Goal: Task Accomplishment & Management: Use online tool/utility

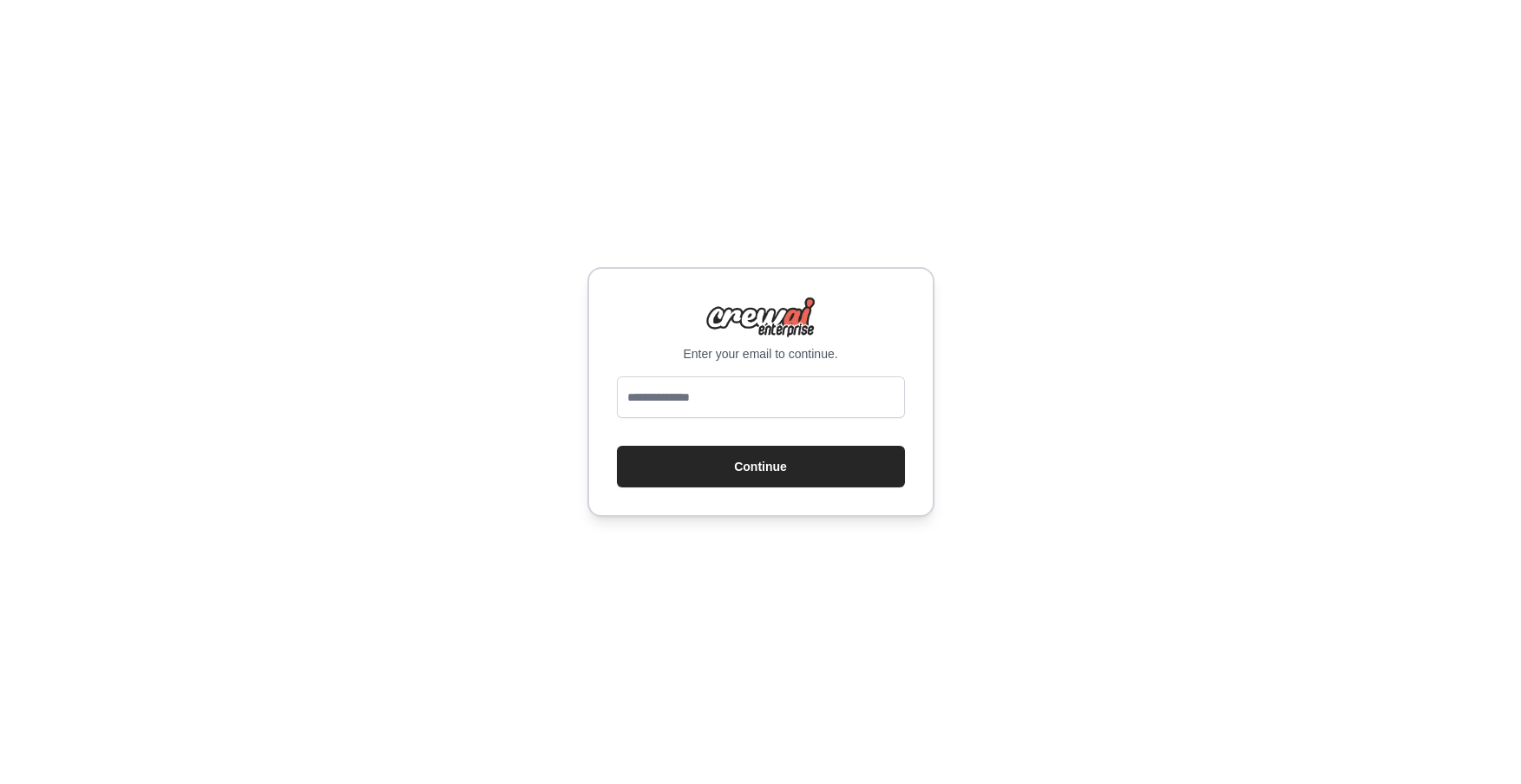
click at [712, 400] on input "email" at bounding box center [760, 396] width 288 height 41
type input "**********"
click at [741, 463] on button "Continue" at bounding box center [760, 466] width 288 height 41
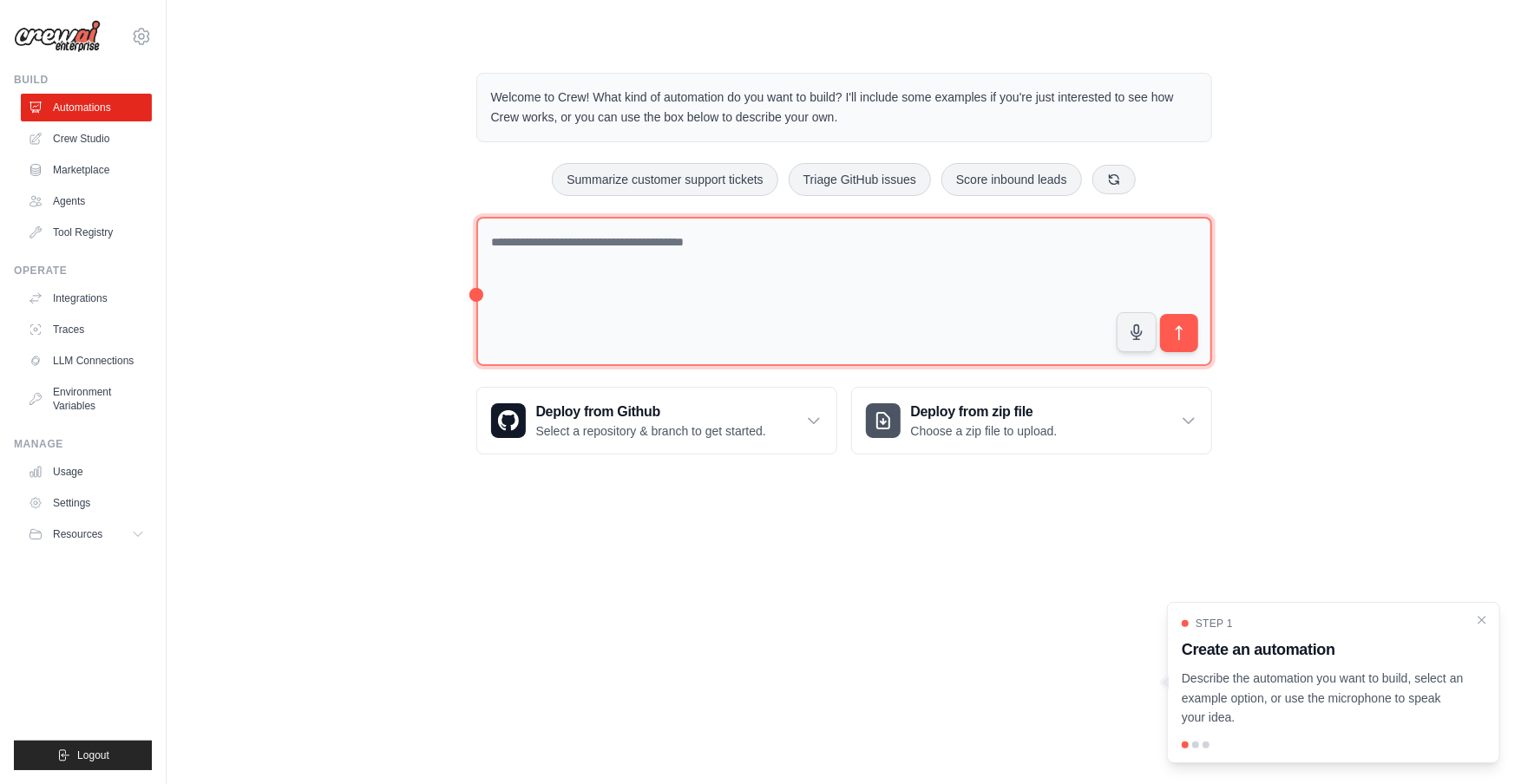
click at [548, 238] on textarea at bounding box center [843, 292] width 736 height 150
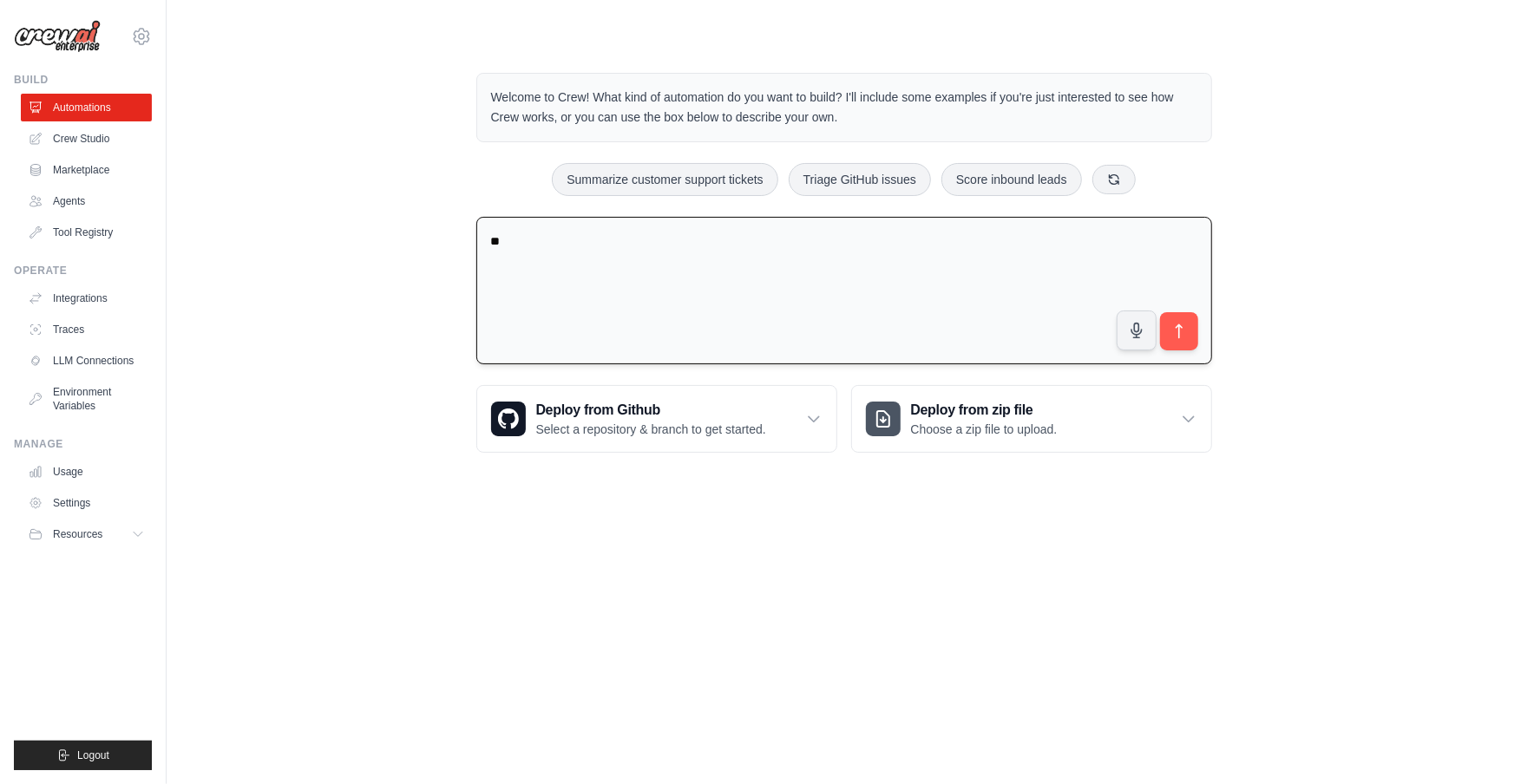
type textarea "*"
click at [496, 298] on textarea "**********" at bounding box center [843, 291] width 736 height 148
paste textarea "**********"
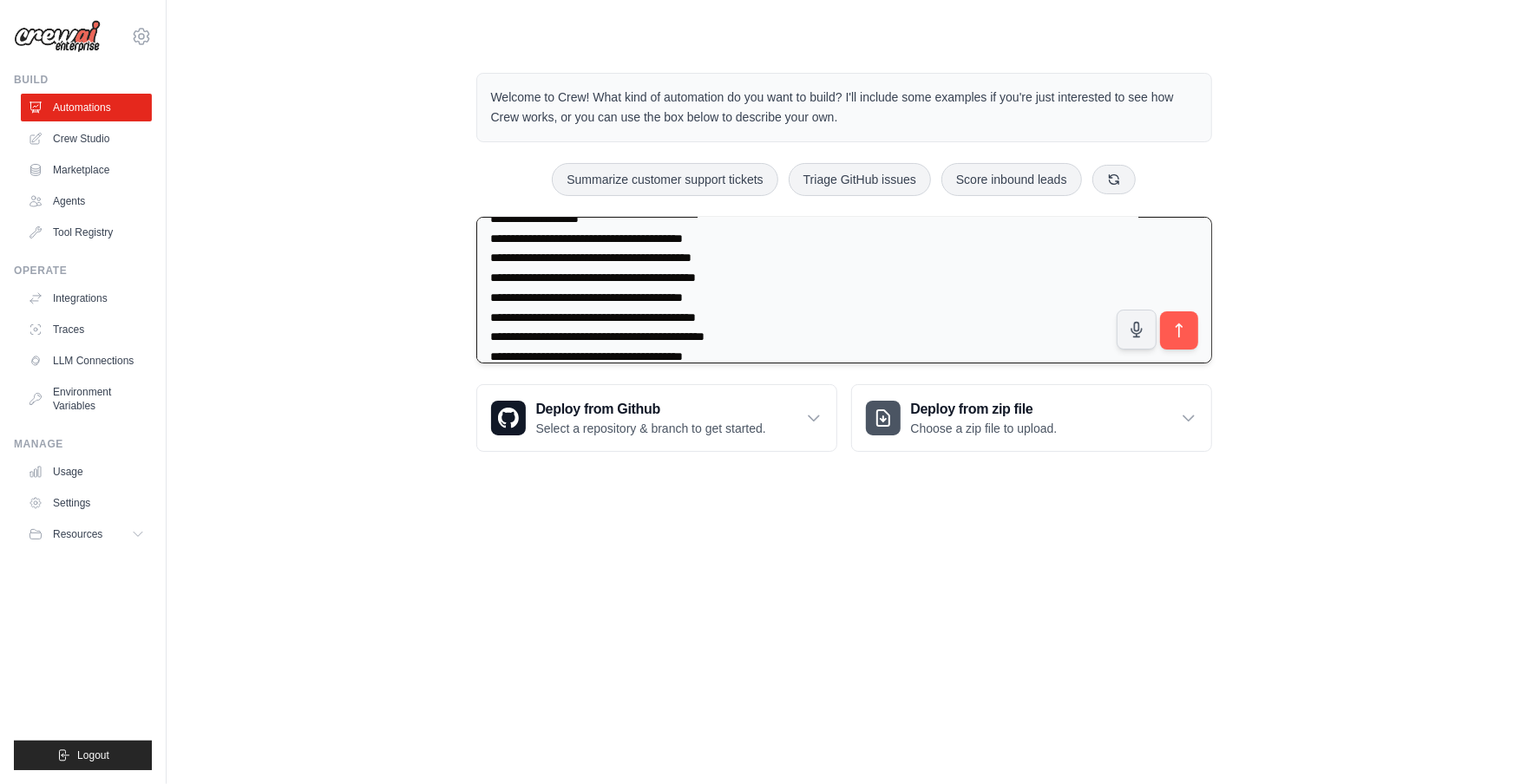
scroll to position [4, 0]
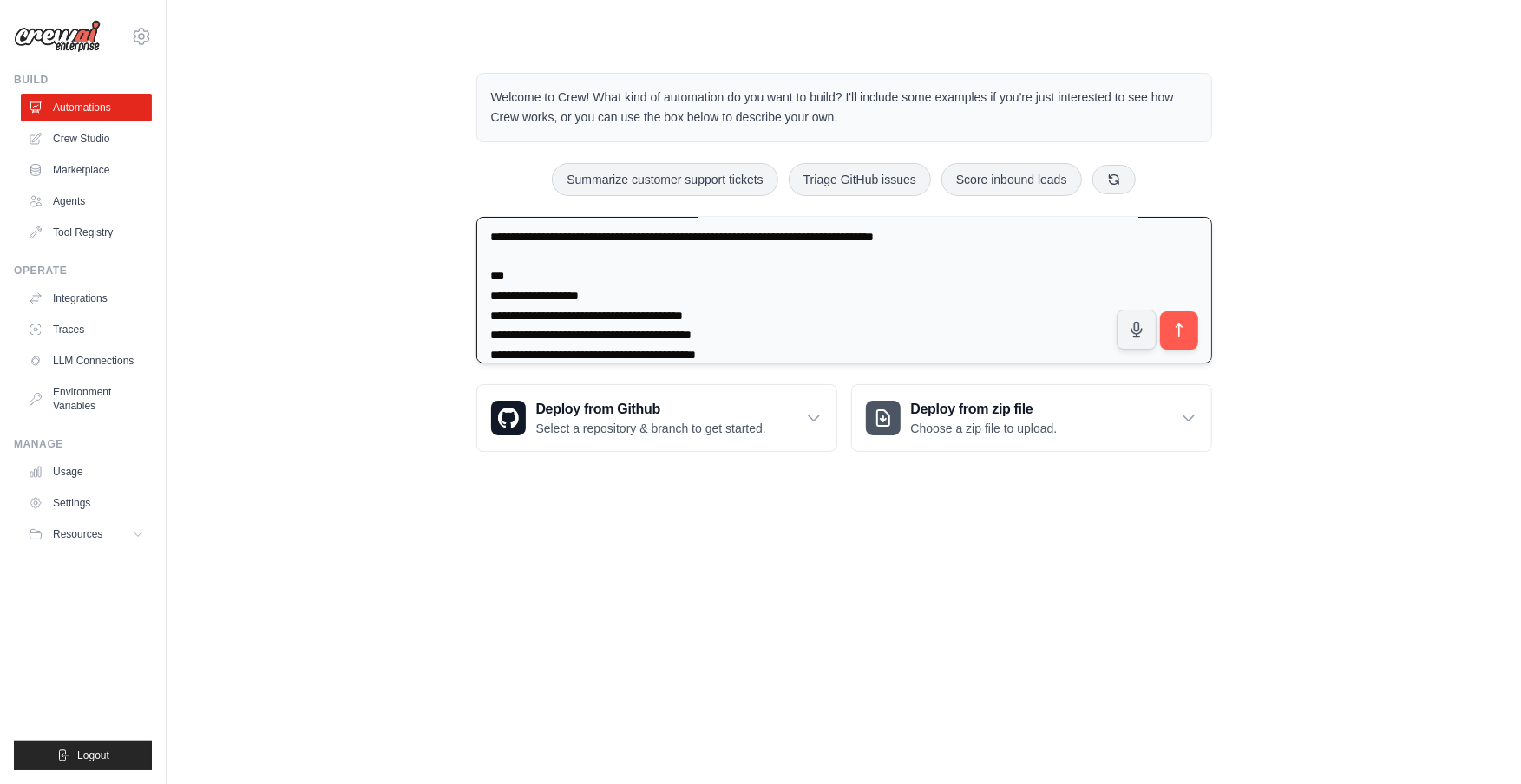
click at [556, 314] on textarea "**********" at bounding box center [843, 290] width 736 height 147
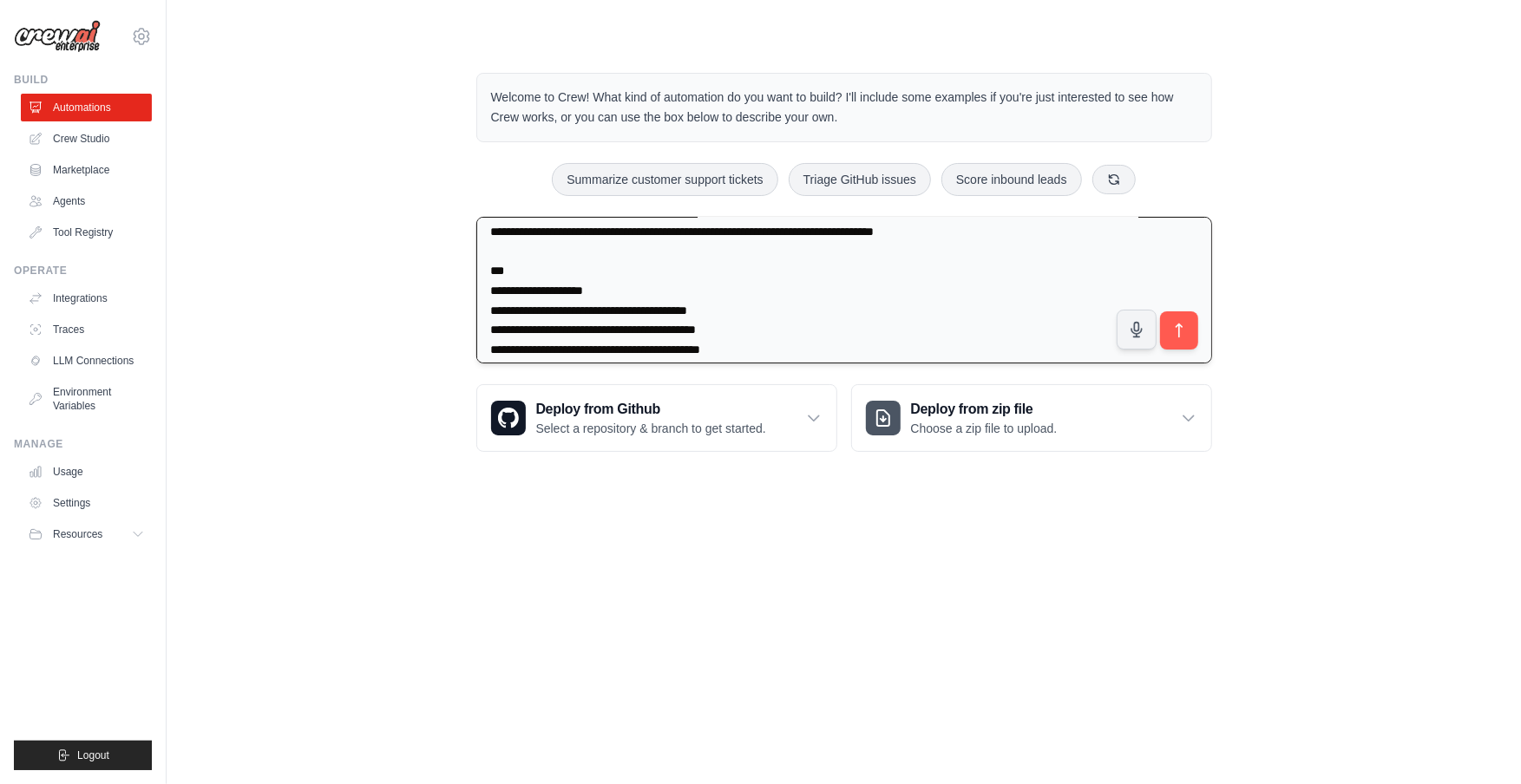
scroll to position [118, 0]
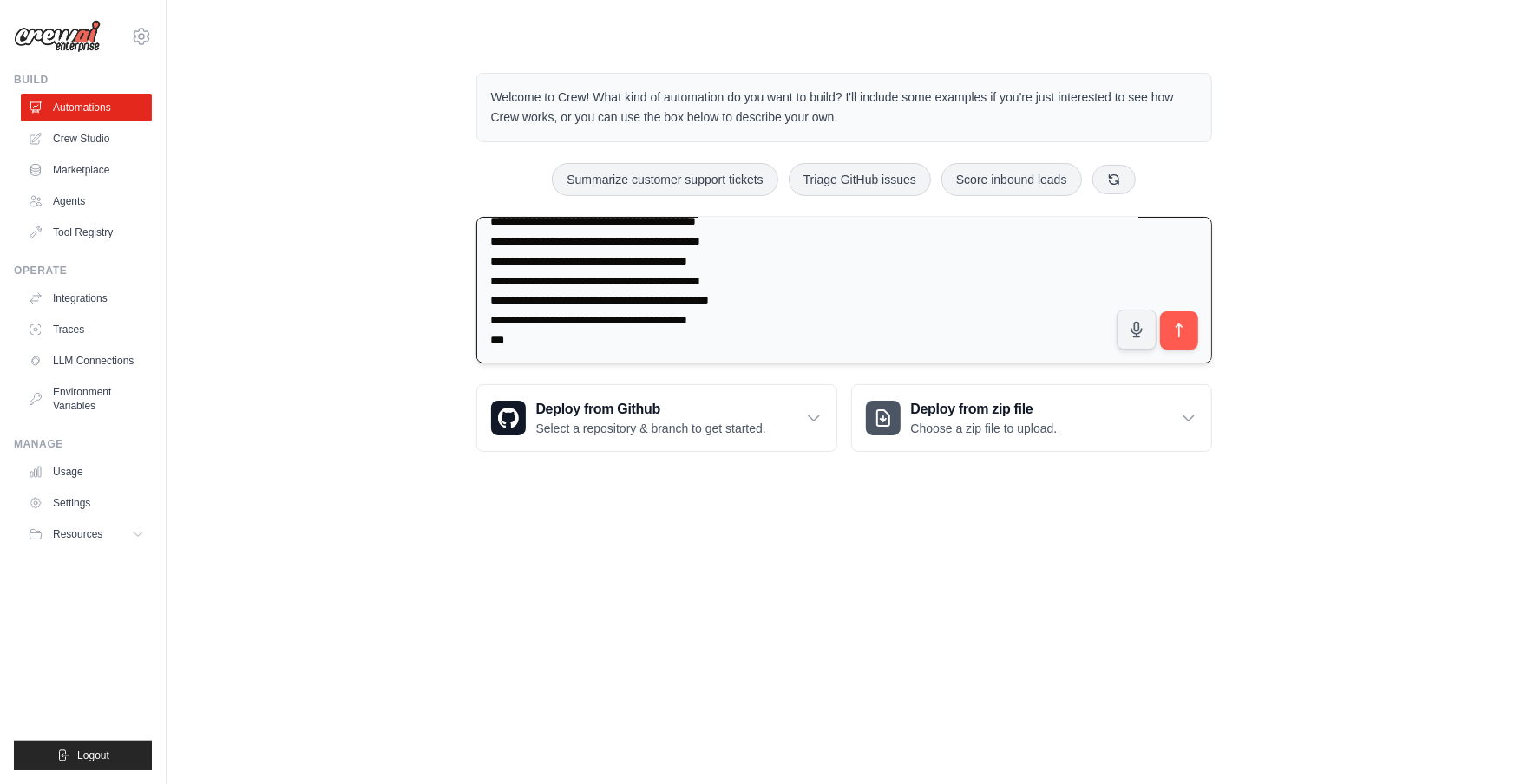
click at [518, 341] on textarea "**********" at bounding box center [843, 290] width 736 height 147
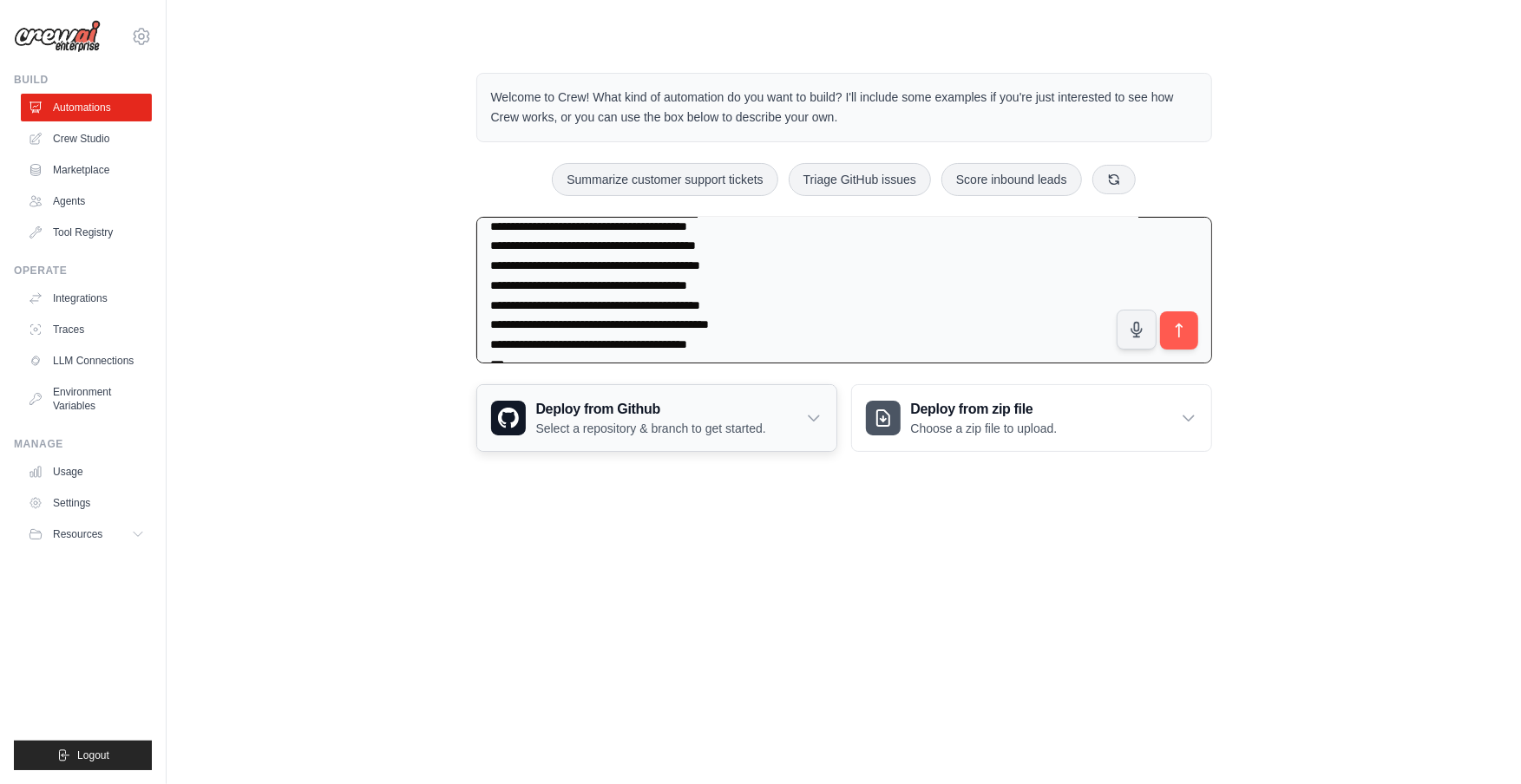
scroll to position [217, 0]
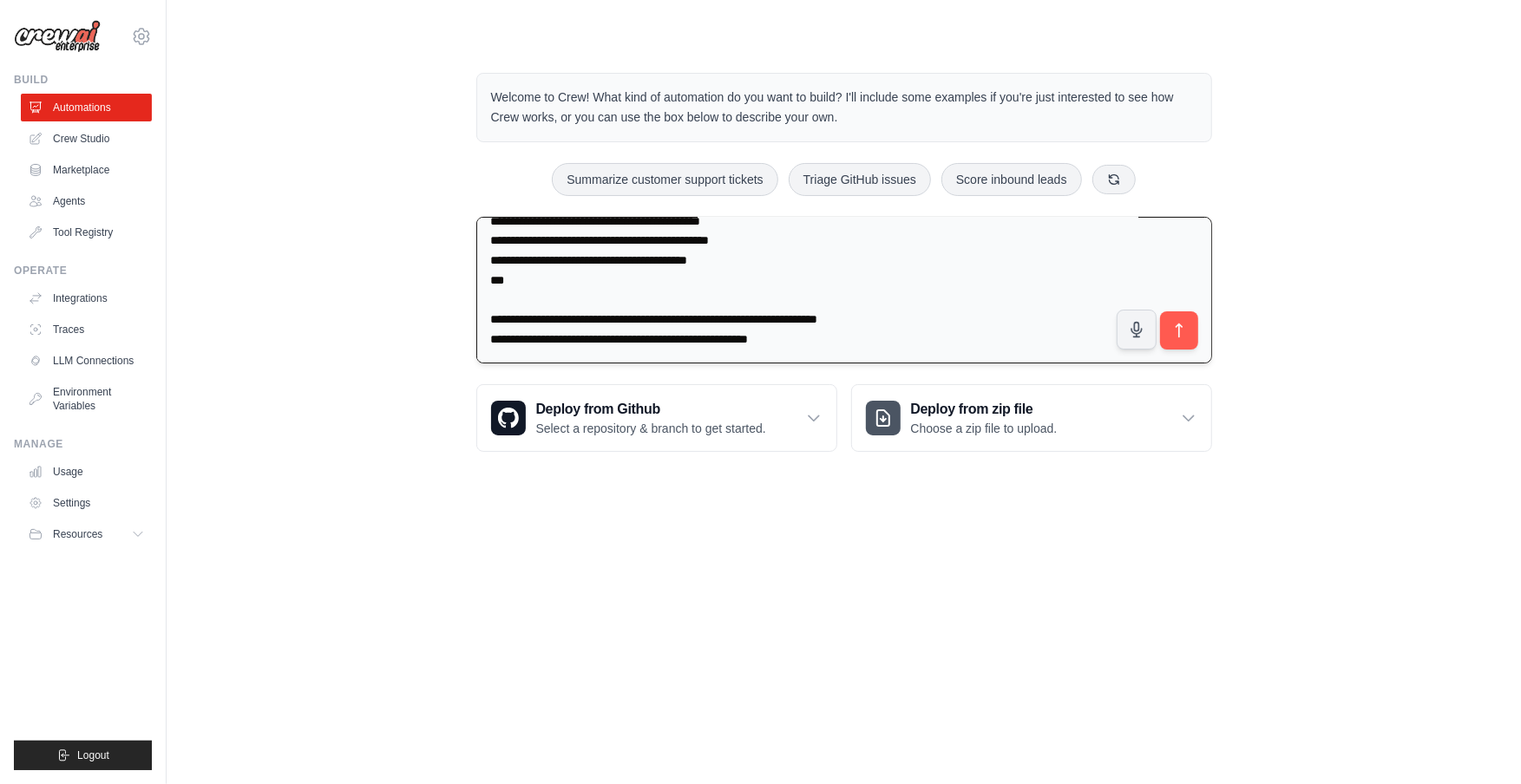
drag, startPoint x: 492, startPoint y: 270, endPoint x: 509, endPoint y: 238, distance: 36.2
click at [509, 238] on textarea "**********" at bounding box center [843, 290] width 736 height 147
click at [510, 336] on textarea "**********" at bounding box center [843, 290] width 736 height 147
paste textarea "**********"
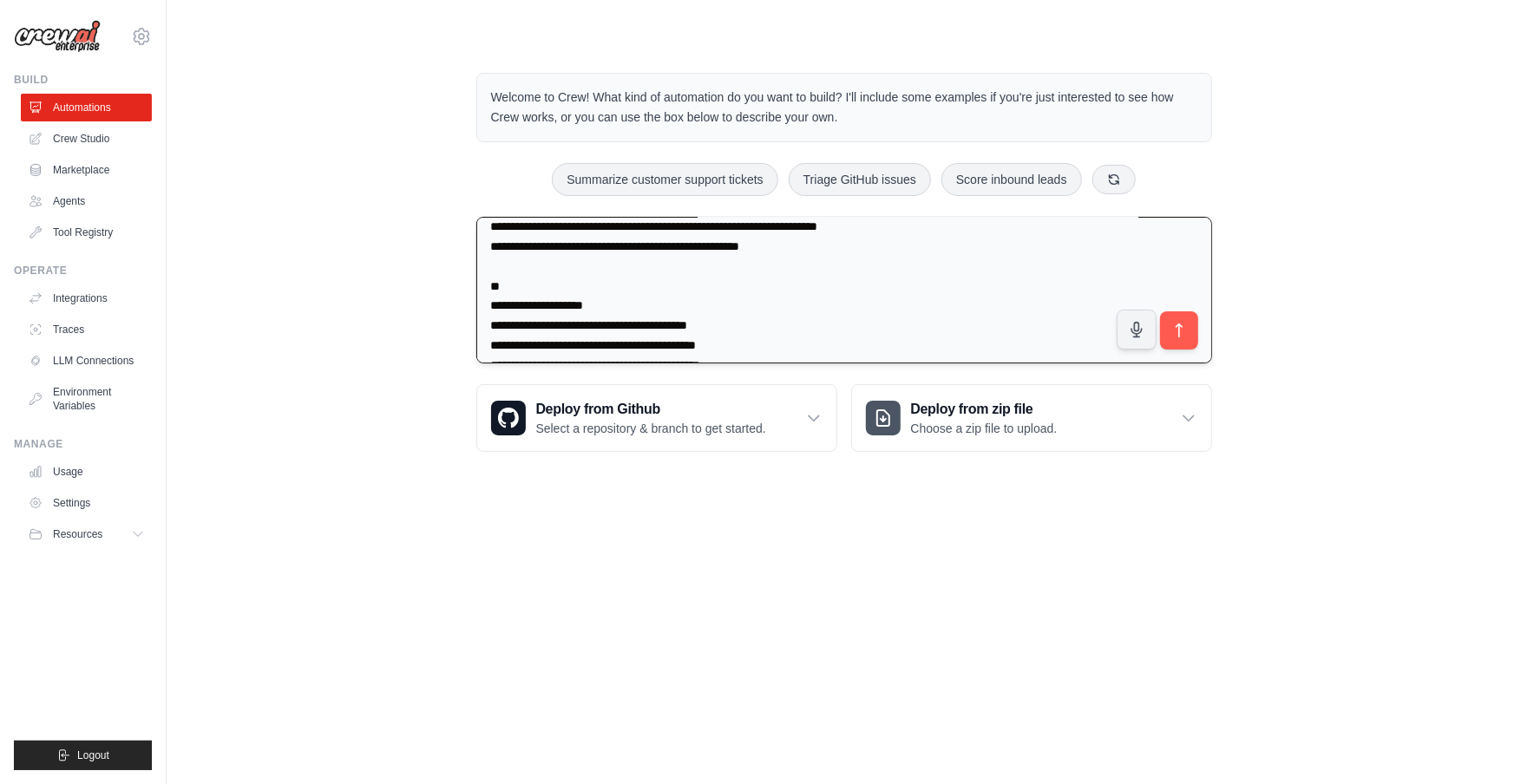
scroll to position [247, 0]
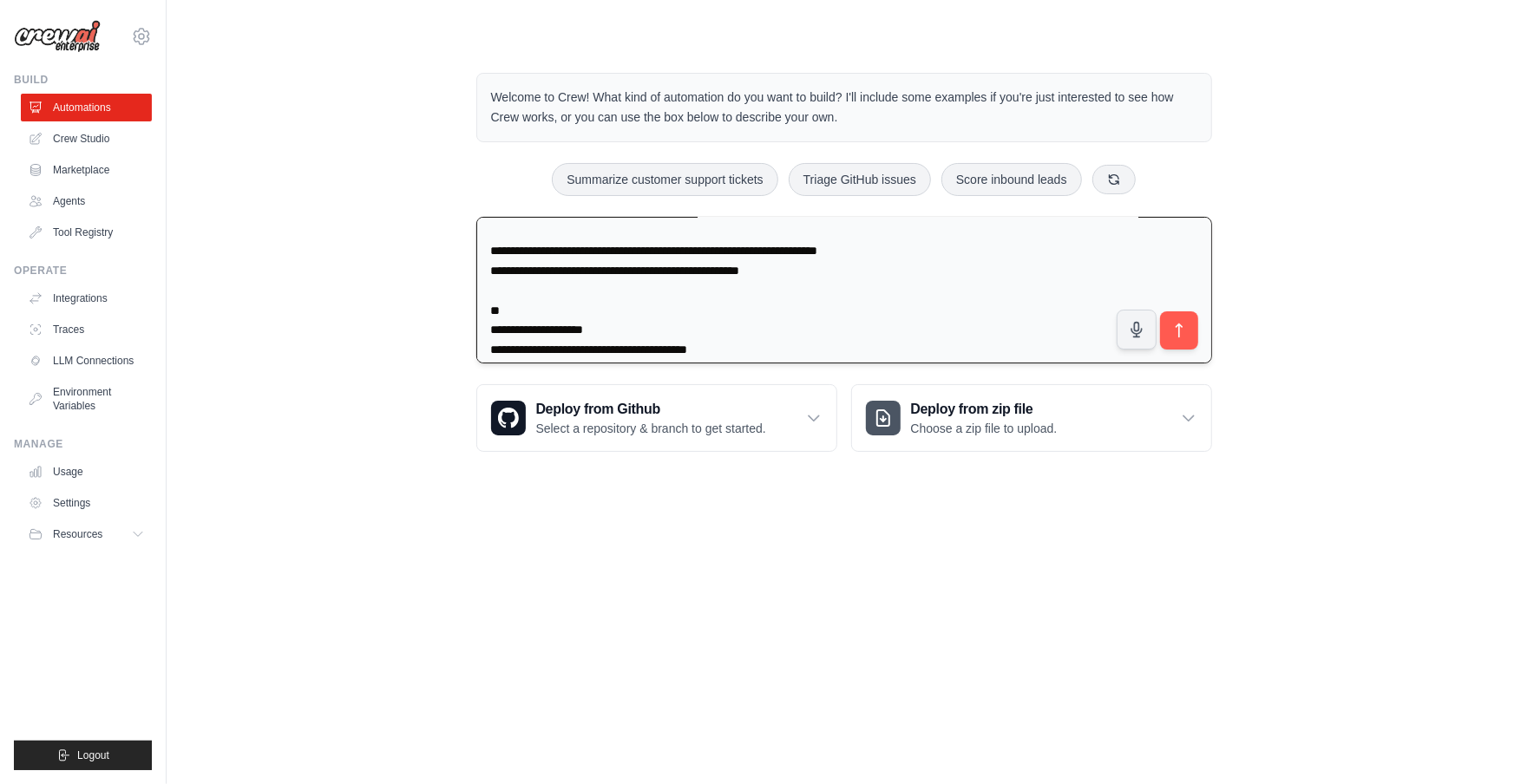
click at [657, 322] on textarea "**********" at bounding box center [843, 290] width 736 height 147
click at [864, 345] on textarea "**********" at bounding box center [843, 290] width 736 height 147
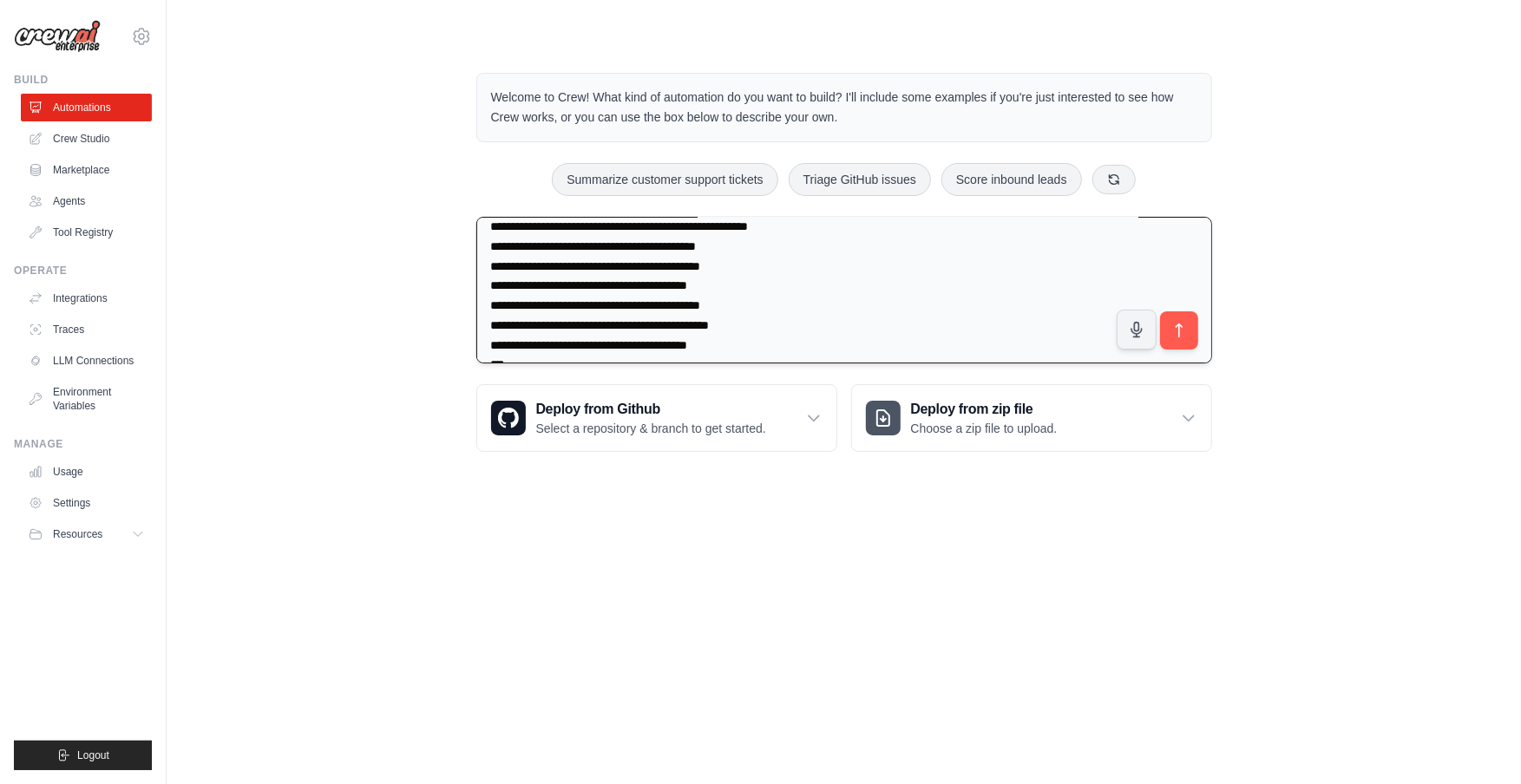
scroll to position [371, 0]
click at [827, 228] on textarea "**********" at bounding box center [843, 290] width 736 height 147
paste textarea "**********"
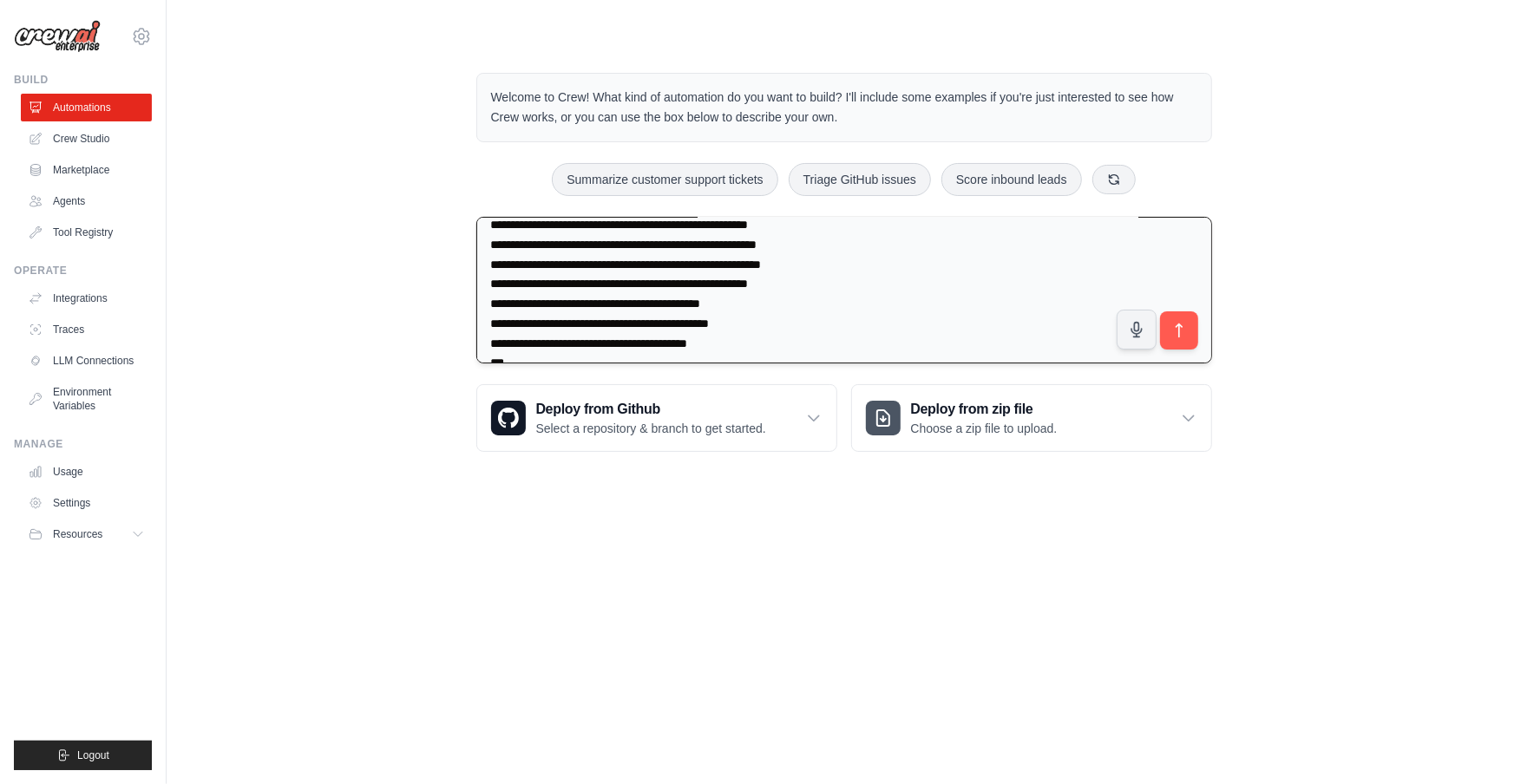
paste textarea "**********"
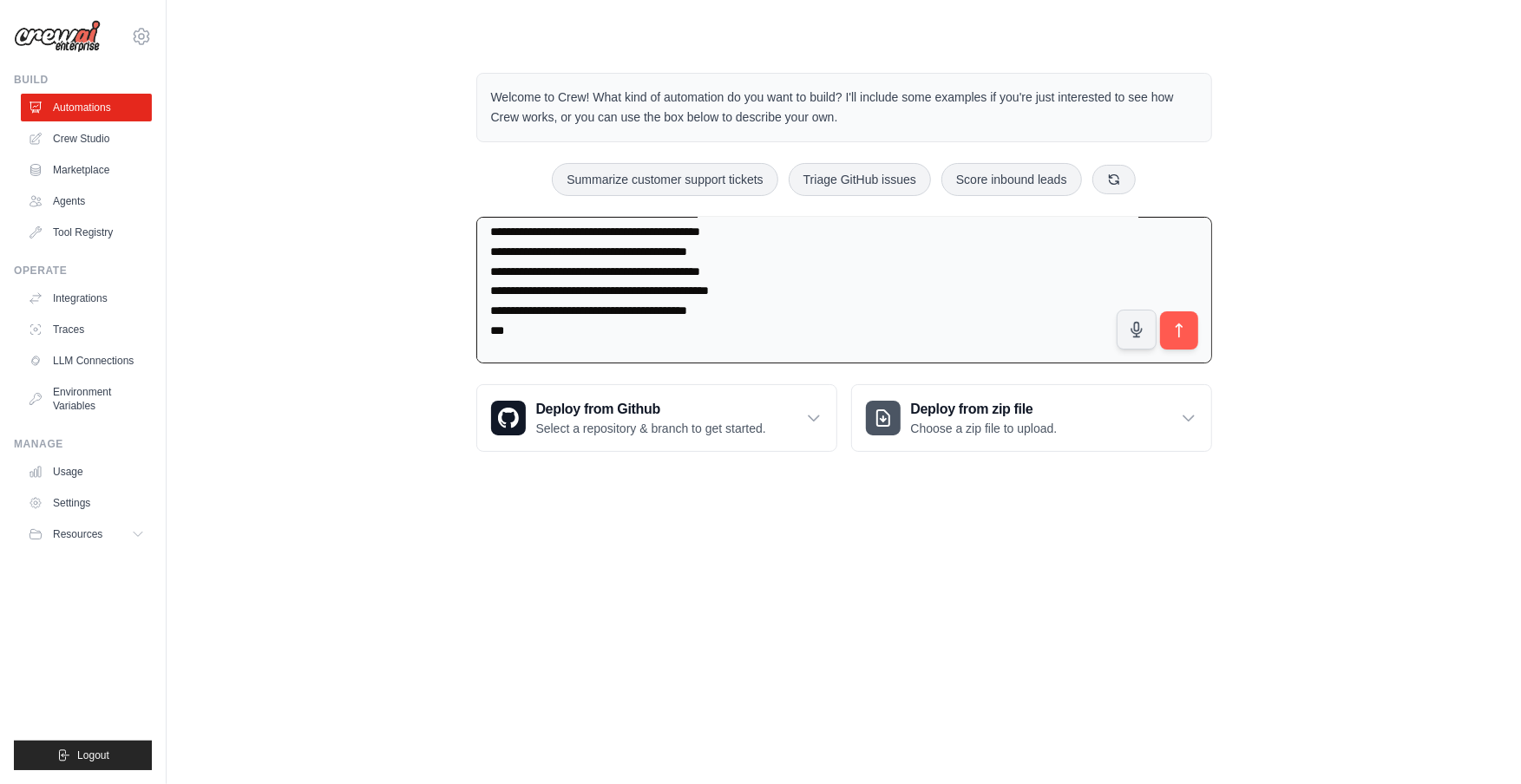
scroll to position [0, 0]
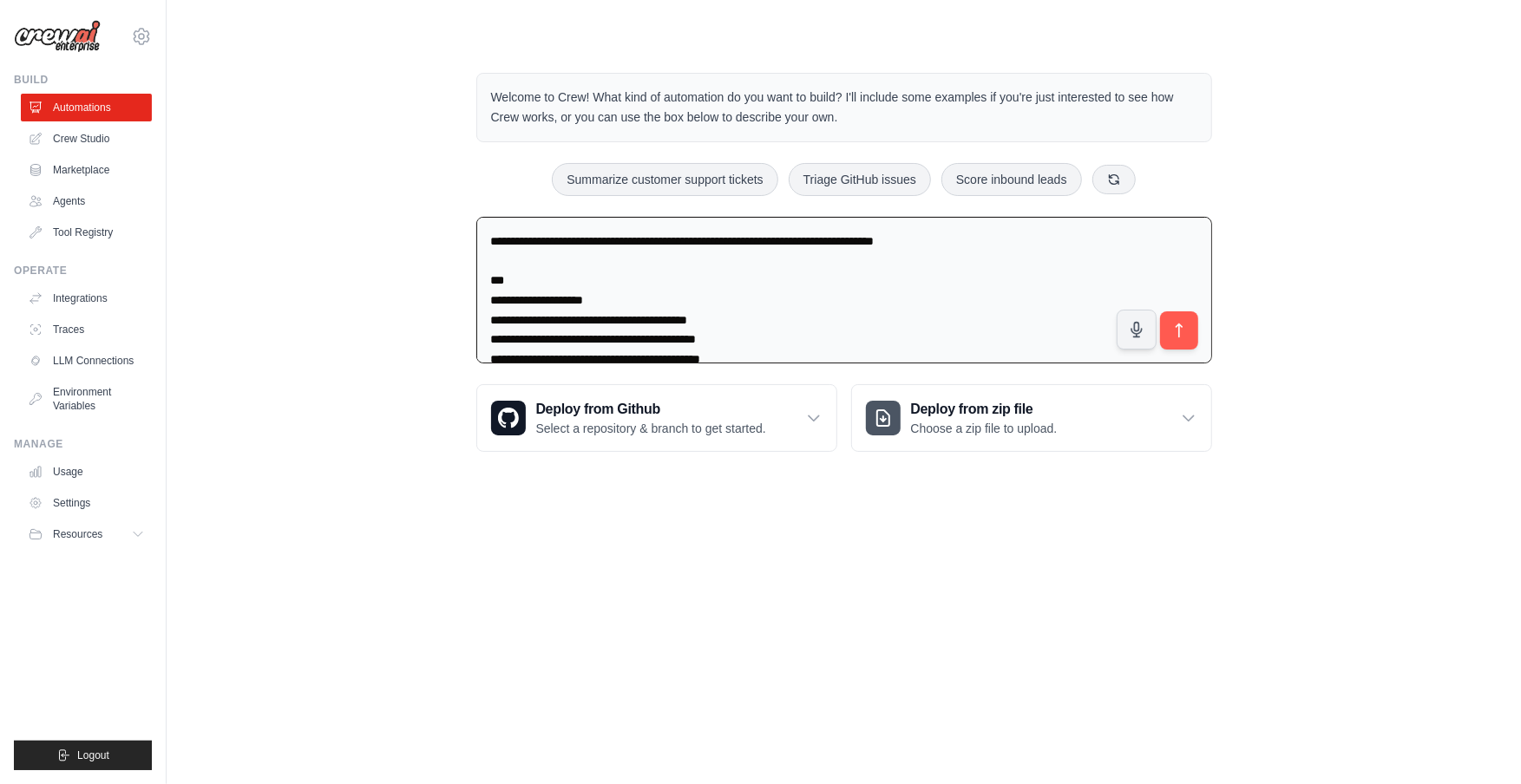
drag, startPoint x: 563, startPoint y: 340, endPoint x: 469, endPoint y: 172, distance: 192.5
click at [469, 172] on div "Welcome to Crew! What kind of automation do you want to build? I'll include som…" at bounding box center [844, 262] width 777 height 434
type textarea "**********"
click at [1168, 330] on button "submit" at bounding box center [1177, 329] width 40 height 40
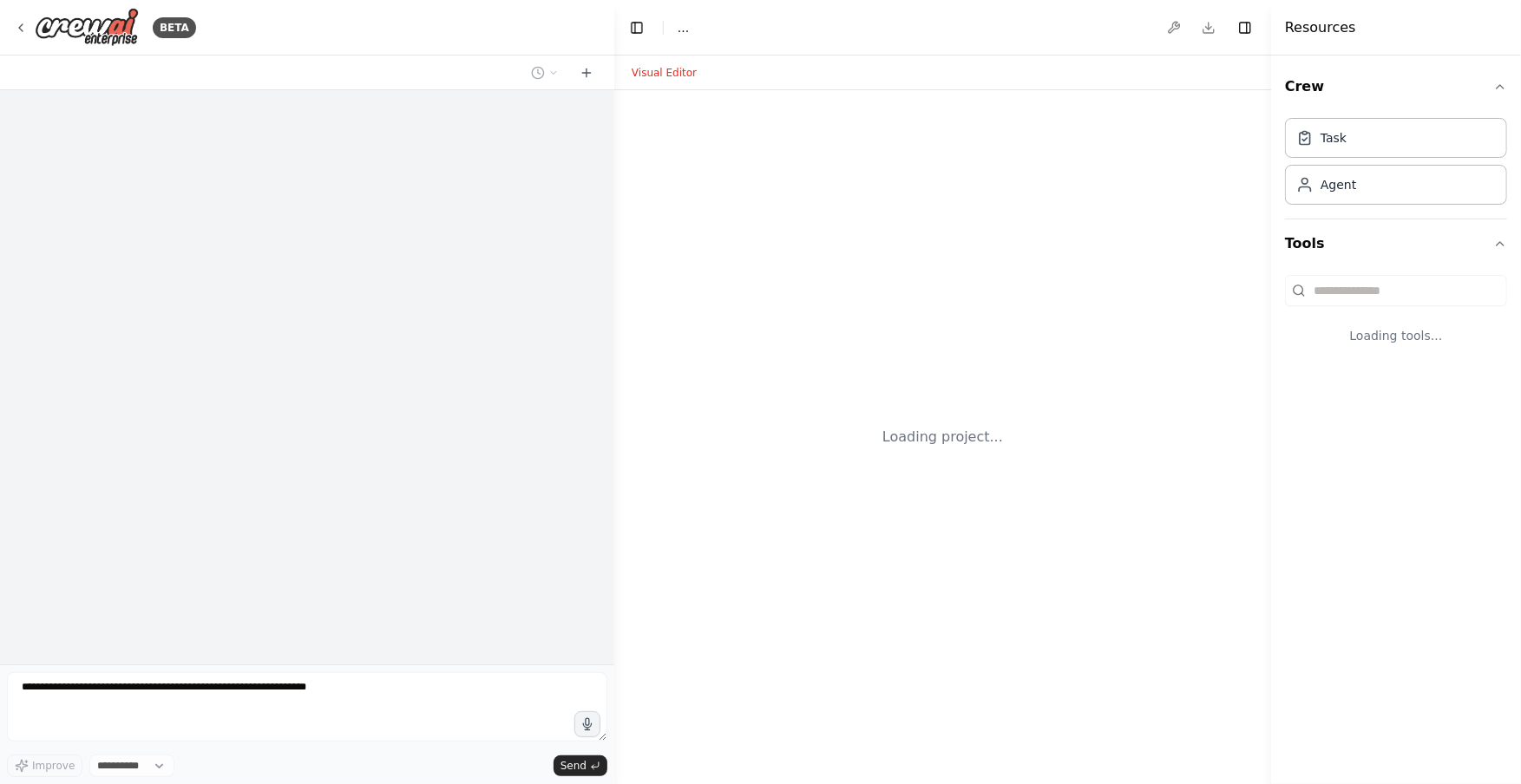
select select "****"
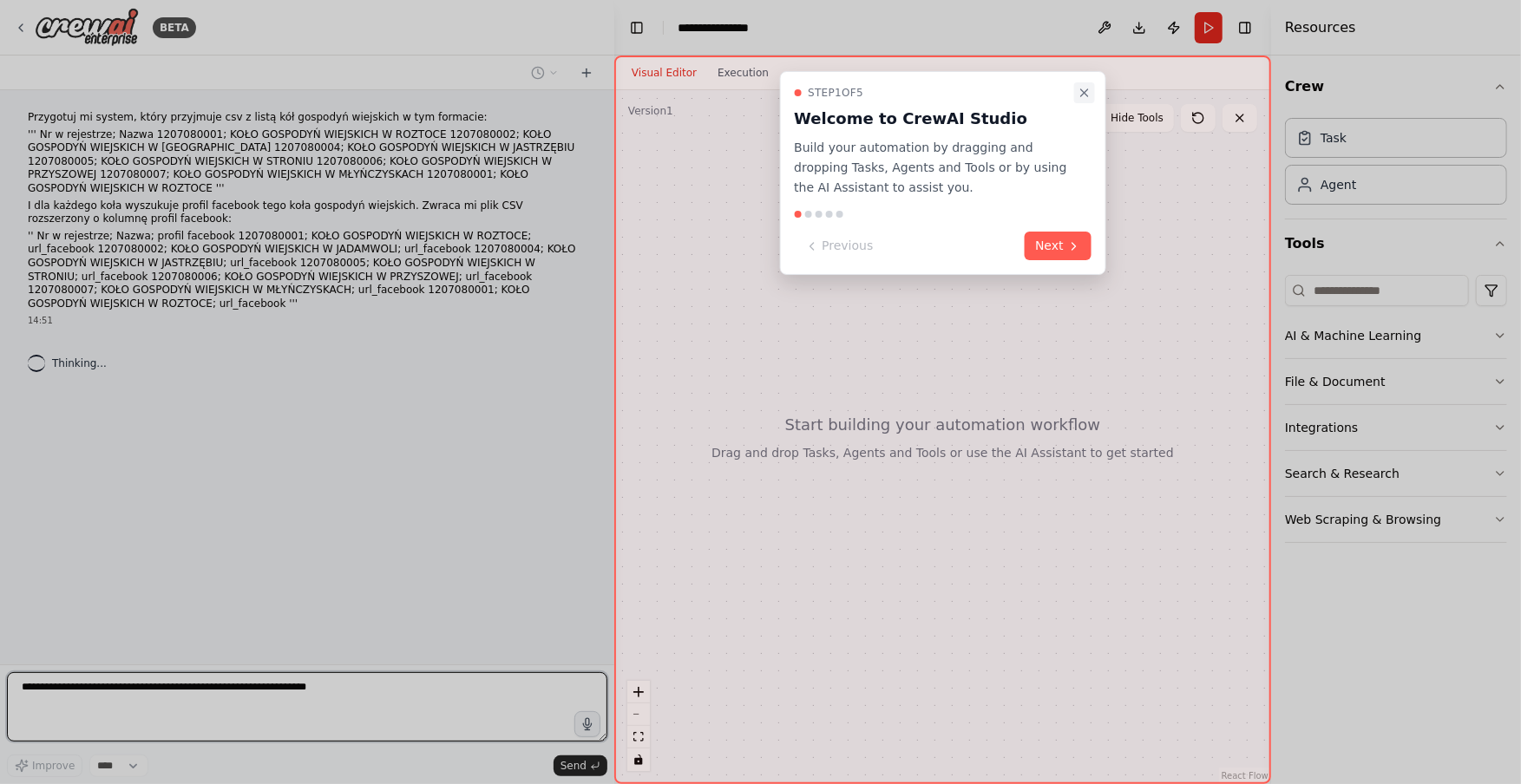
click at [1080, 92] on icon "Close walkthrough" at bounding box center [1085, 92] width 14 height 14
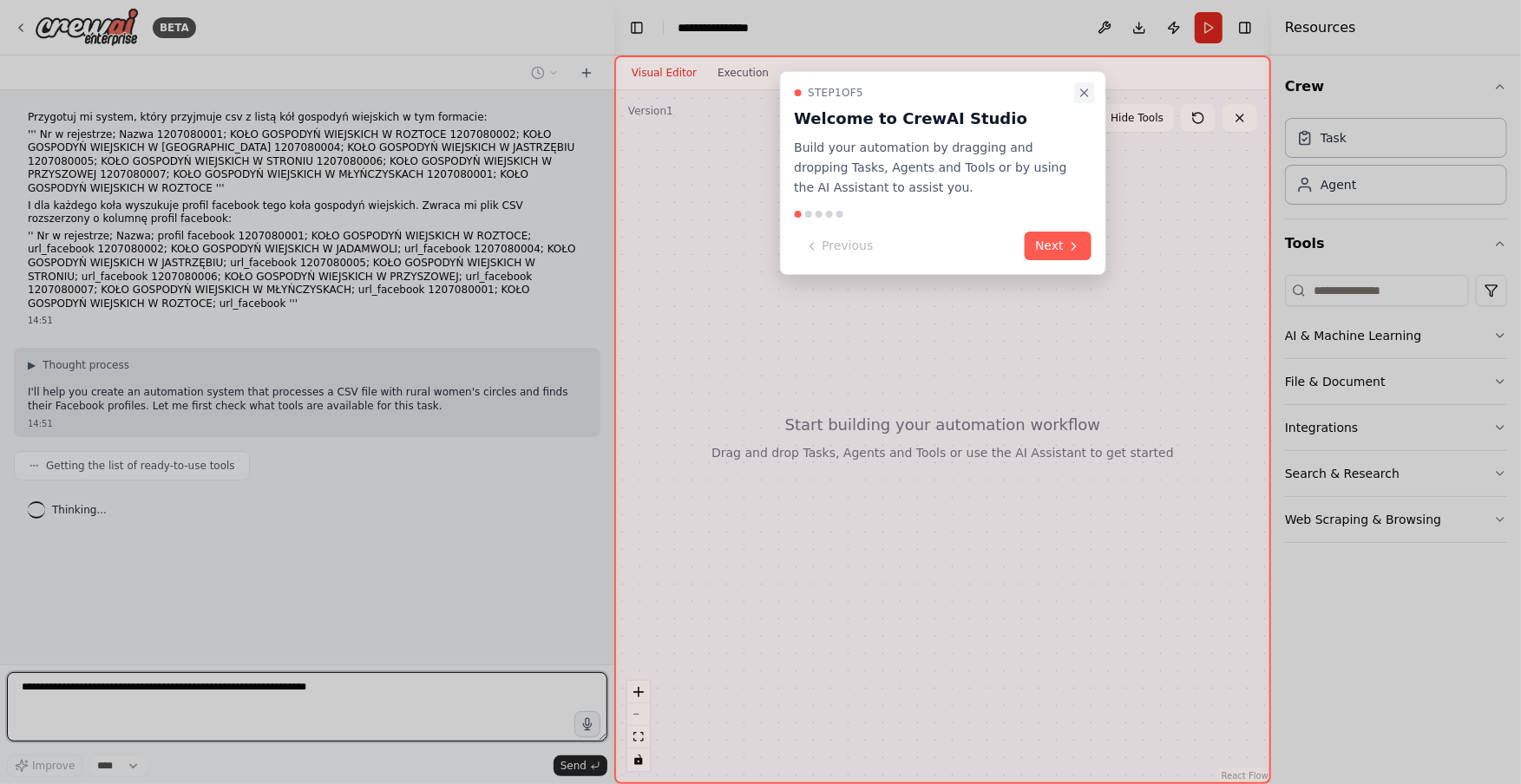
click at [1082, 93] on icon "Close walkthrough" at bounding box center [1085, 92] width 7 height 7
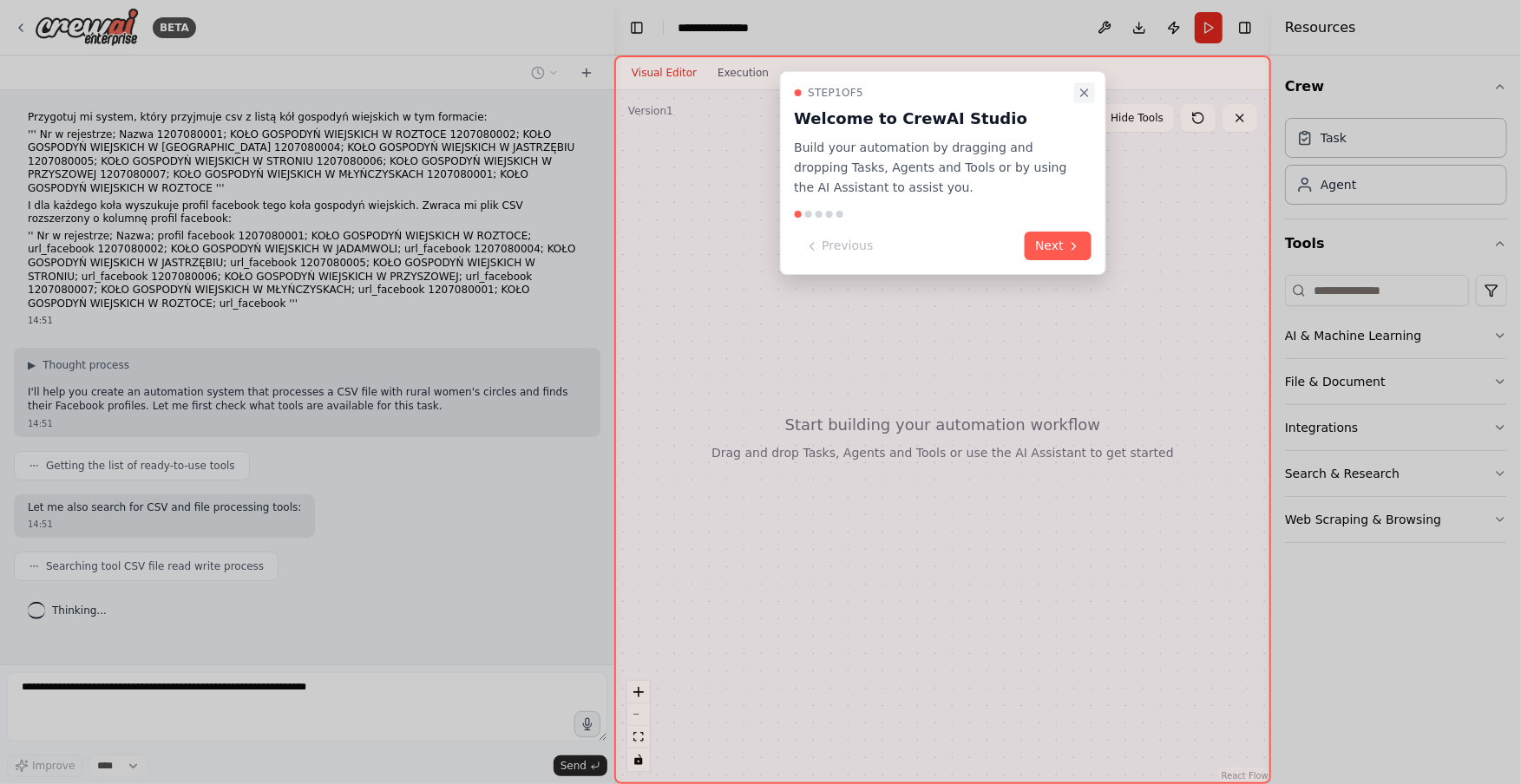
click at [1090, 92] on icon "Close walkthrough" at bounding box center [1085, 92] width 14 height 14
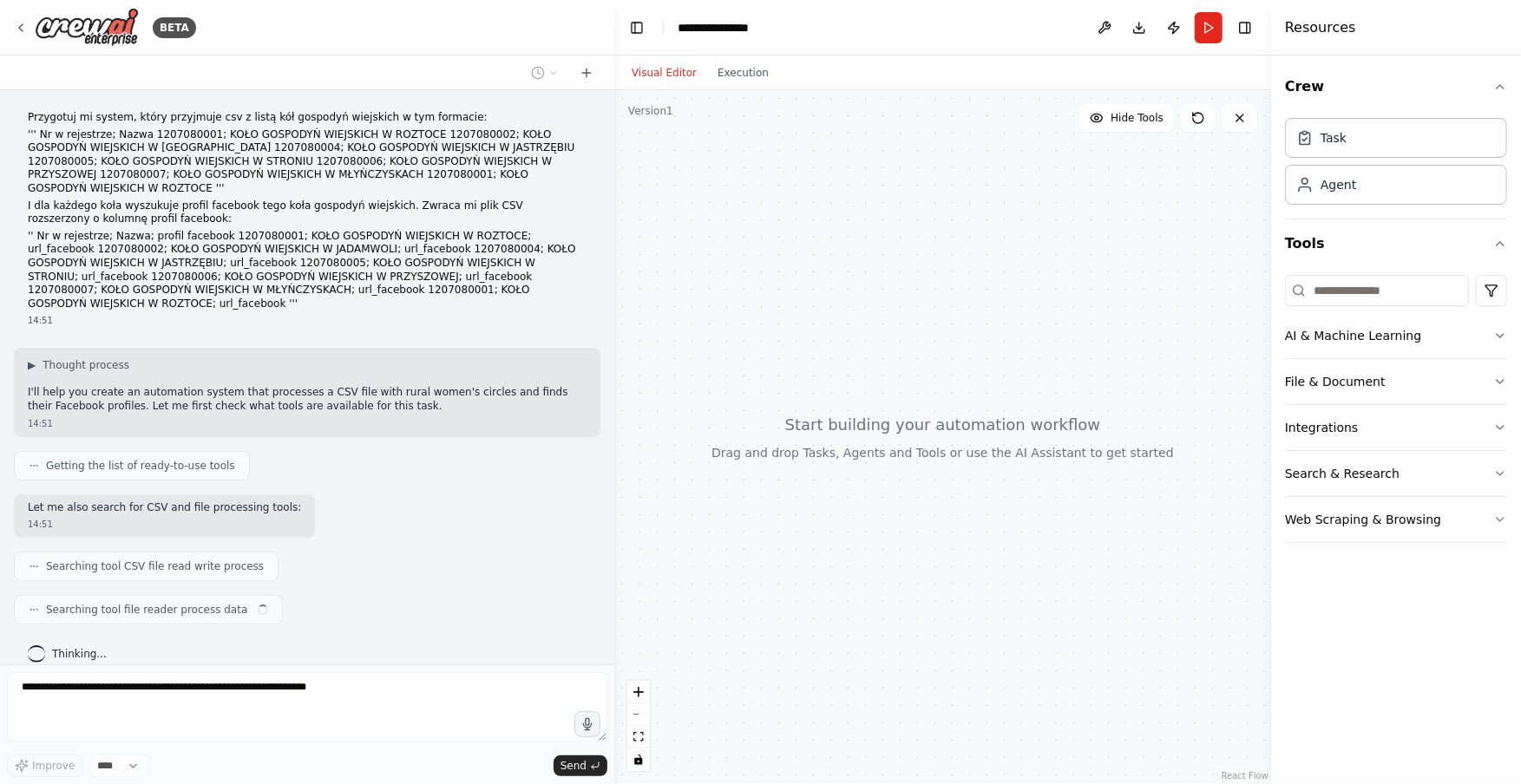
scroll to position [16, 0]
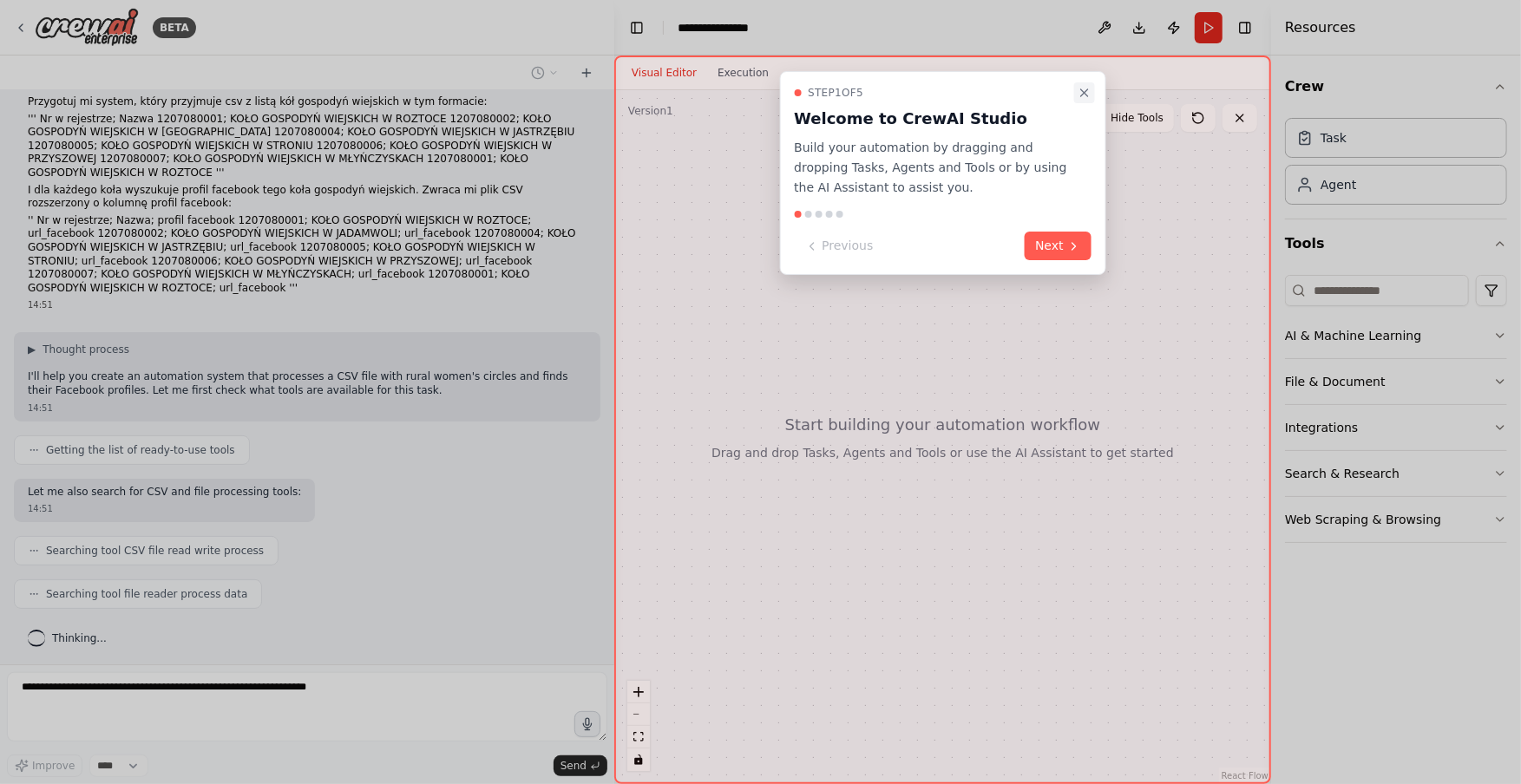
click at [1088, 85] on icon "Close walkthrough" at bounding box center [1085, 92] width 14 height 14
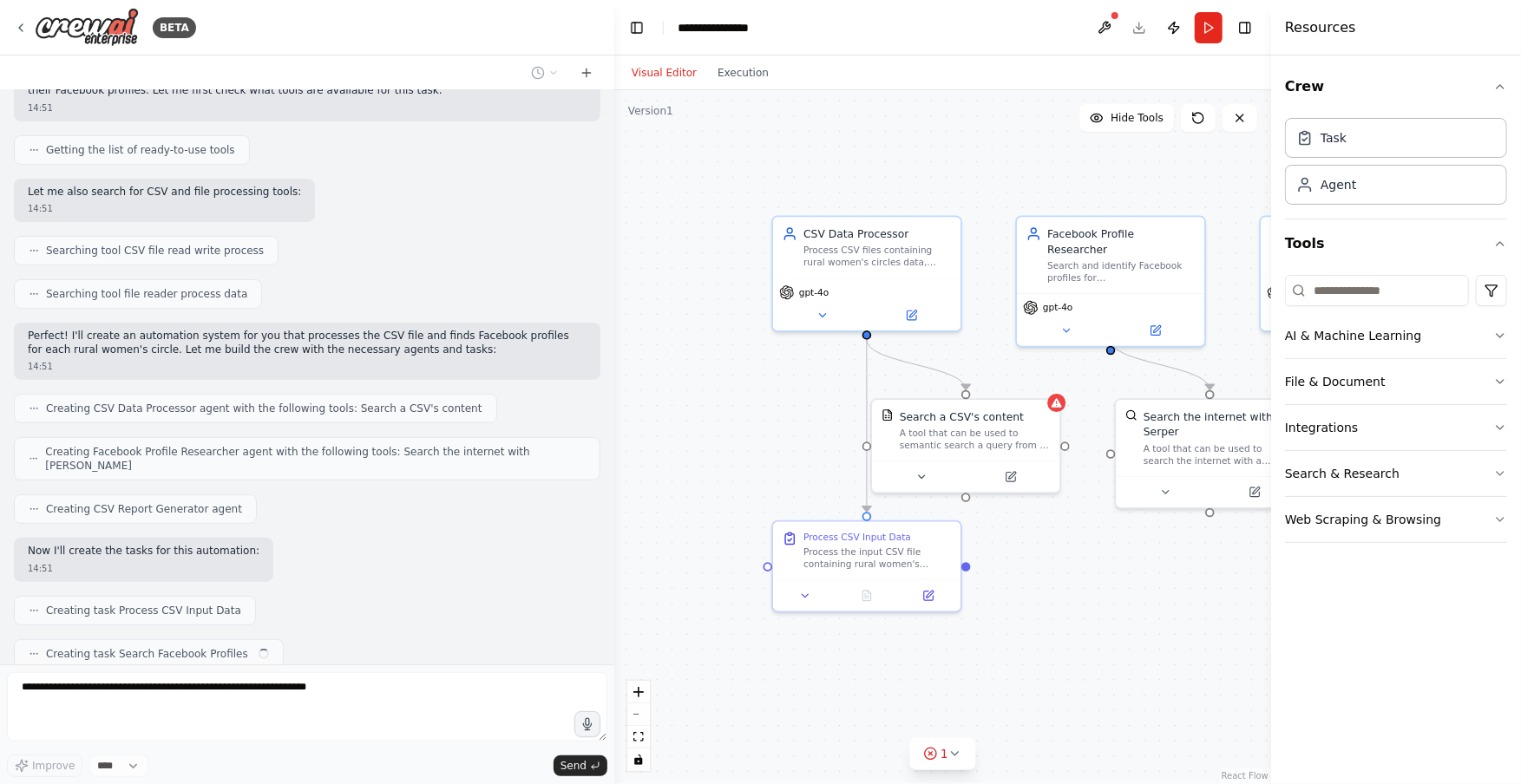
scroll to position [359, 0]
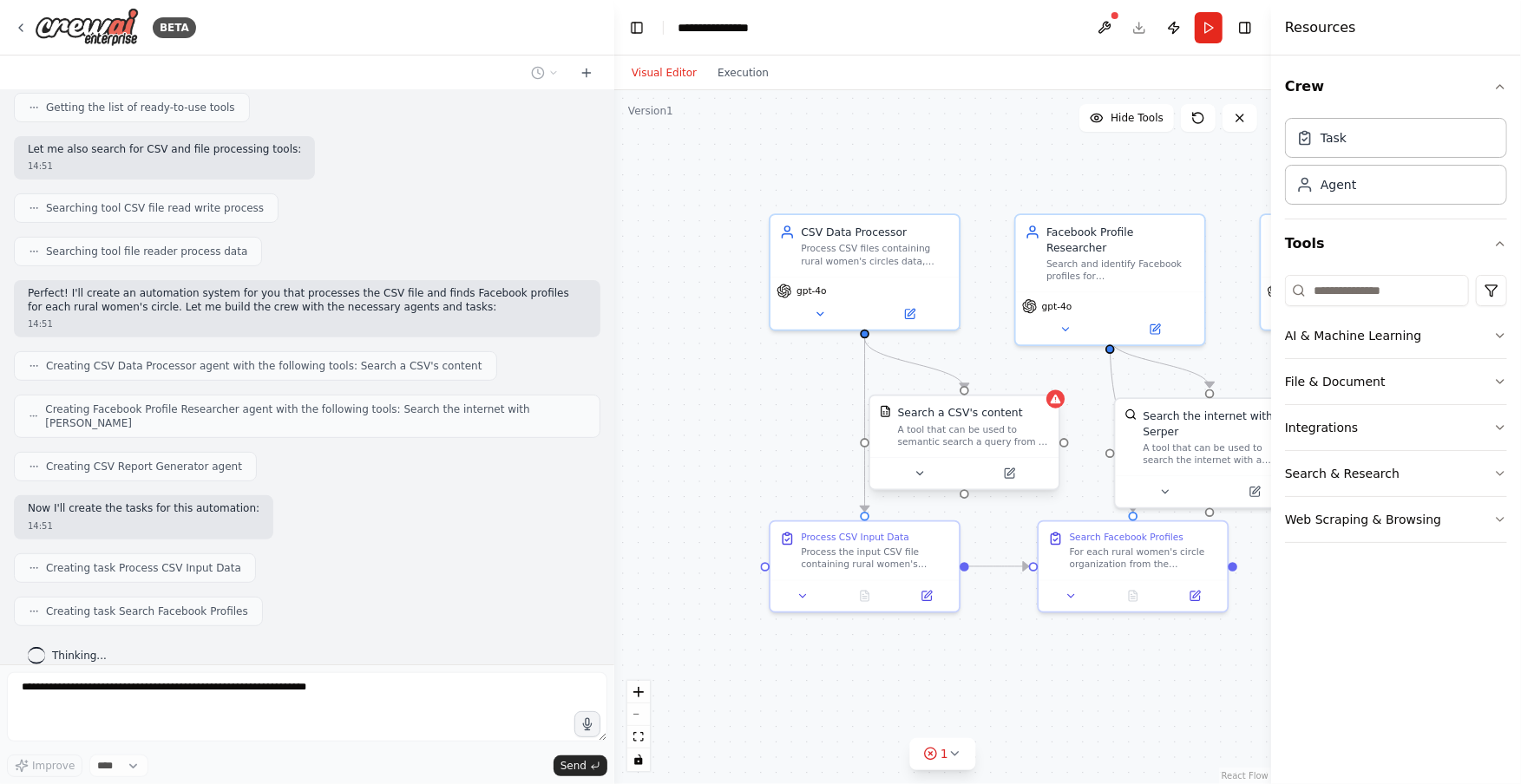
click at [1040, 424] on div "A tool that can be used to semantic search a query from a CSV's content." at bounding box center [974, 435] width 152 height 25
click at [1058, 404] on icon at bounding box center [1056, 399] width 12 height 12
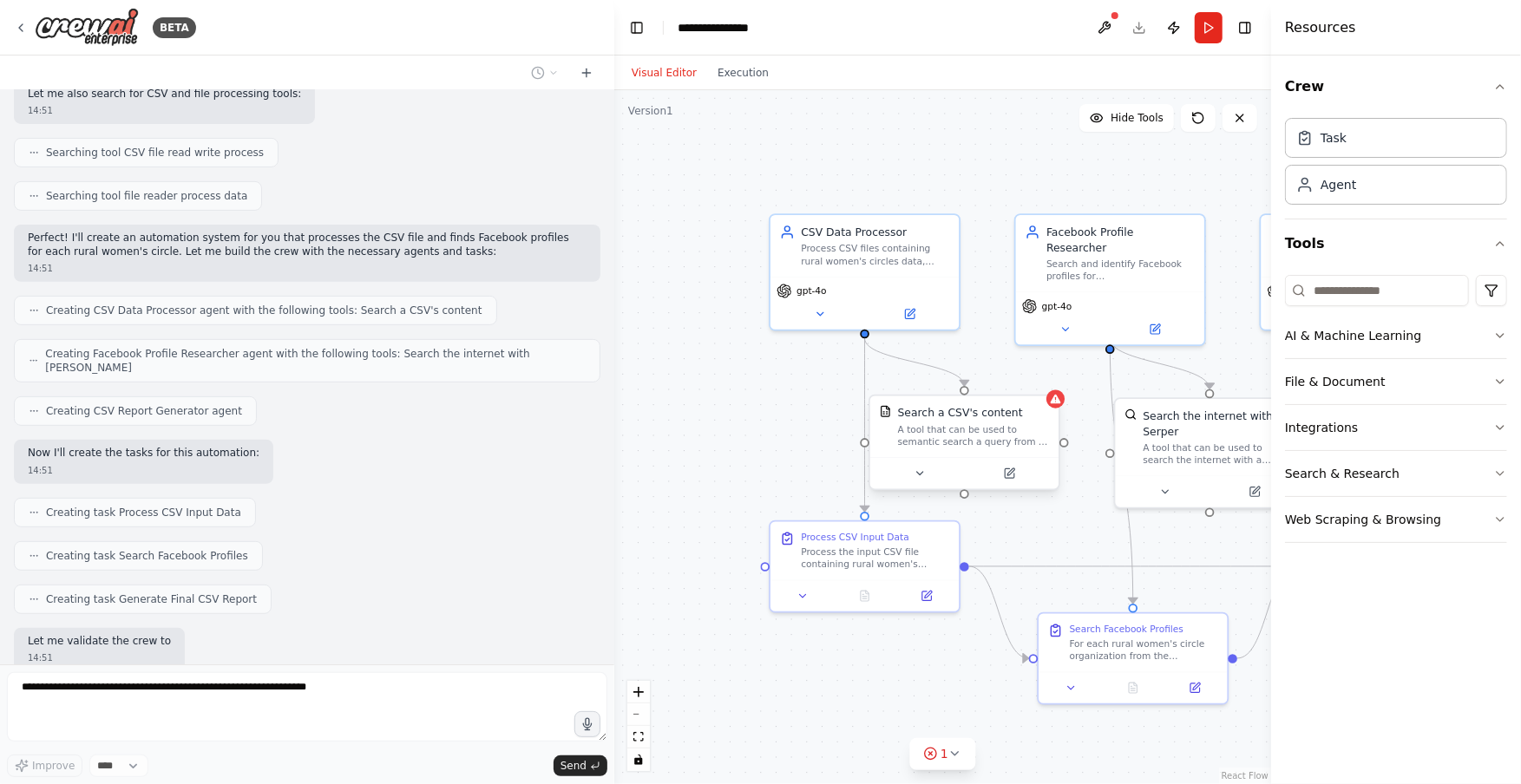
scroll to position [501, 0]
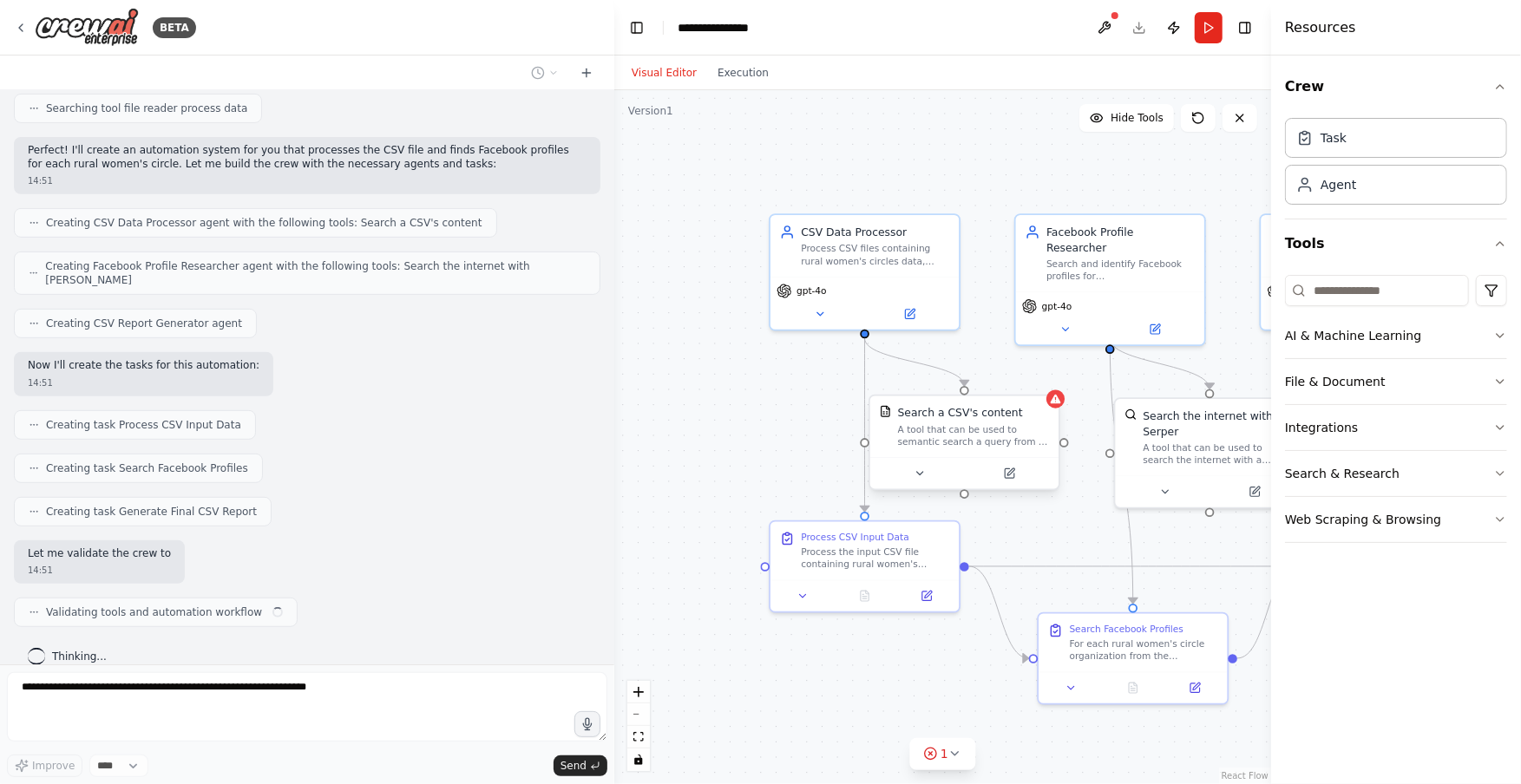
click at [1060, 409] on div "Search a CSV's content A tool that can be used to semantic search a query from …" at bounding box center [964, 442] width 192 height 95
click at [998, 451] on div "Search a CSV's content A tool that can be used to semantic search a query from …" at bounding box center [964, 427] width 189 height 62
click at [916, 477] on icon at bounding box center [920, 474] width 12 height 12
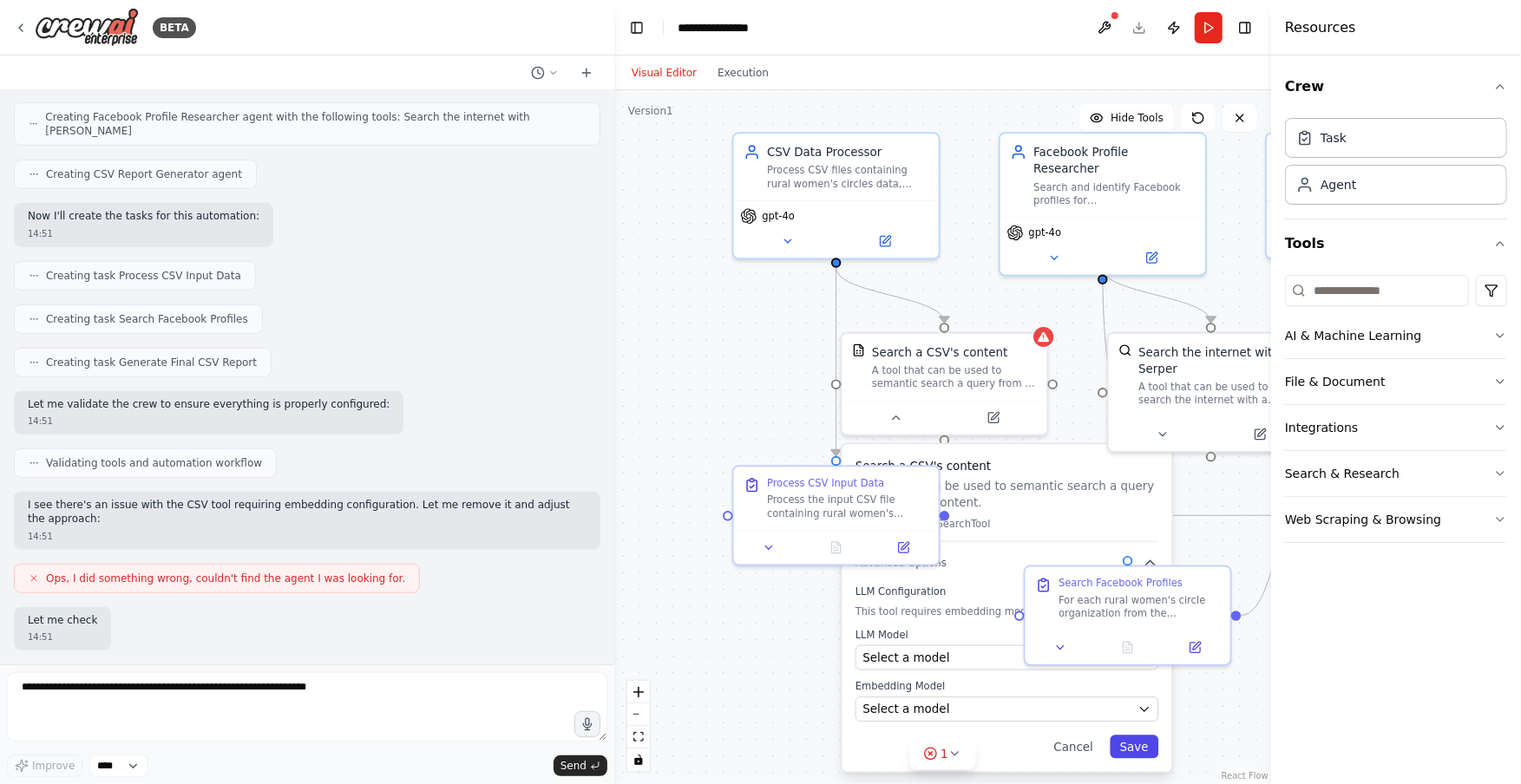
scroll to position [716, 0]
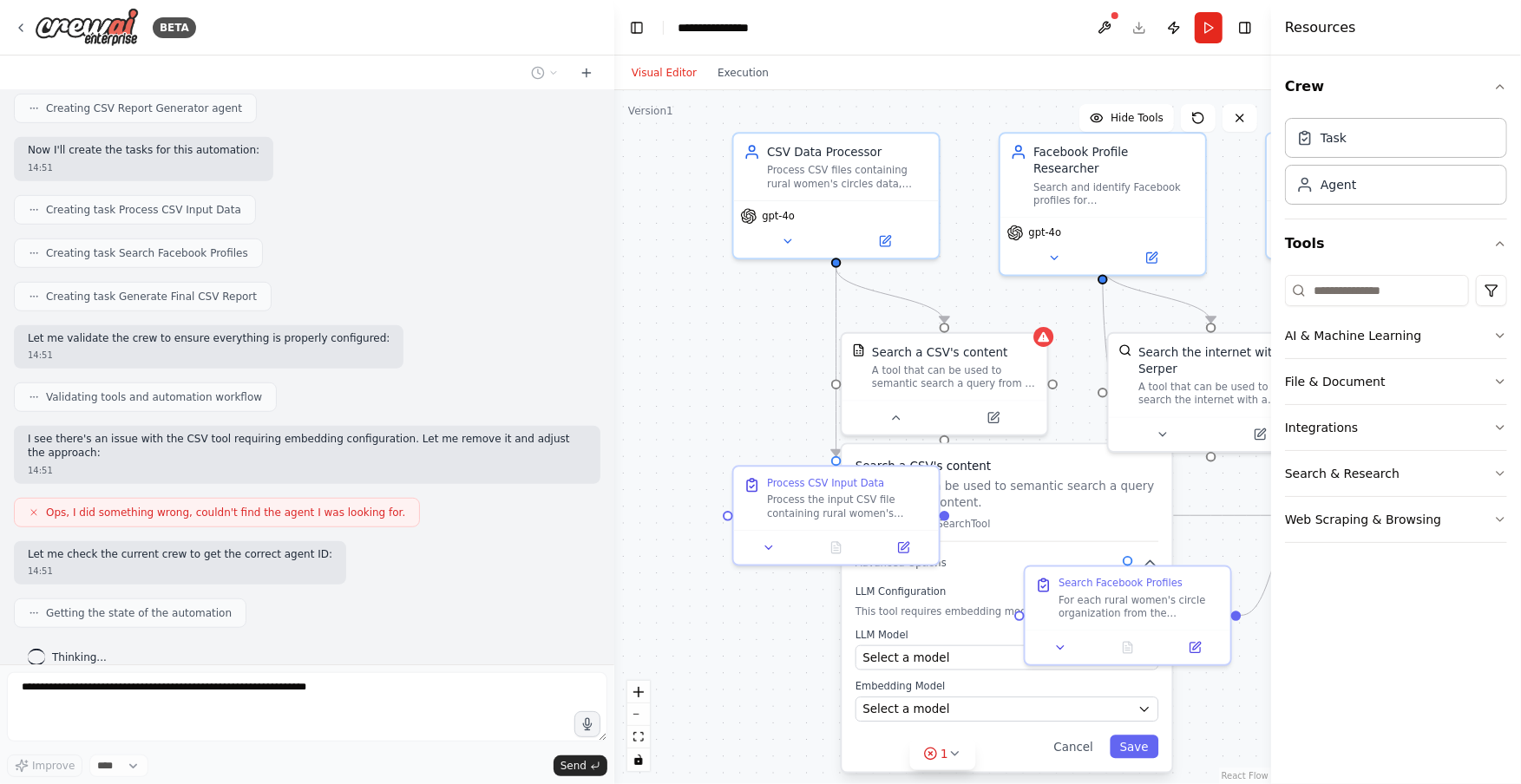
click at [780, 388] on div ".deletable-edge-delete-btn { width: 20px; height: 20px; border: 0px solid #ffff…" at bounding box center [942, 437] width 657 height 694
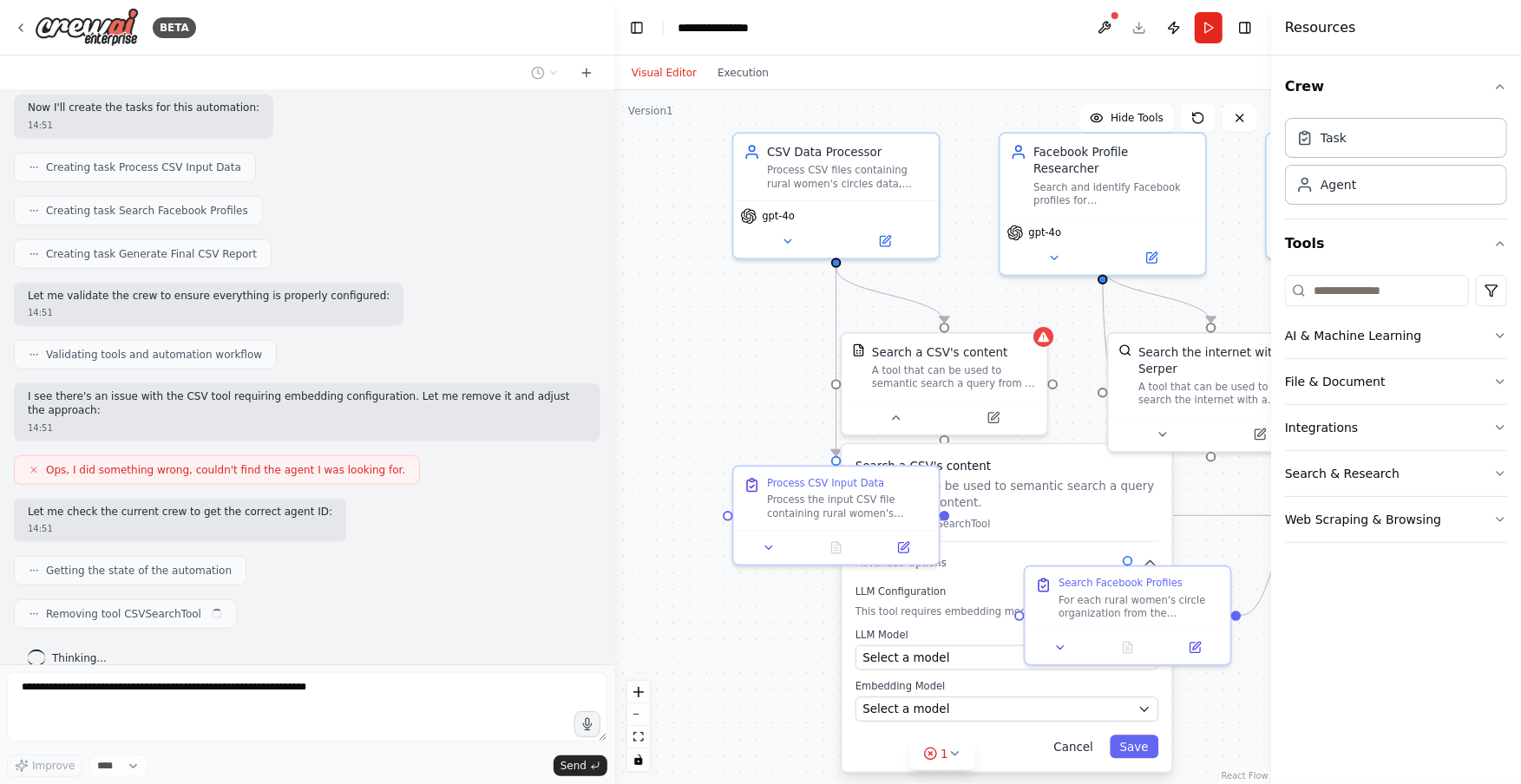
click at [1075, 751] on button "Cancel" at bounding box center [1073, 746] width 60 height 24
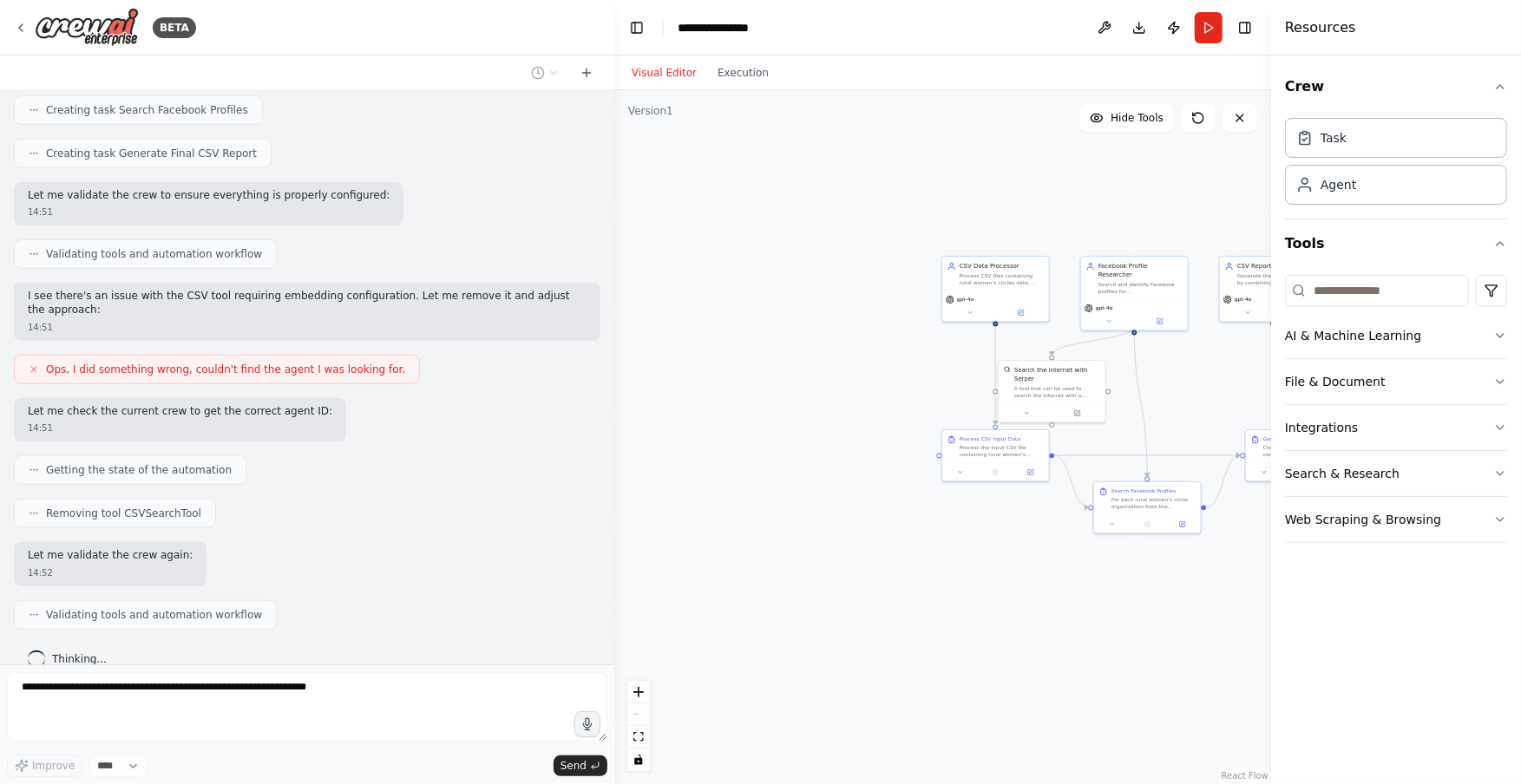
scroll to position [960, 0]
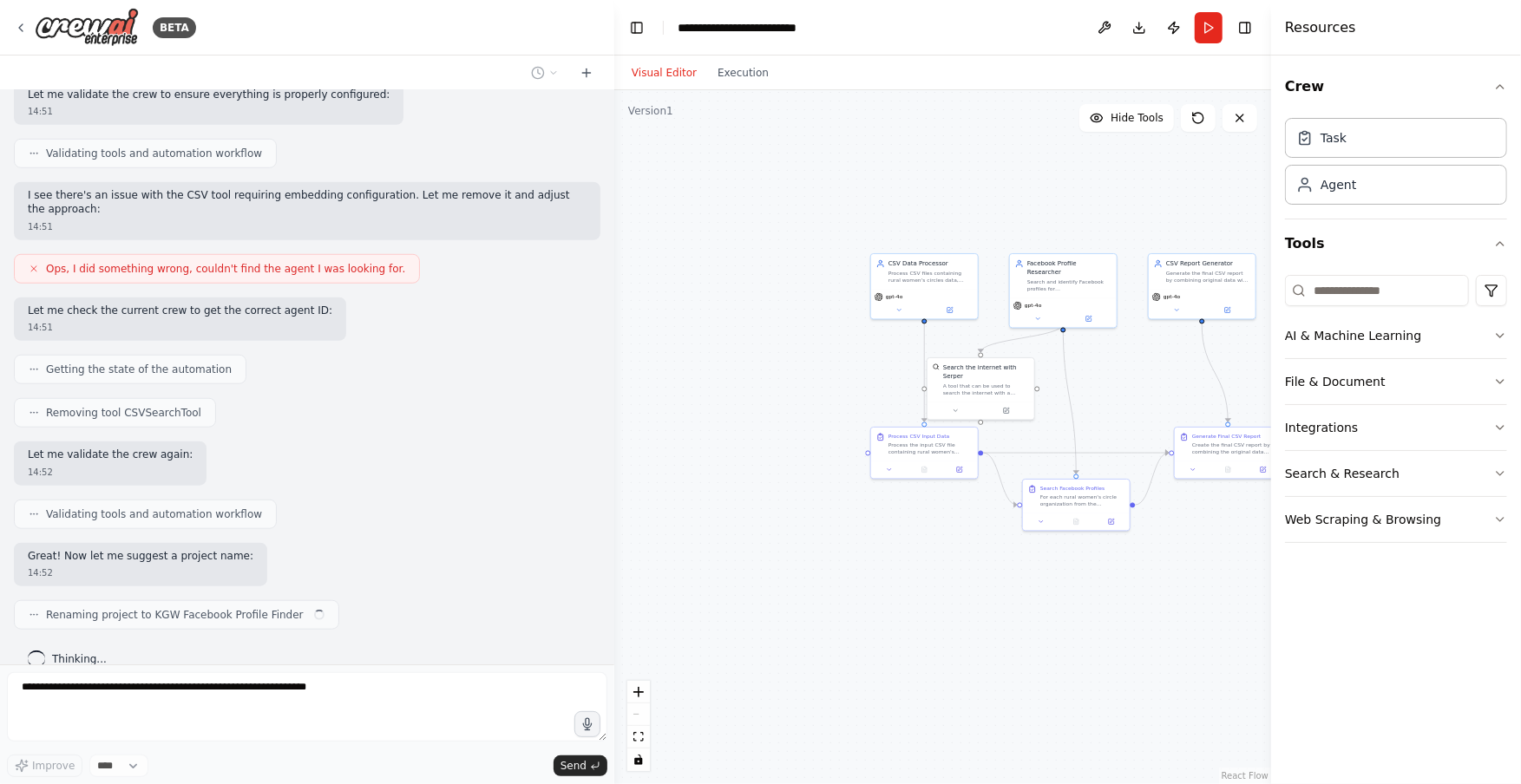
drag, startPoint x: 1028, startPoint y: 585, endPoint x: 956, endPoint y: 583, distance: 72.0
click at [956, 583] on div ".deletable-edge-delete-btn { width: 20px; height: 20px; border: 0px solid #ffff…" at bounding box center [942, 437] width 657 height 694
drag, startPoint x: 1102, startPoint y: 593, endPoint x: 913, endPoint y: 573, distance: 190.1
click at [913, 573] on div ".deletable-edge-delete-btn { width: 20px; height: 20px; border: 0px solid #ffff…" at bounding box center [942, 437] width 657 height 694
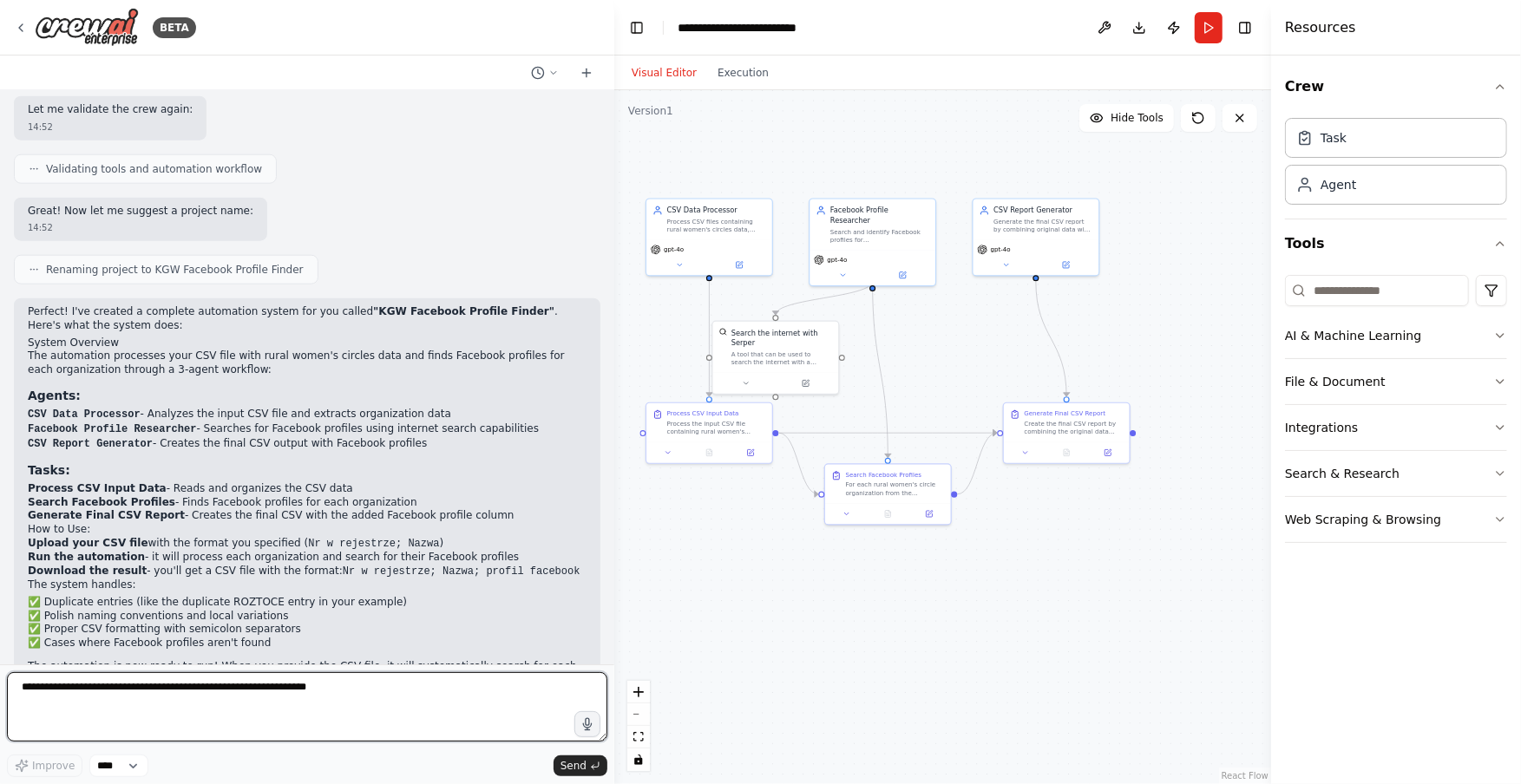
scroll to position [1336, 0]
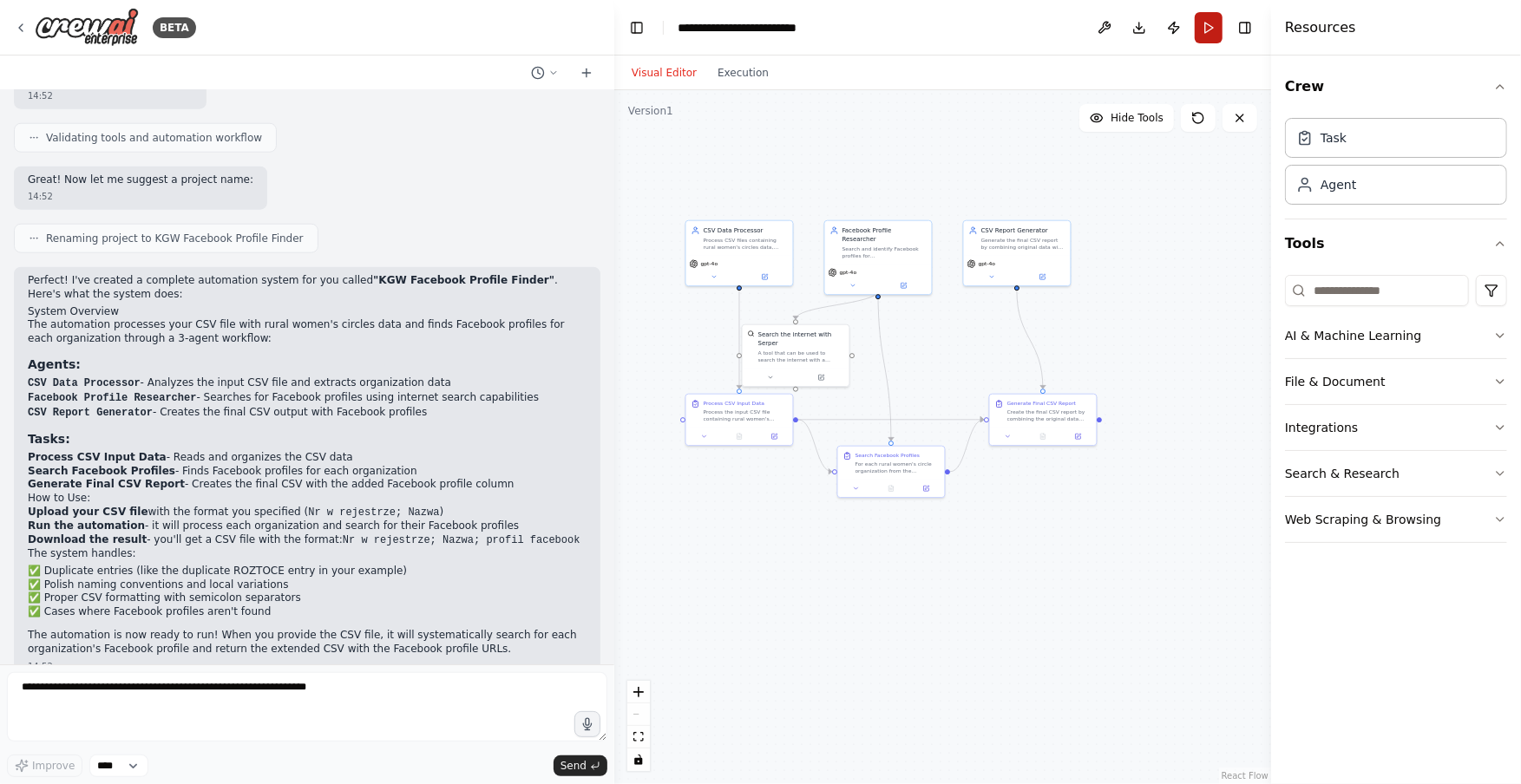
click at [1203, 24] on button "Run" at bounding box center [1209, 27] width 28 height 31
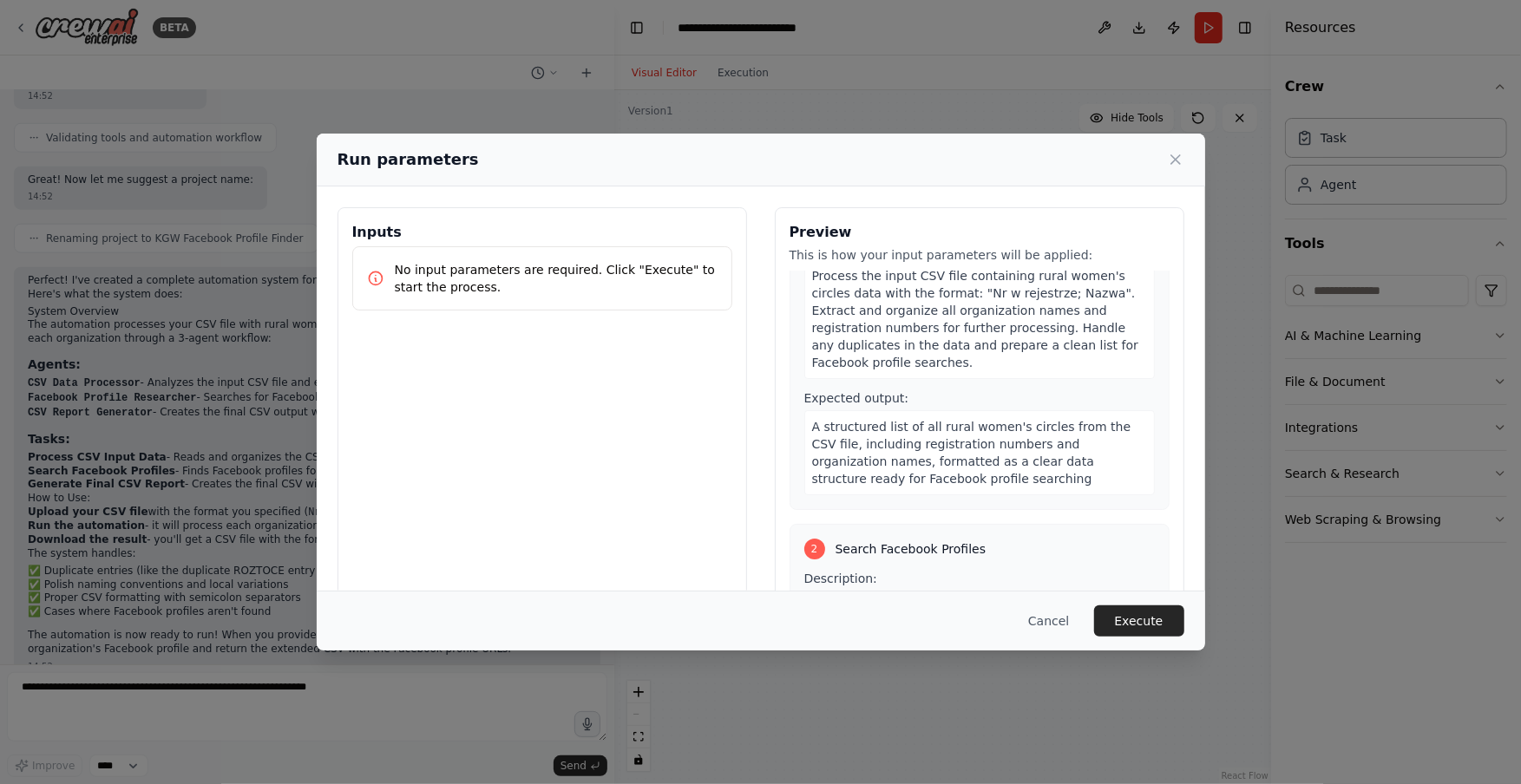
scroll to position [45, 0]
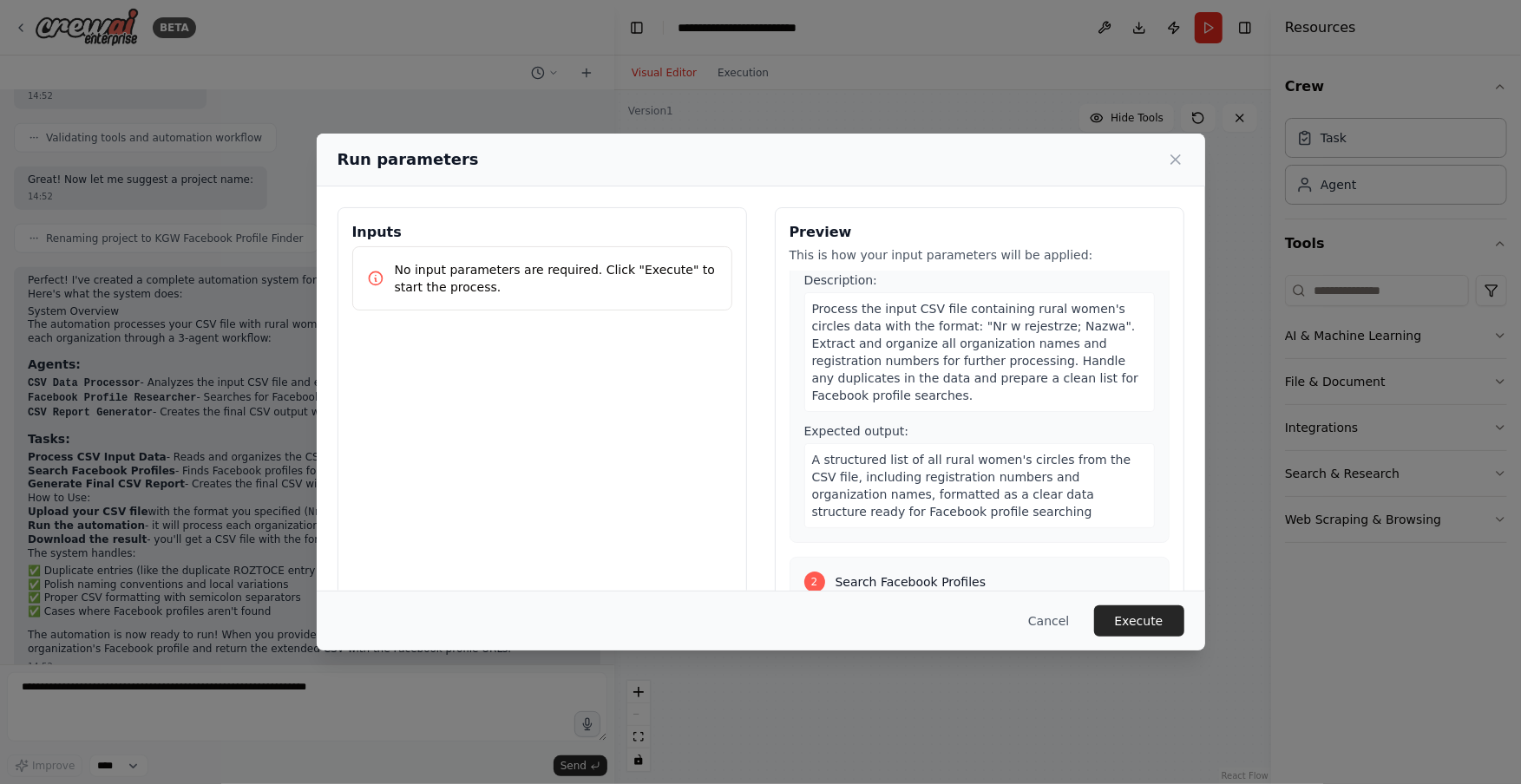
click at [484, 285] on p "No input parameters are required. Click "Execute" to start the process." at bounding box center [556, 277] width 323 height 34
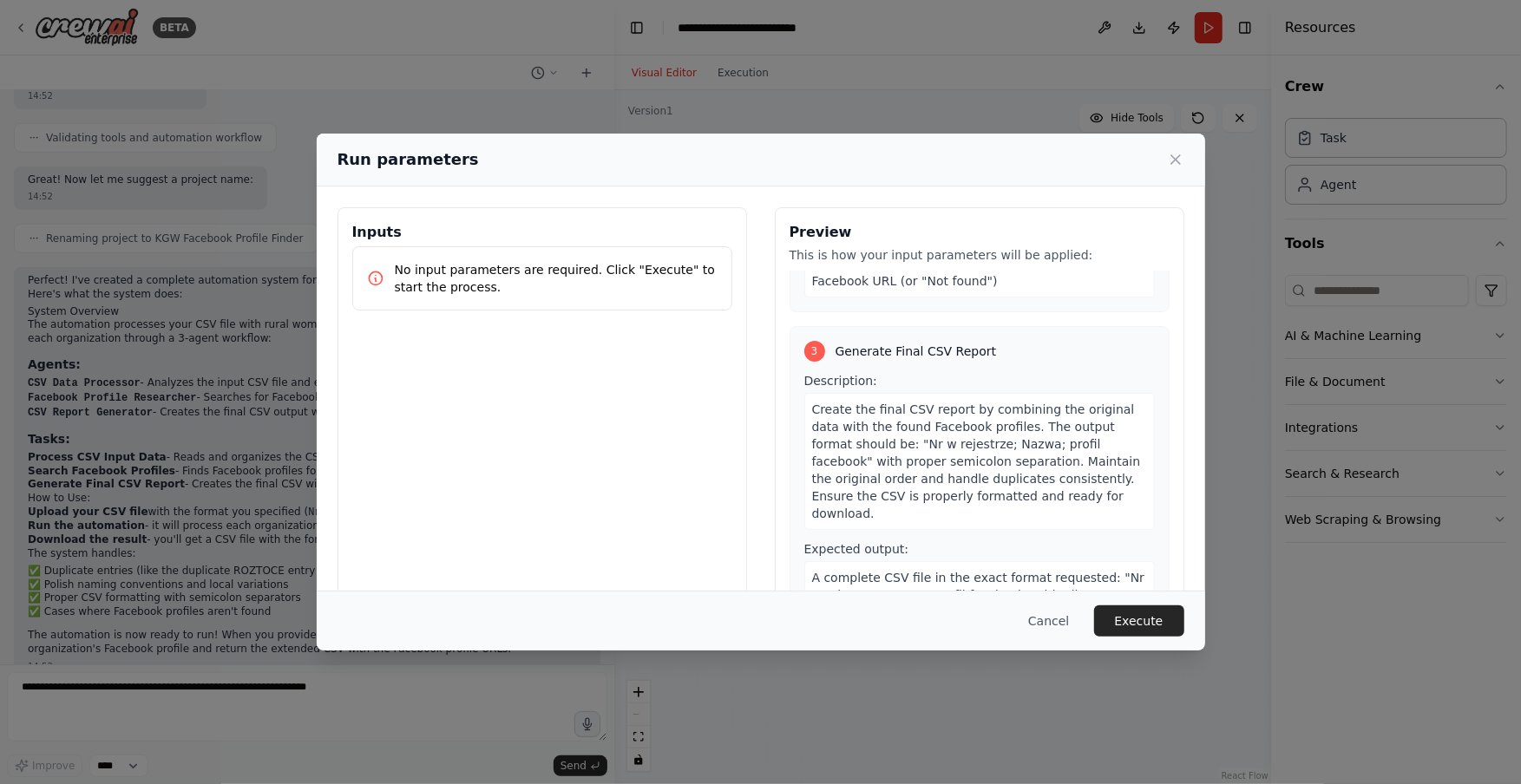
scroll to position [0, 0]
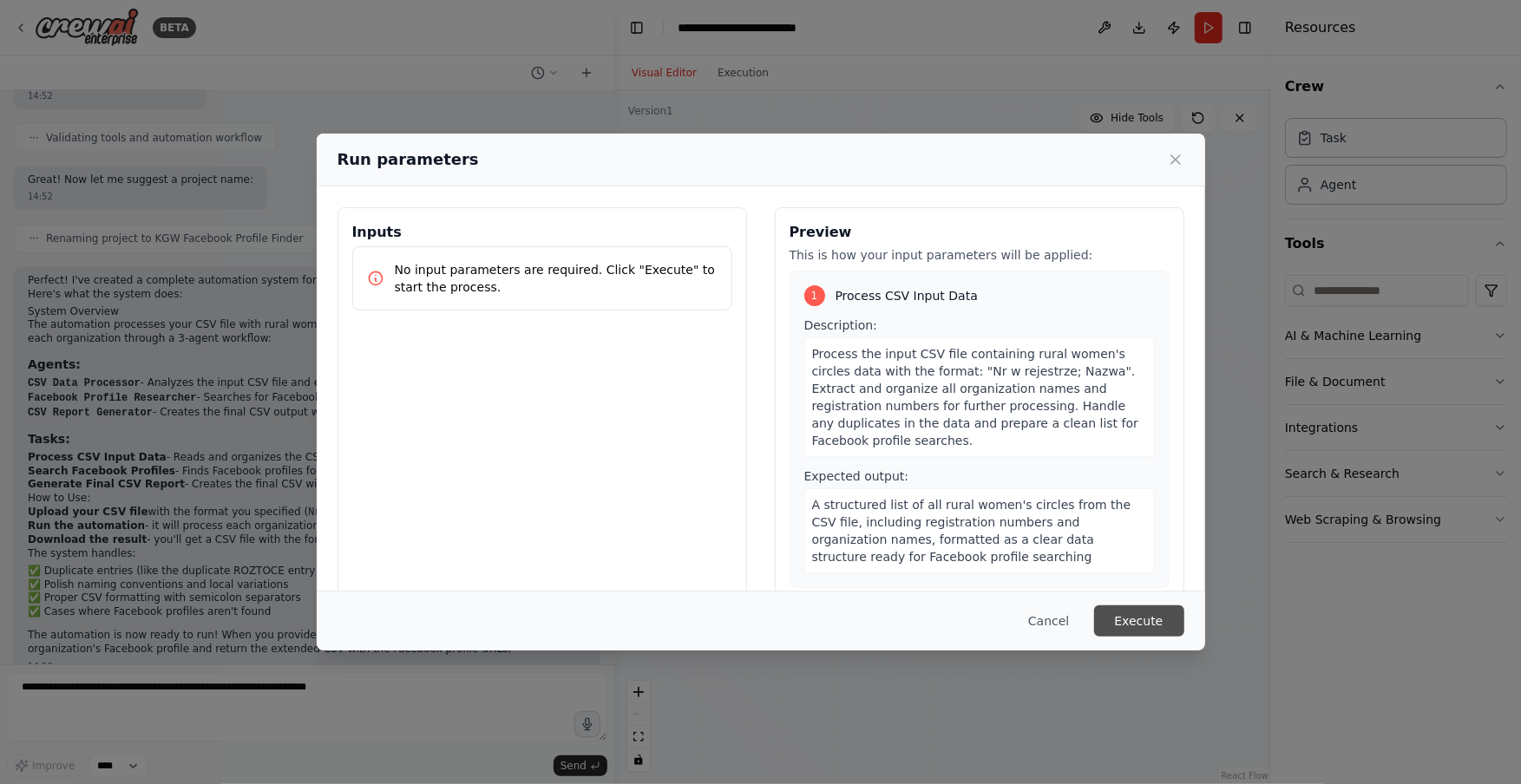
click at [1124, 624] on button "Execute" at bounding box center [1139, 620] width 90 height 31
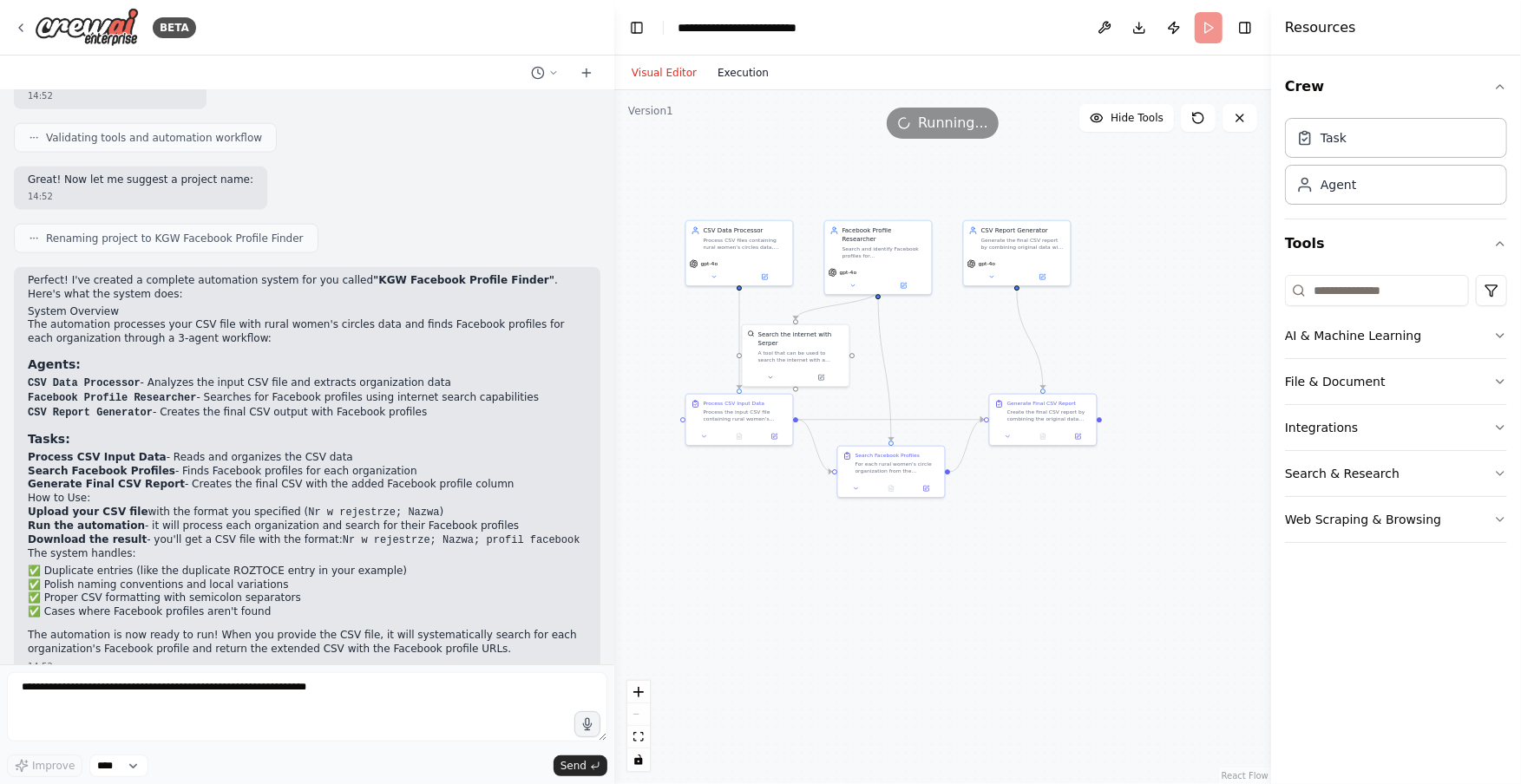
click at [739, 70] on button "Execution" at bounding box center [743, 73] width 72 height 21
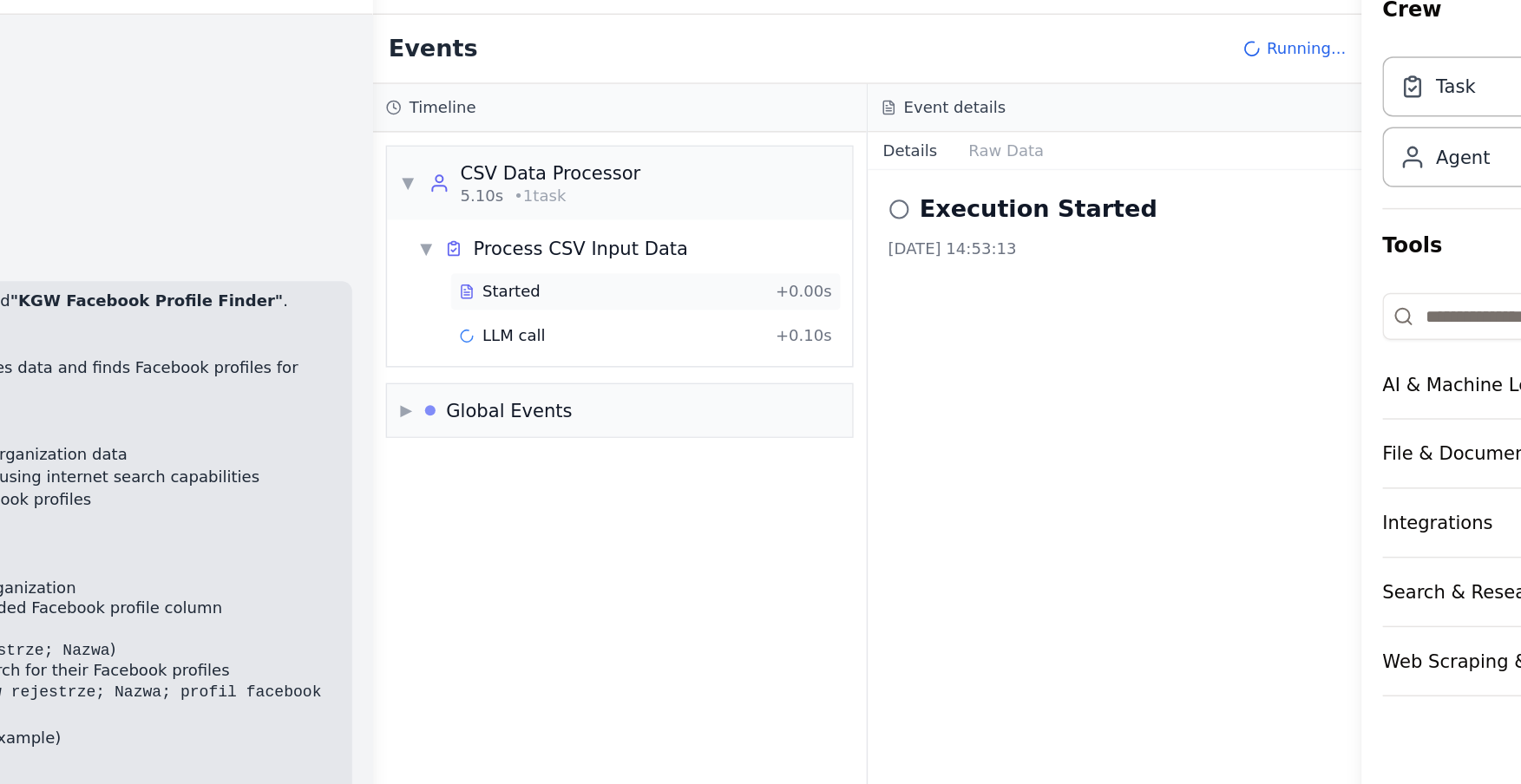
click at [701, 279] on span "Started" at bounding box center [706, 274] width 38 height 14
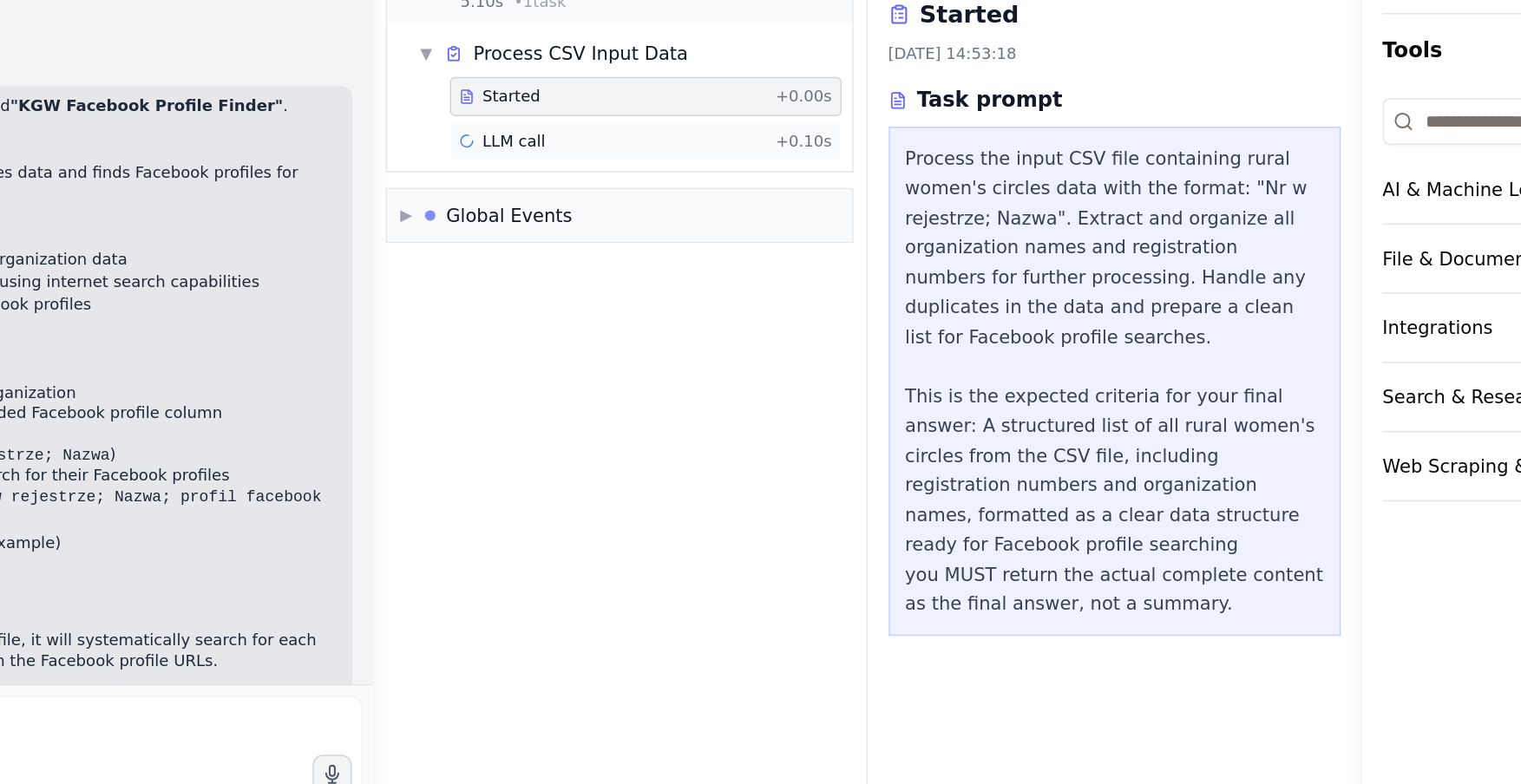
click at [711, 304] on span "LLM call" at bounding box center [708, 304] width 41 height 14
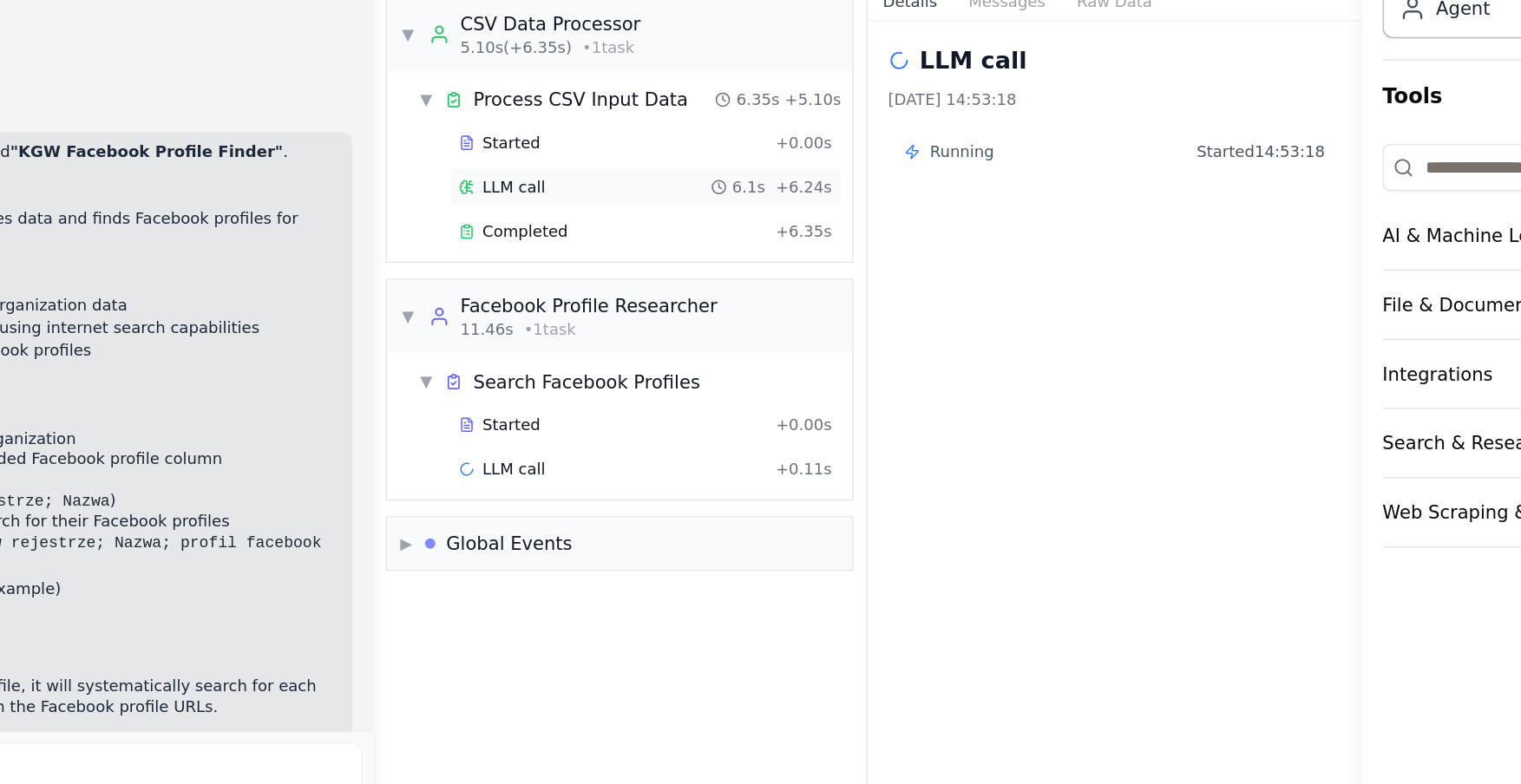
click at [701, 302] on span "LLM call" at bounding box center [708, 304] width 41 height 14
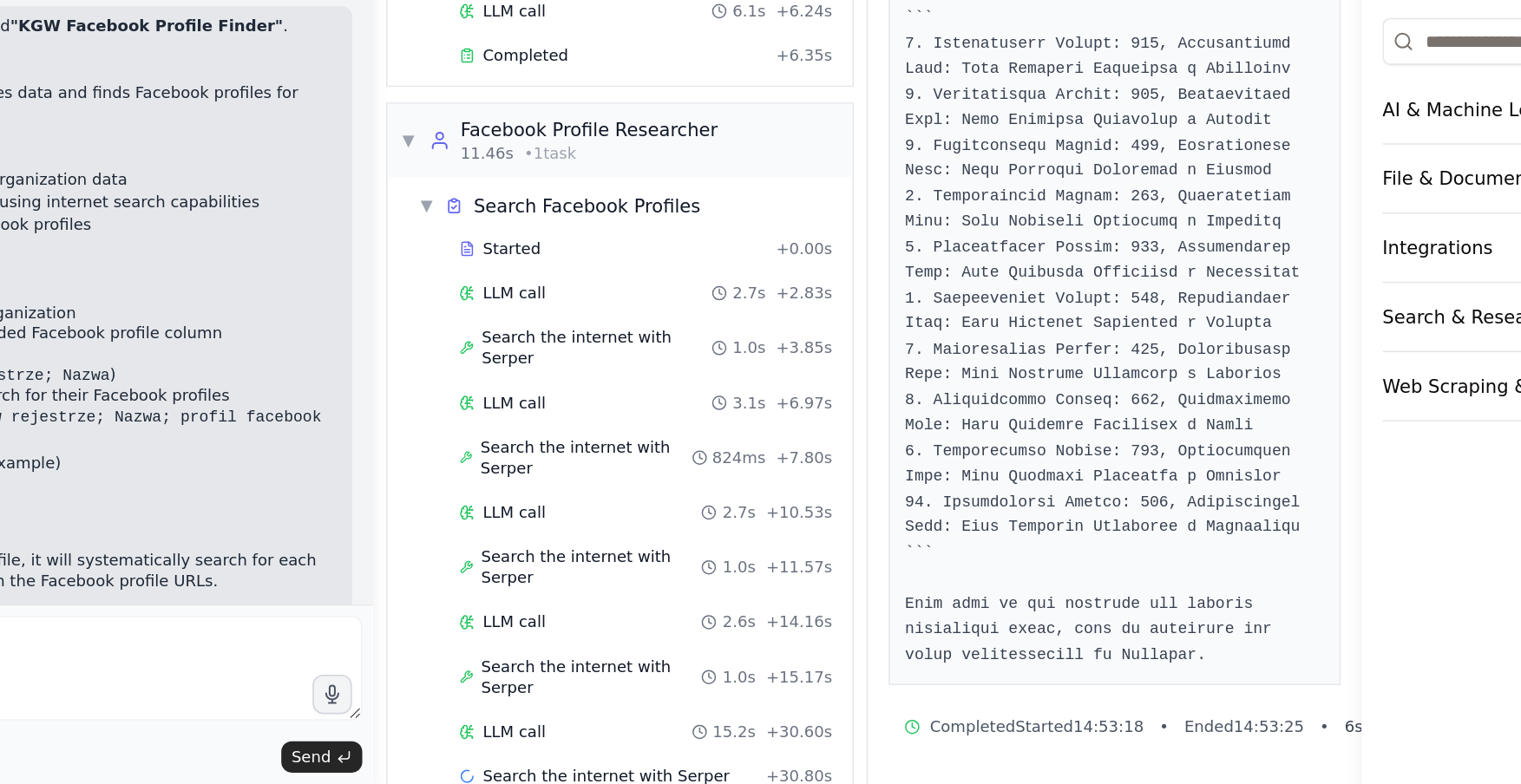
click at [709, 467] on div "Started + 0.00s LLM call 2.7s + 2.83s Search the internet with Serper 1.0s + 3.…" at bounding box center [785, 605] width 295 height 380
click at [711, 454] on span "LLM call" at bounding box center [708, 458] width 41 height 14
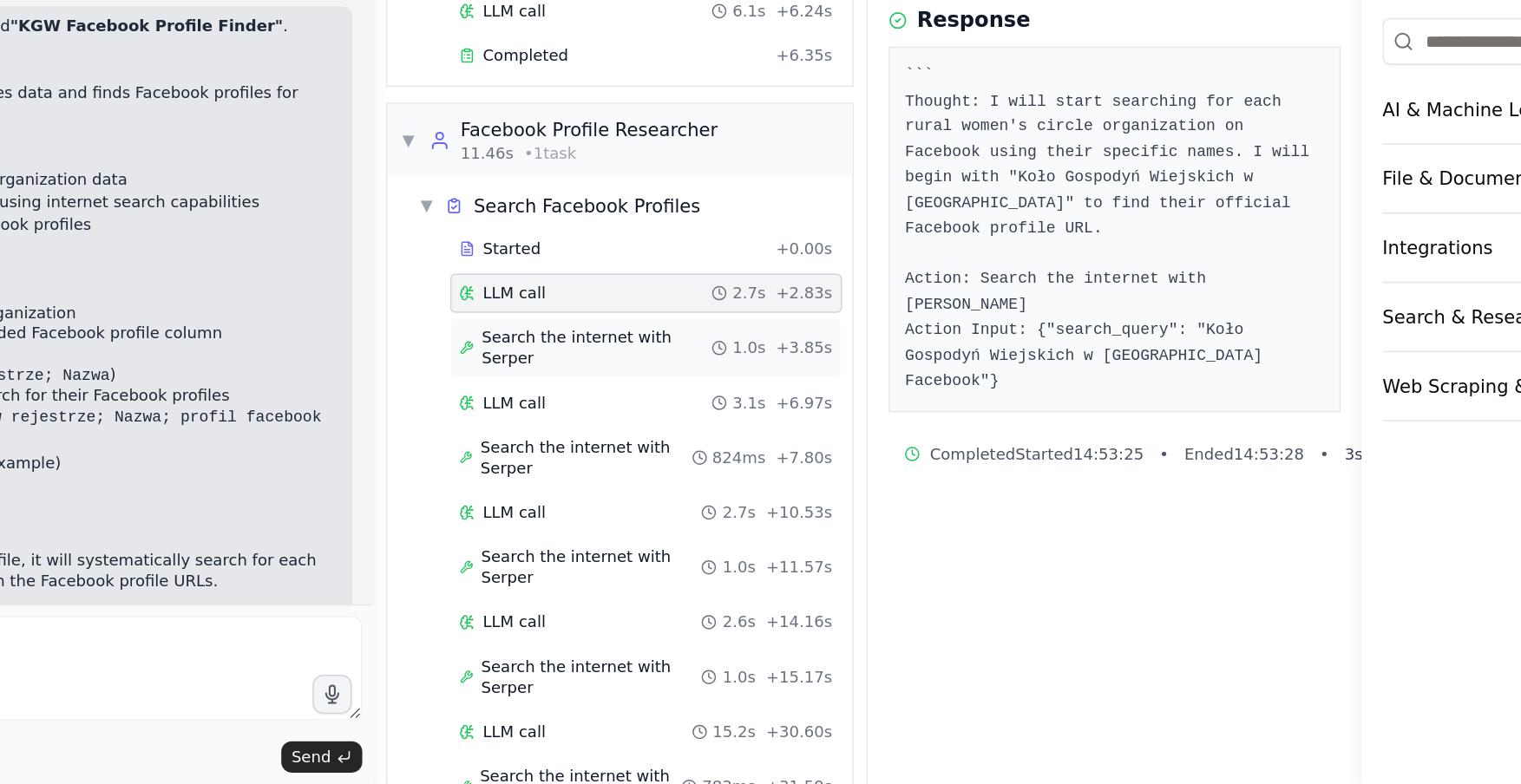
click at [736, 480] on span "Search the internet with Serper" at bounding box center [762, 494] width 152 height 28
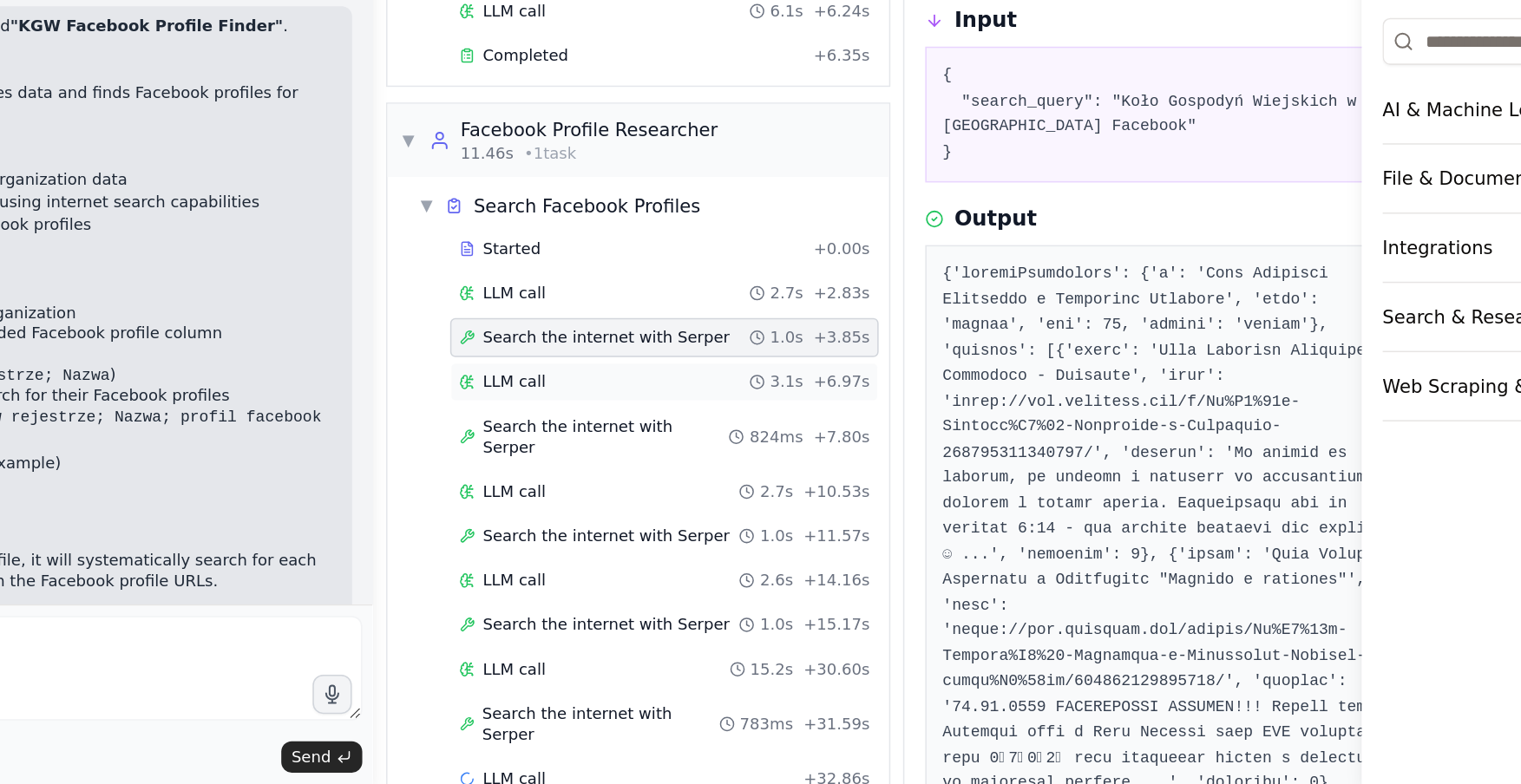
click at [716, 517] on span "LLM call" at bounding box center [708, 517] width 41 height 14
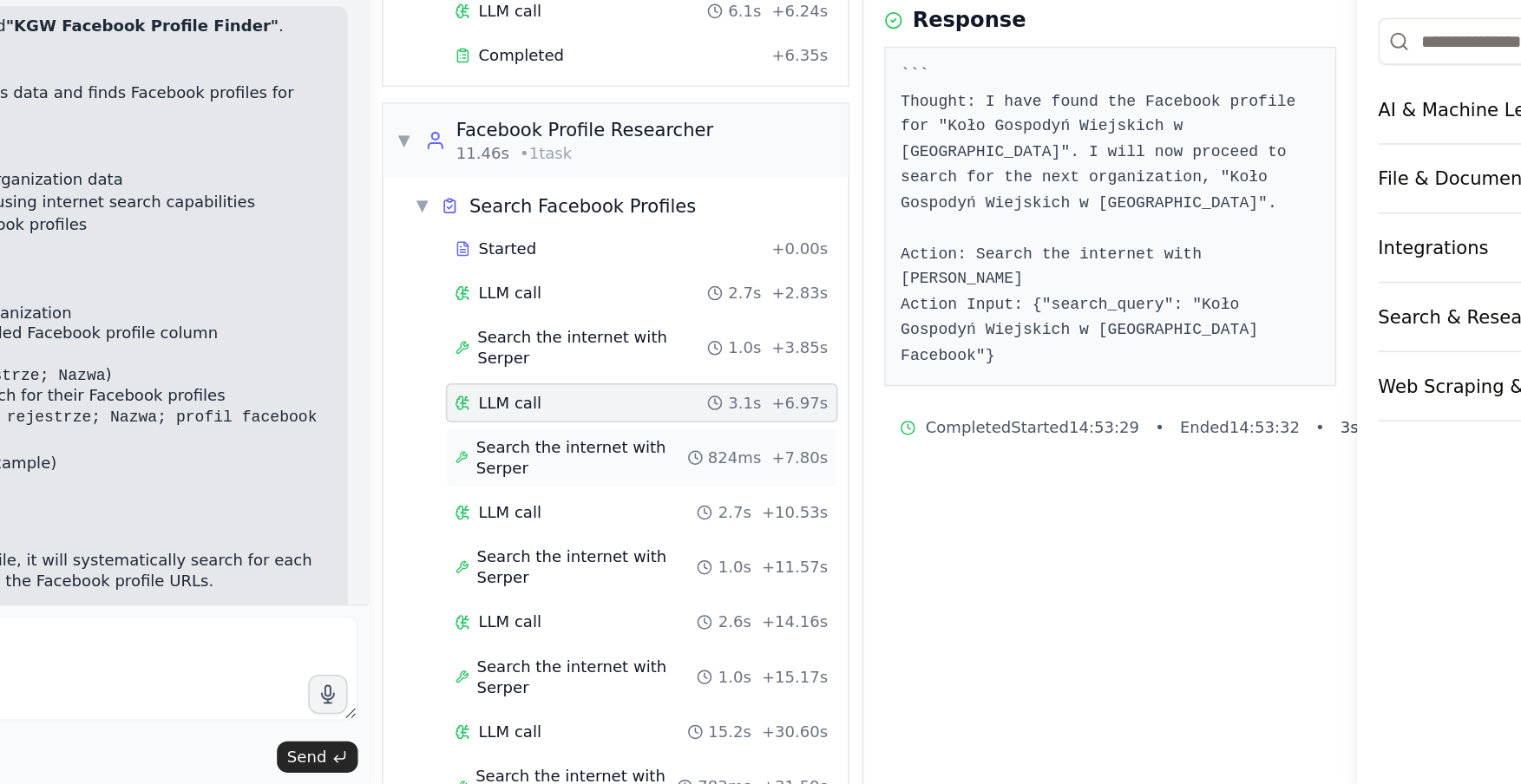
click at [736, 553] on span "Search the internet with Serper" at bounding box center [755, 567] width 139 height 28
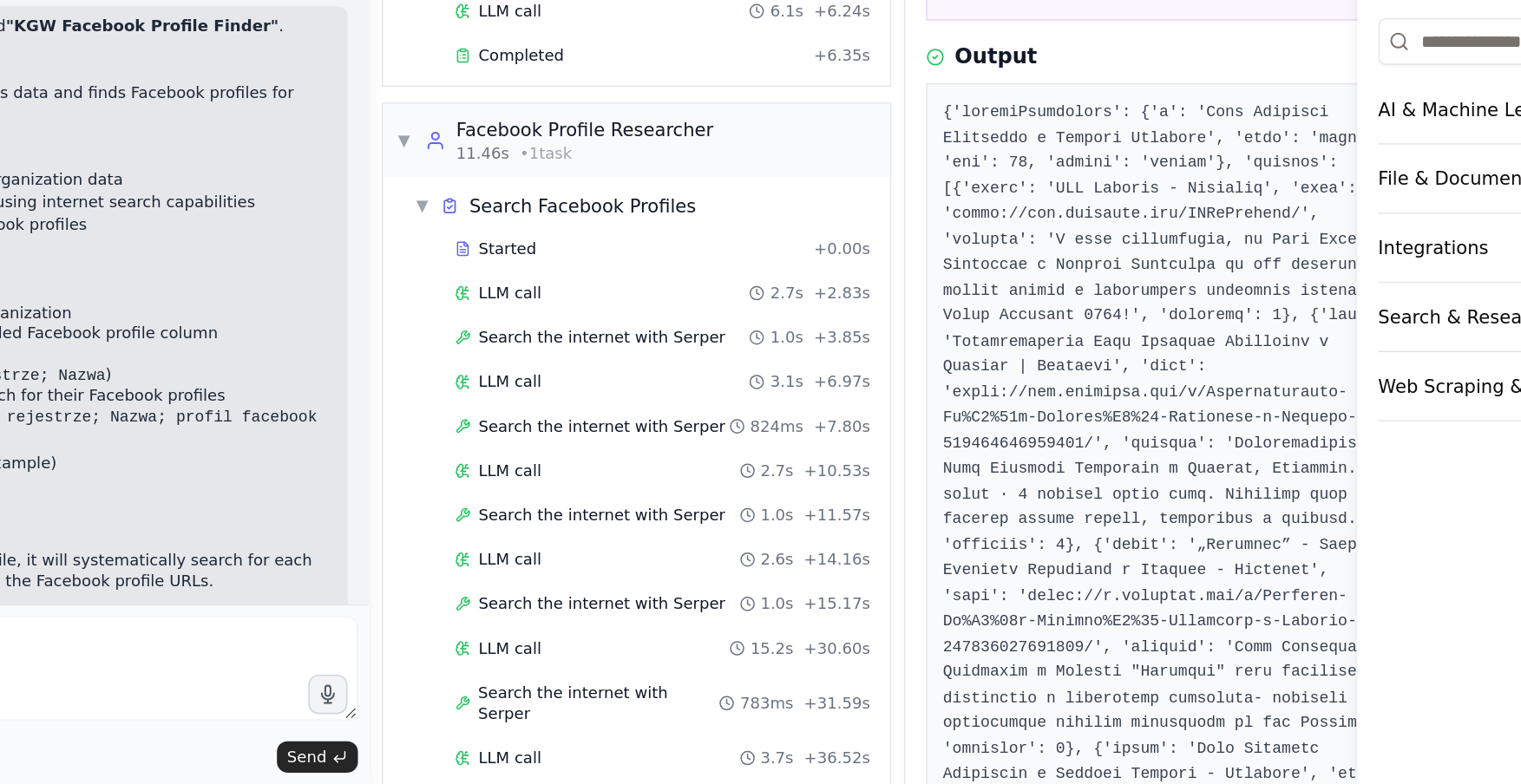
scroll to position [109, 0]
click at [784, 598] on span "Search the internet with Serper" at bounding box center [769, 605] width 164 height 14
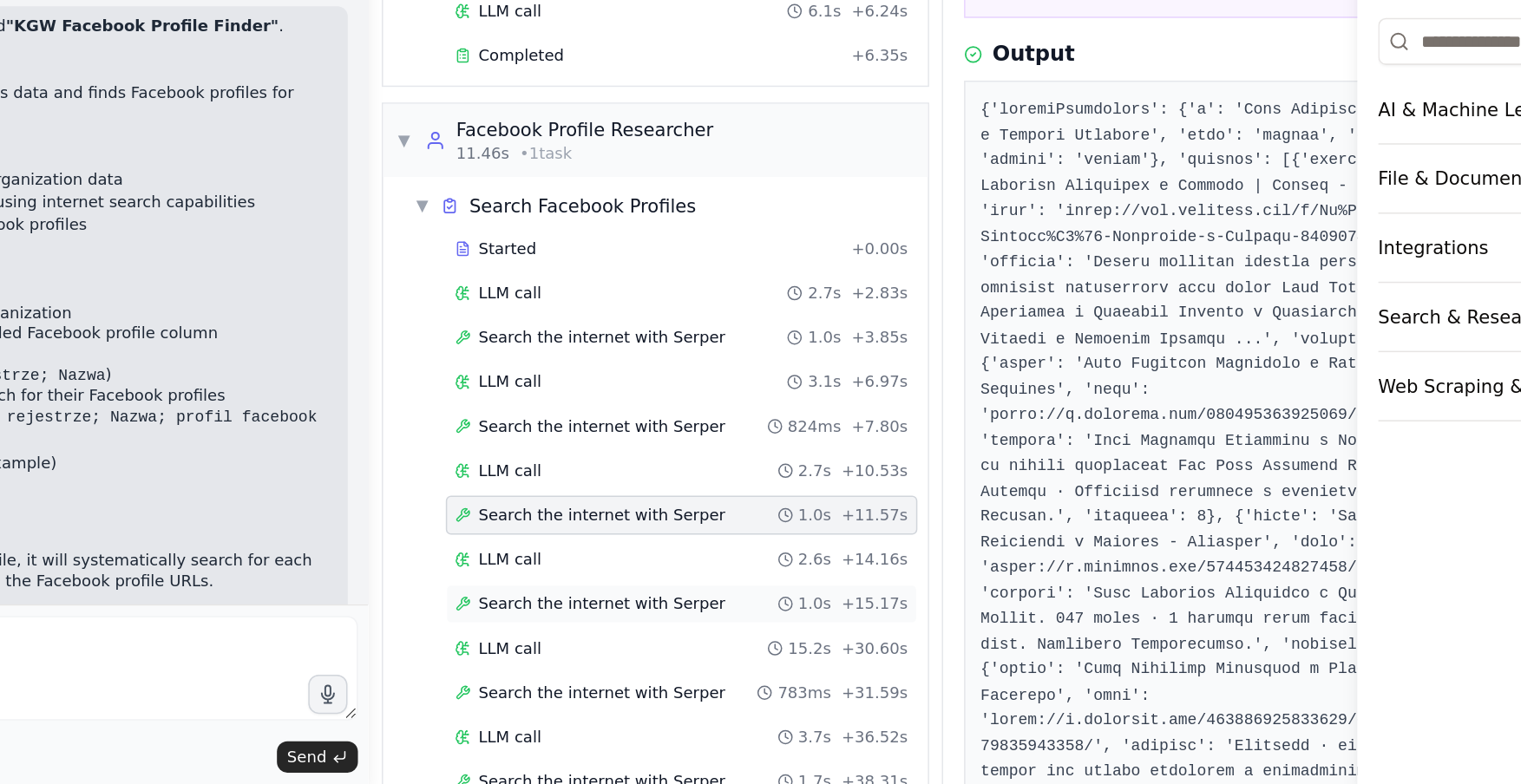
scroll to position [106, 0]
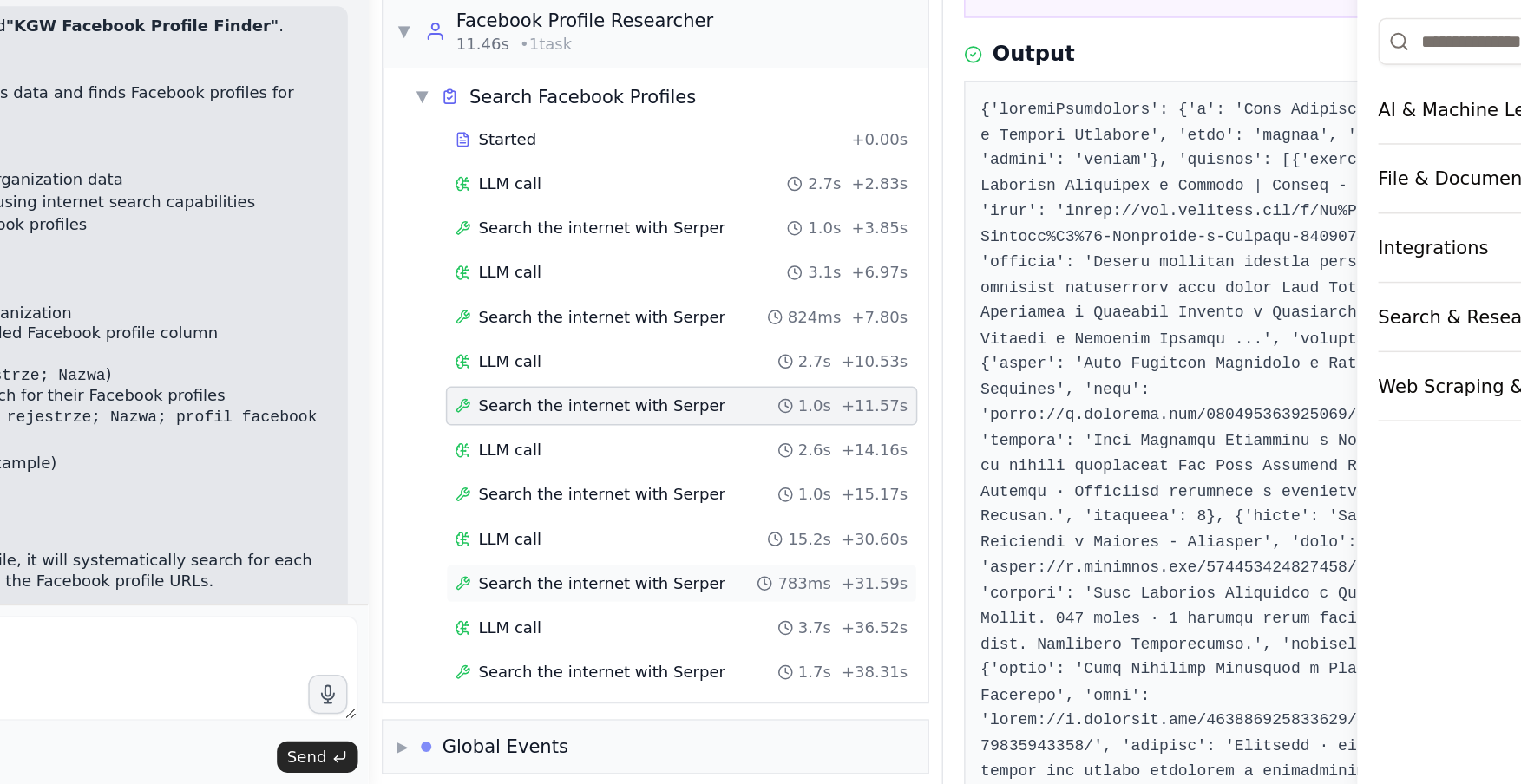
click at [768, 643] on span "Search the internet with Serper" at bounding box center [769, 650] width 164 height 14
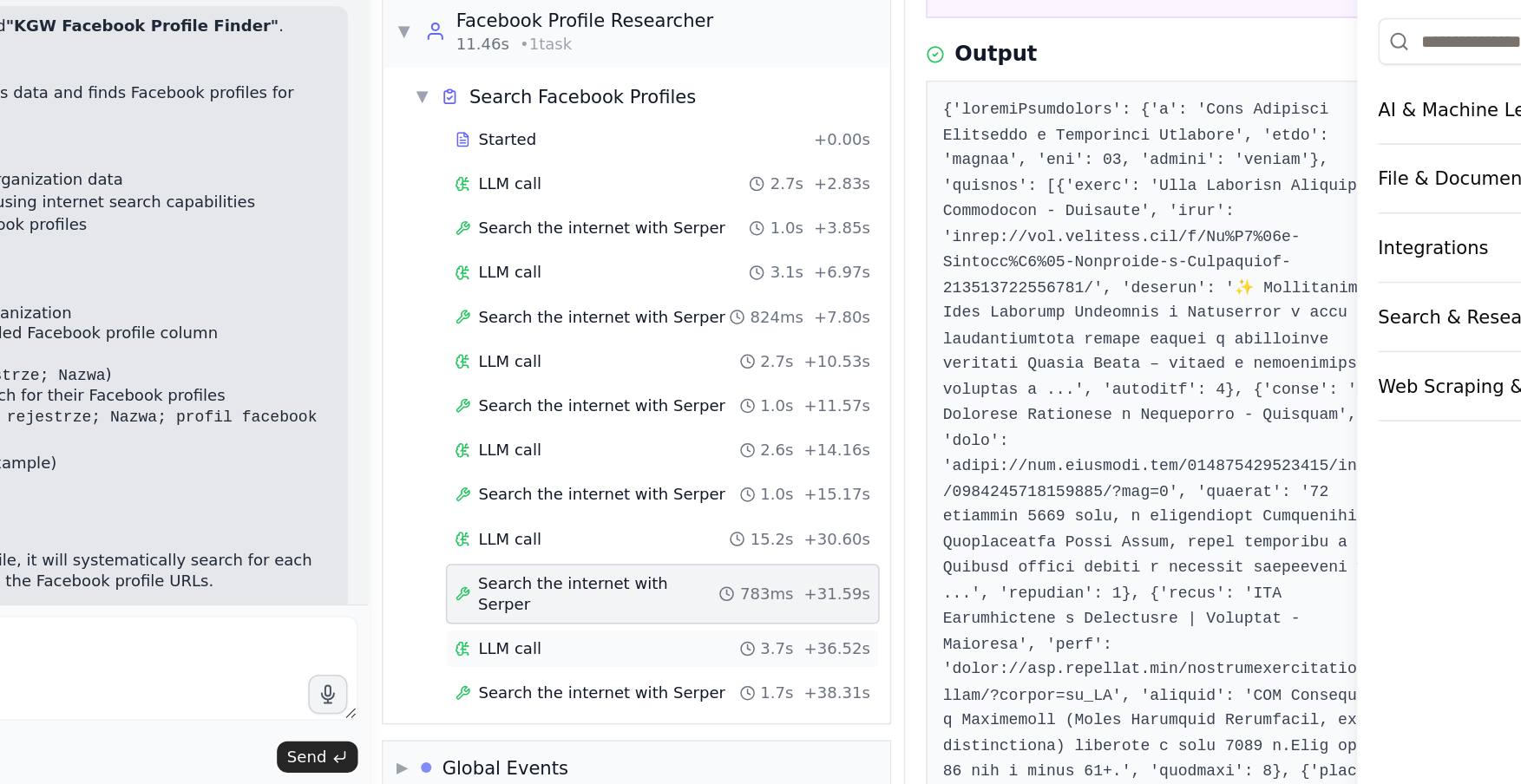
click at [731, 687] on div "LLM call 3.7s + 36.52s" at bounding box center [809, 694] width 276 height 14
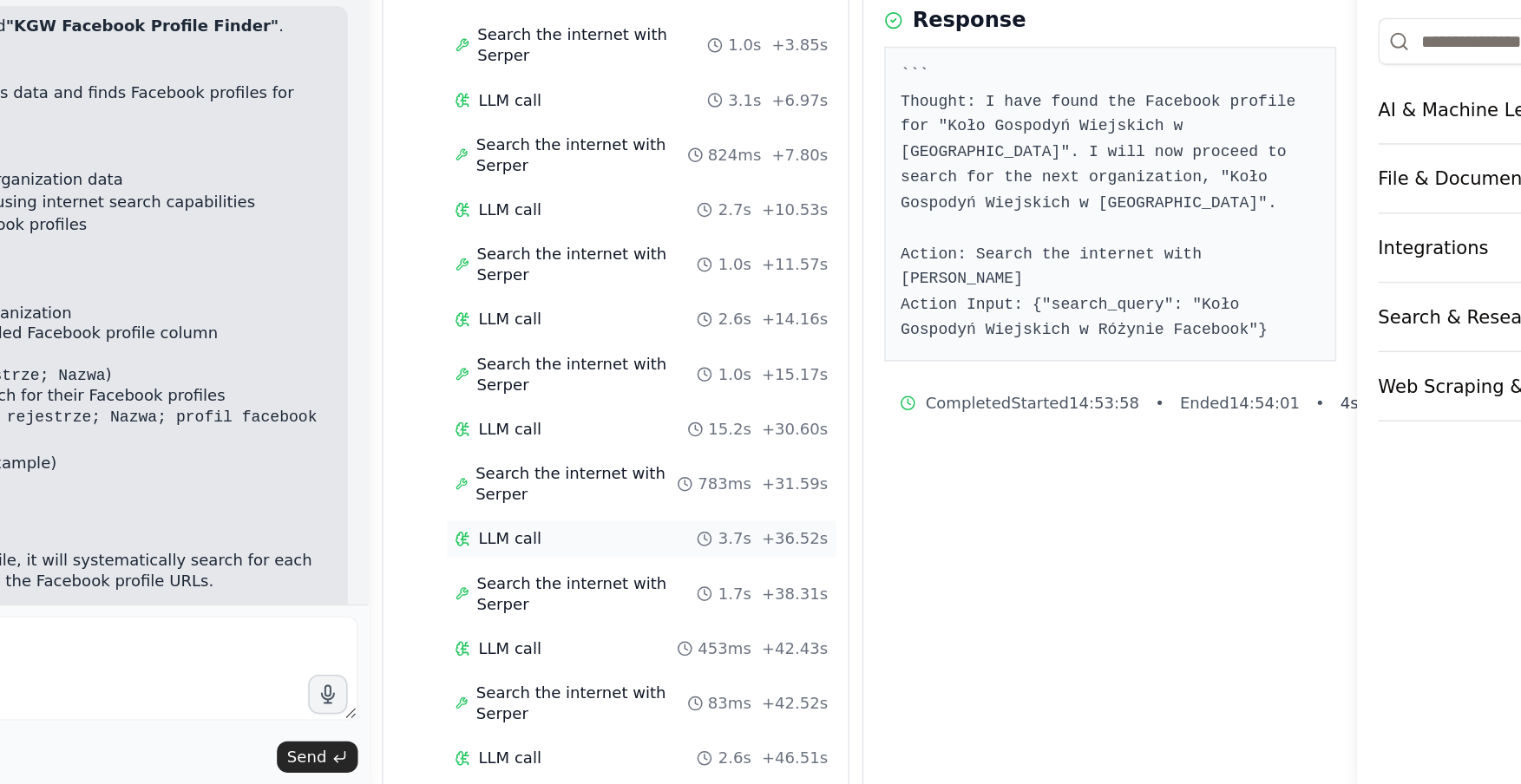
scroll to position [0, 0]
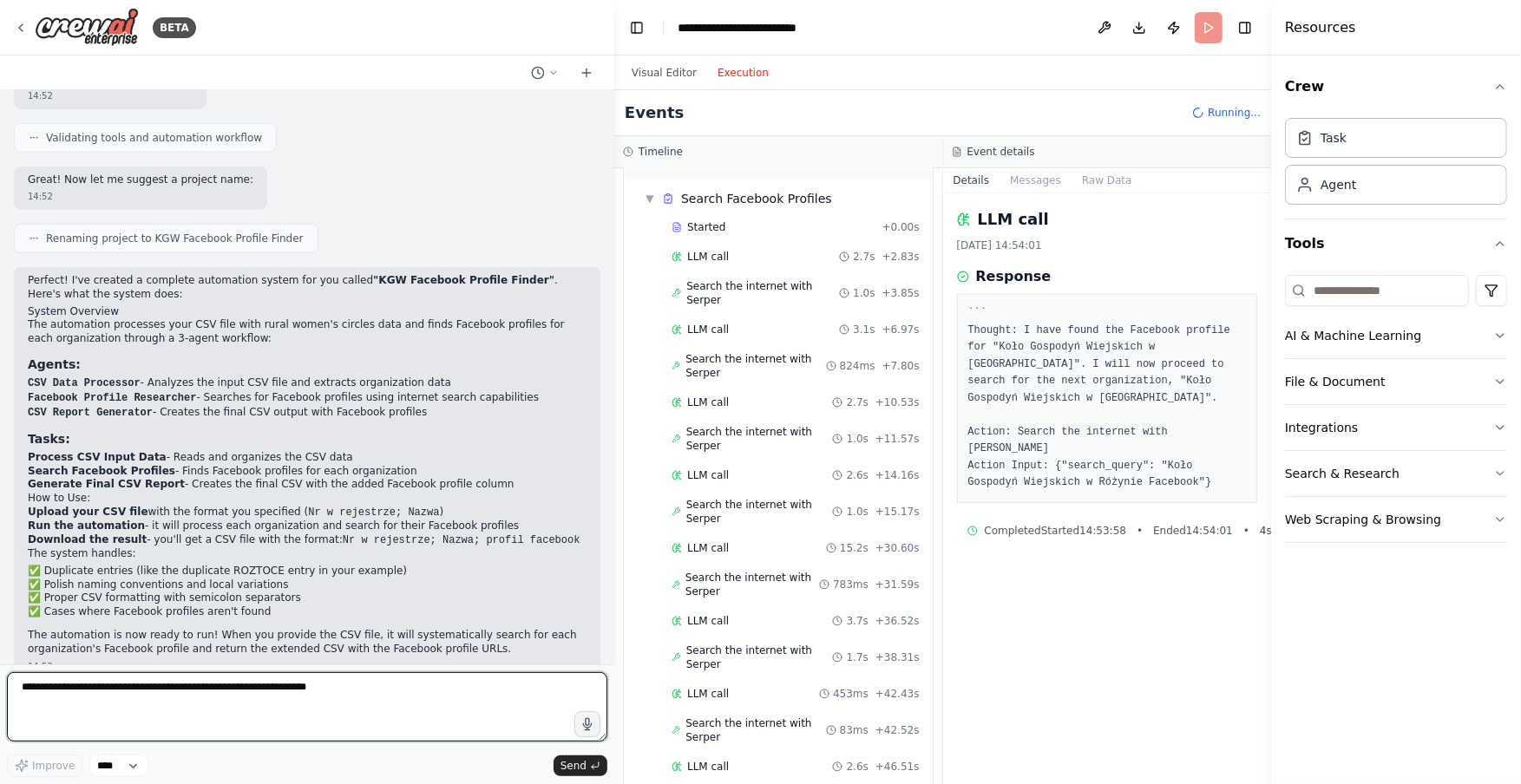
click at [56, 697] on textarea at bounding box center [307, 706] width 600 height 70
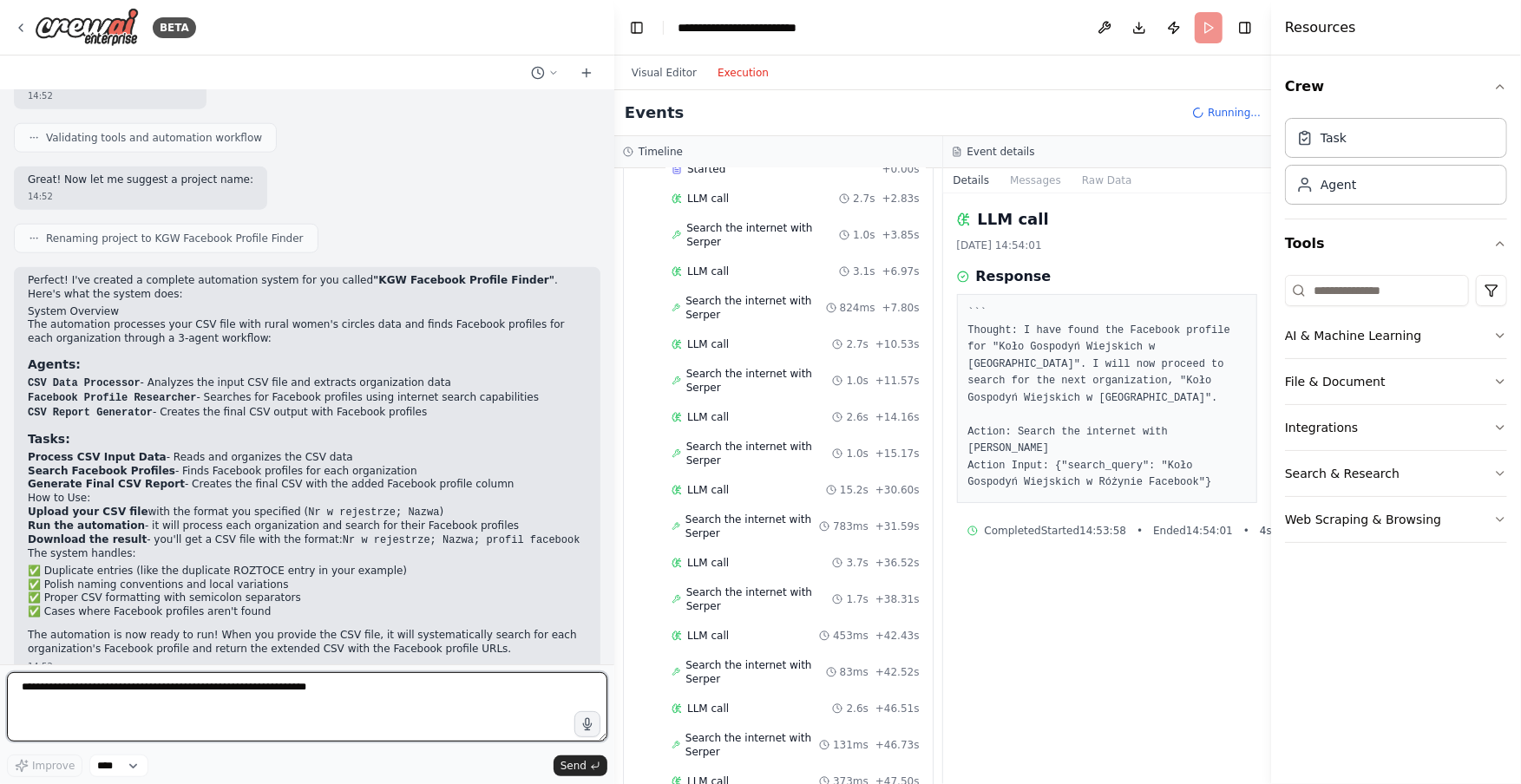
click at [255, 680] on textarea at bounding box center [307, 706] width 600 height 70
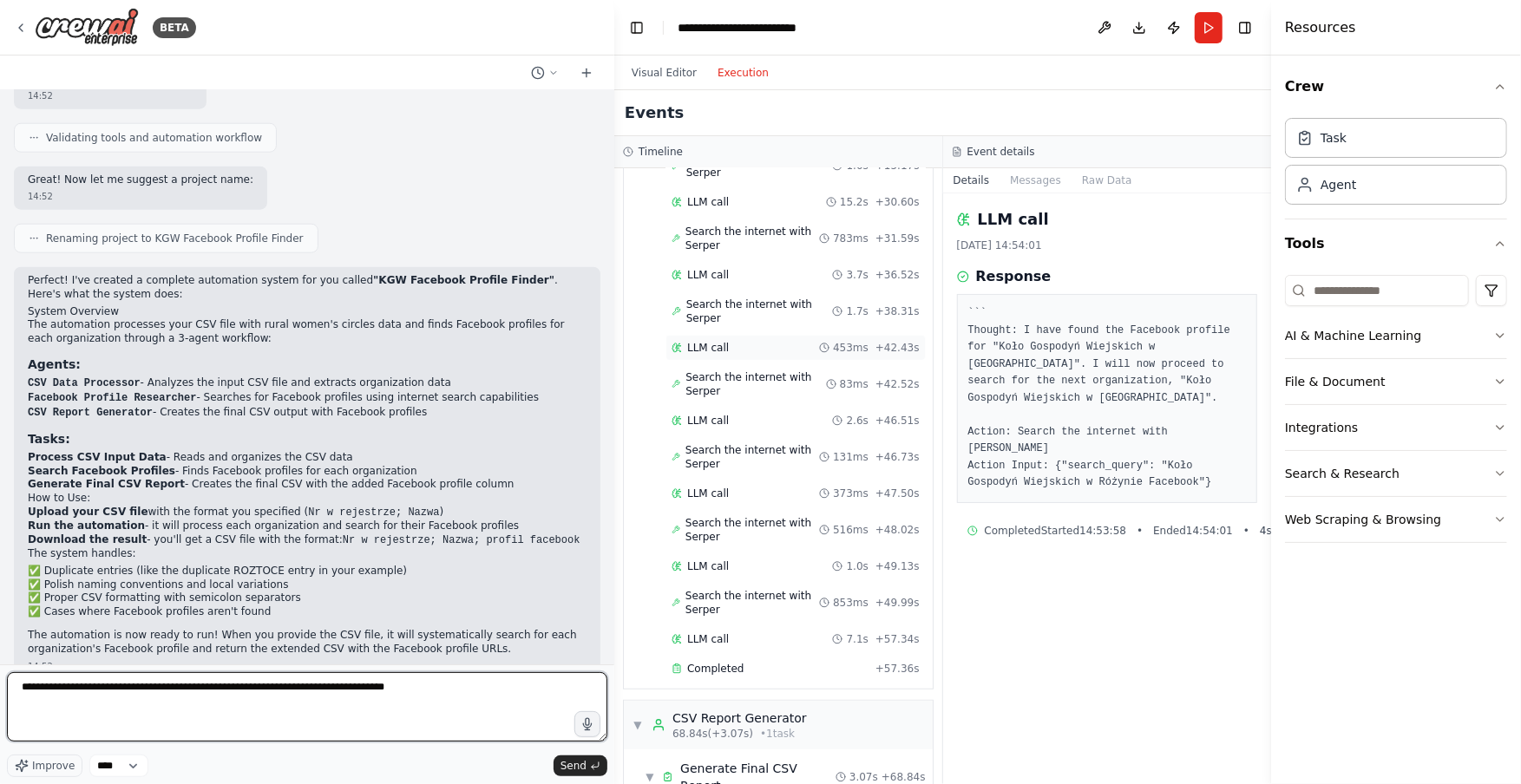
scroll to position [663, 0]
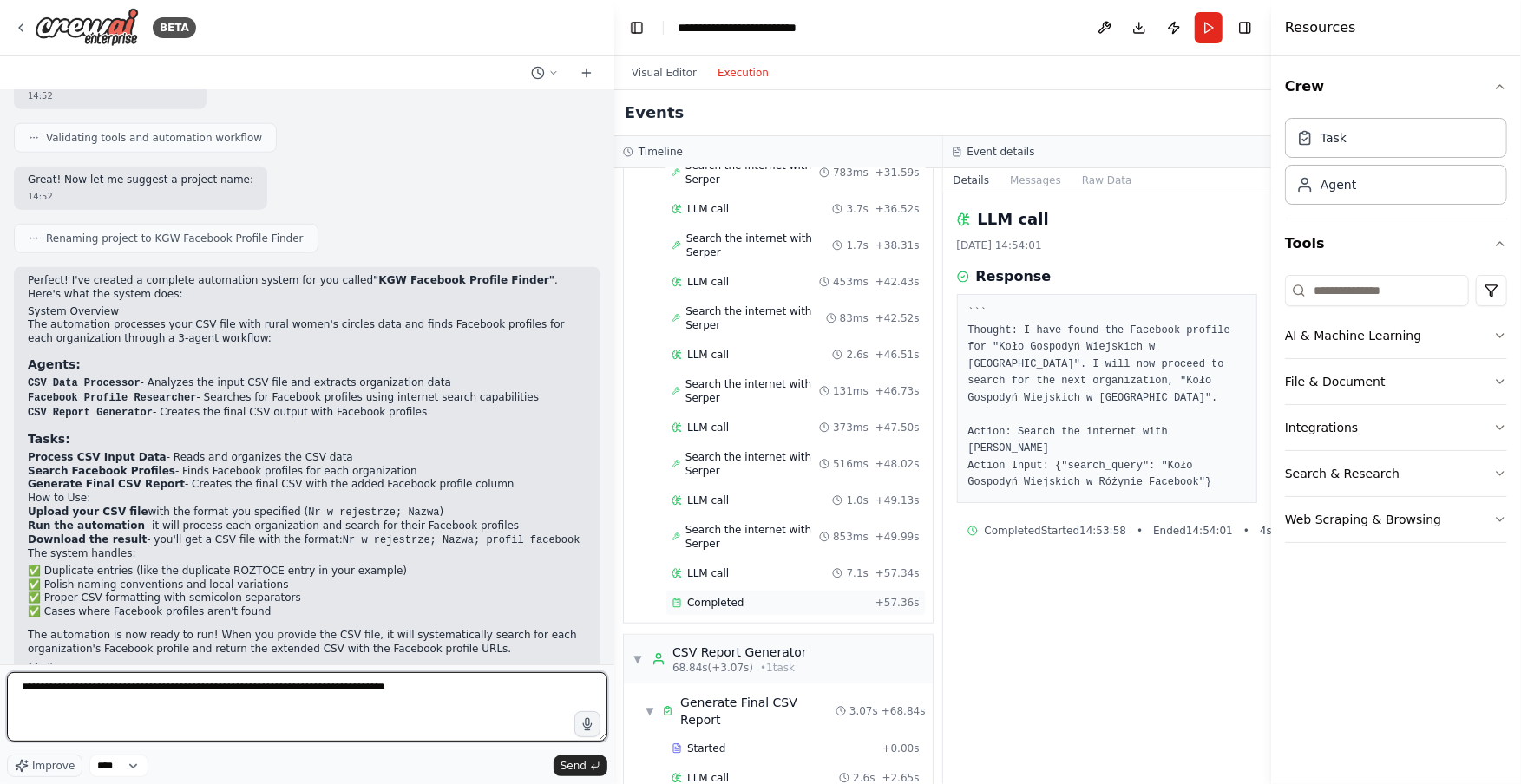
type textarea "**********"
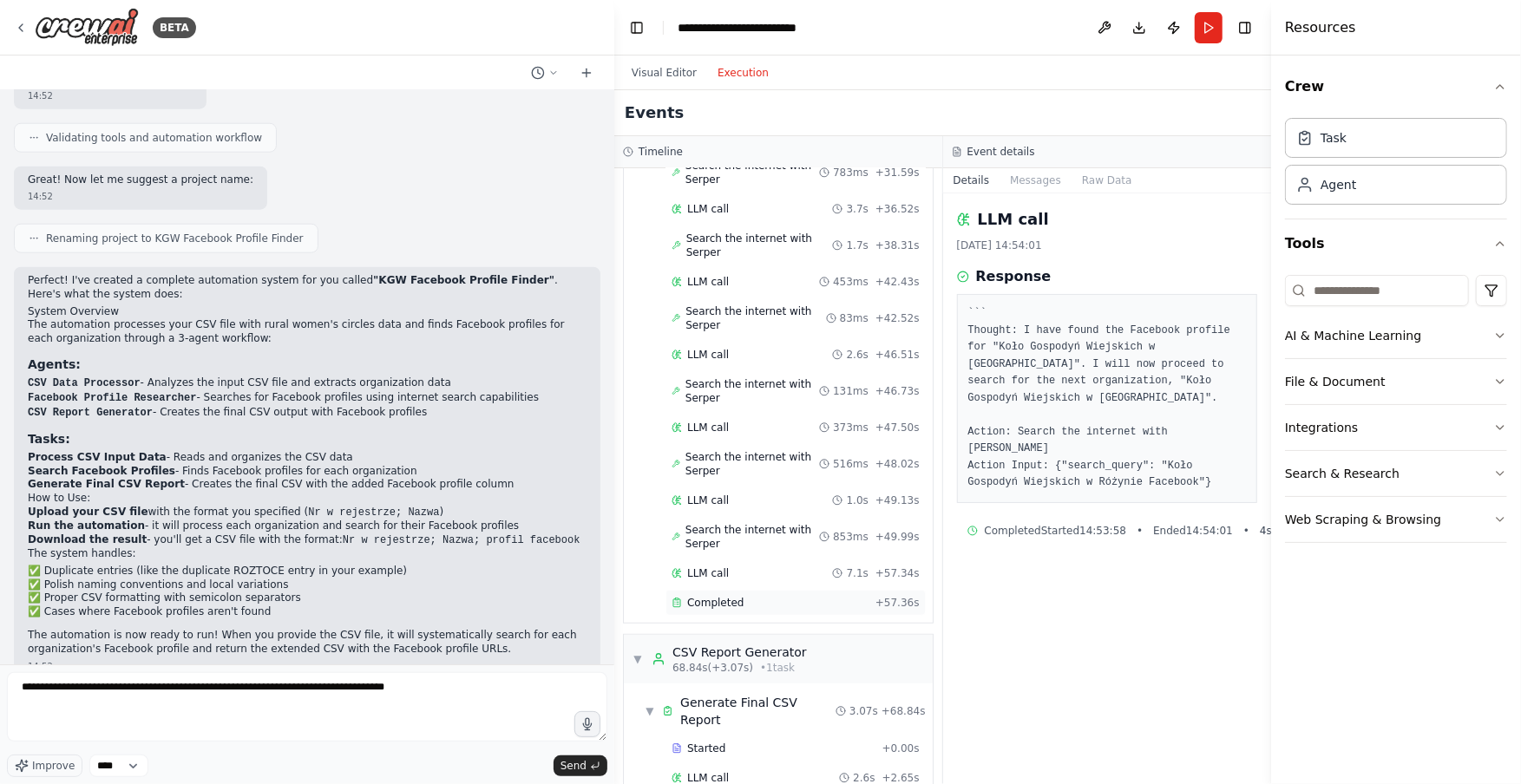
click at [731, 595] on span "Completed" at bounding box center [716, 603] width 56 height 14
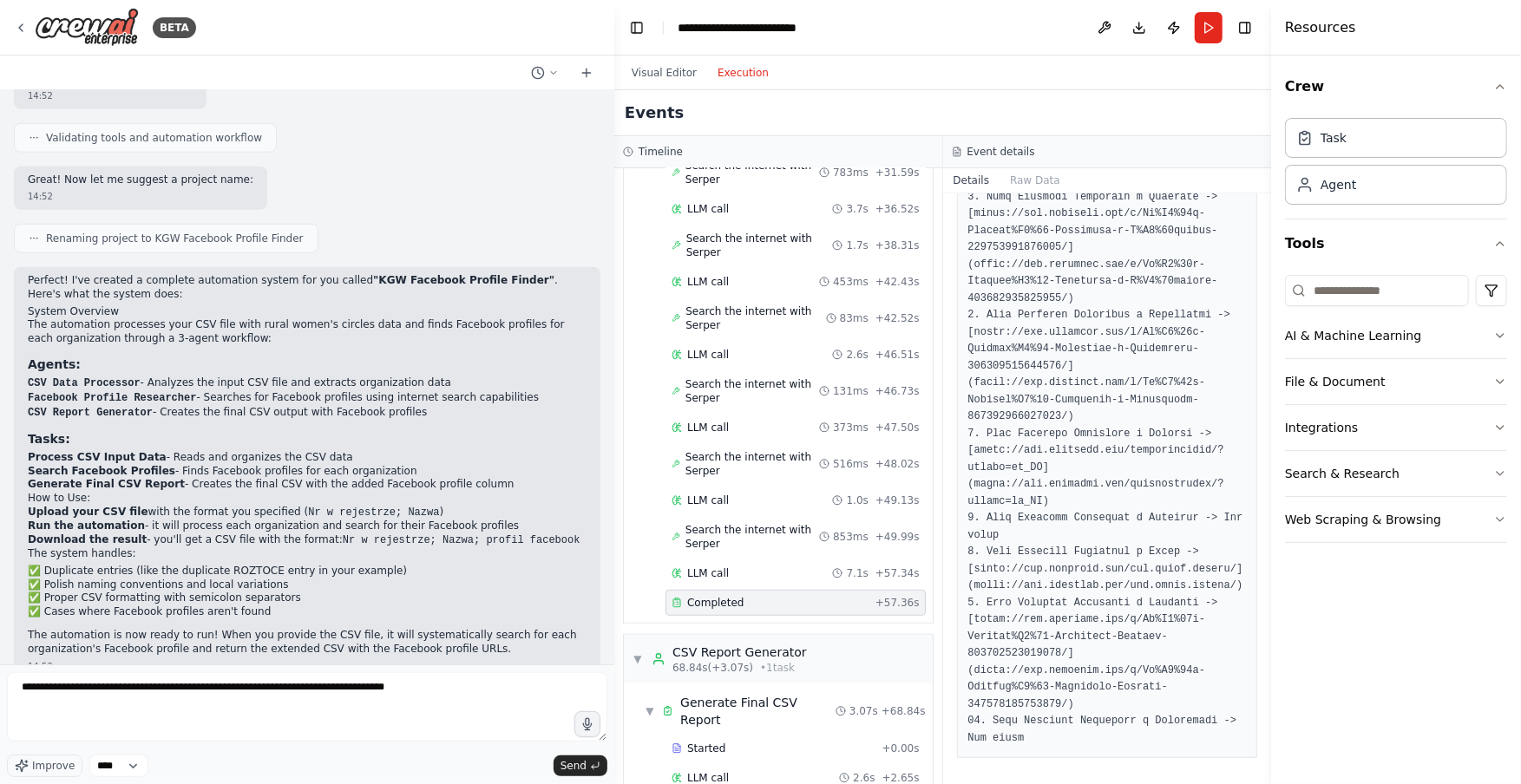
scroll to position [392, 0]
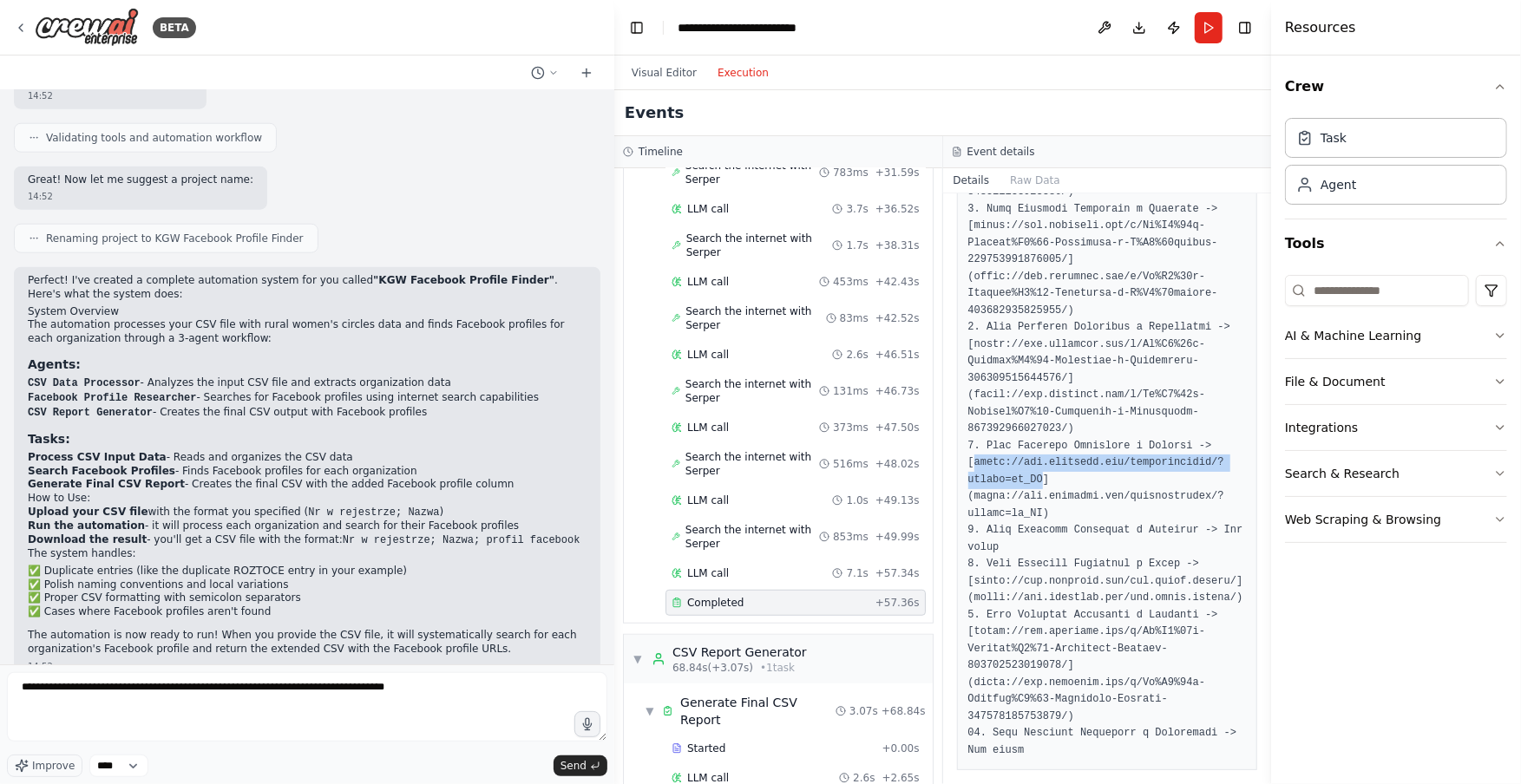
drag, startPoint x: 974, startPoint y: 465, endPoint x: 1043, endPoint y: 478, distance: 70.2
click at [1043, 478] on pre at bounding box center [1108, 337] width 278 height 846
copy pre "https://www.facebook.com/kgwrozynianki/?locale=pl_PL"
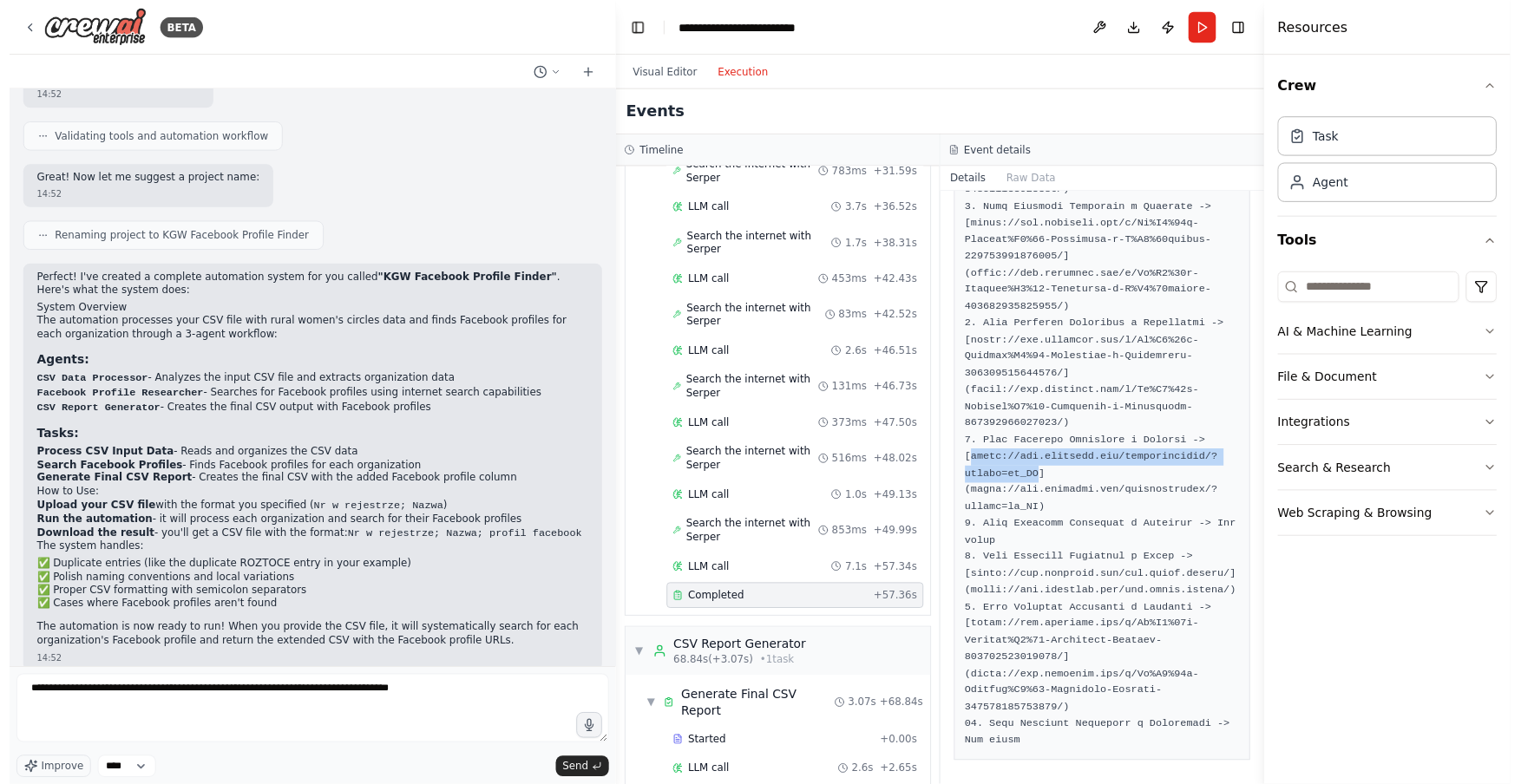
scroll to position [1336, 0]
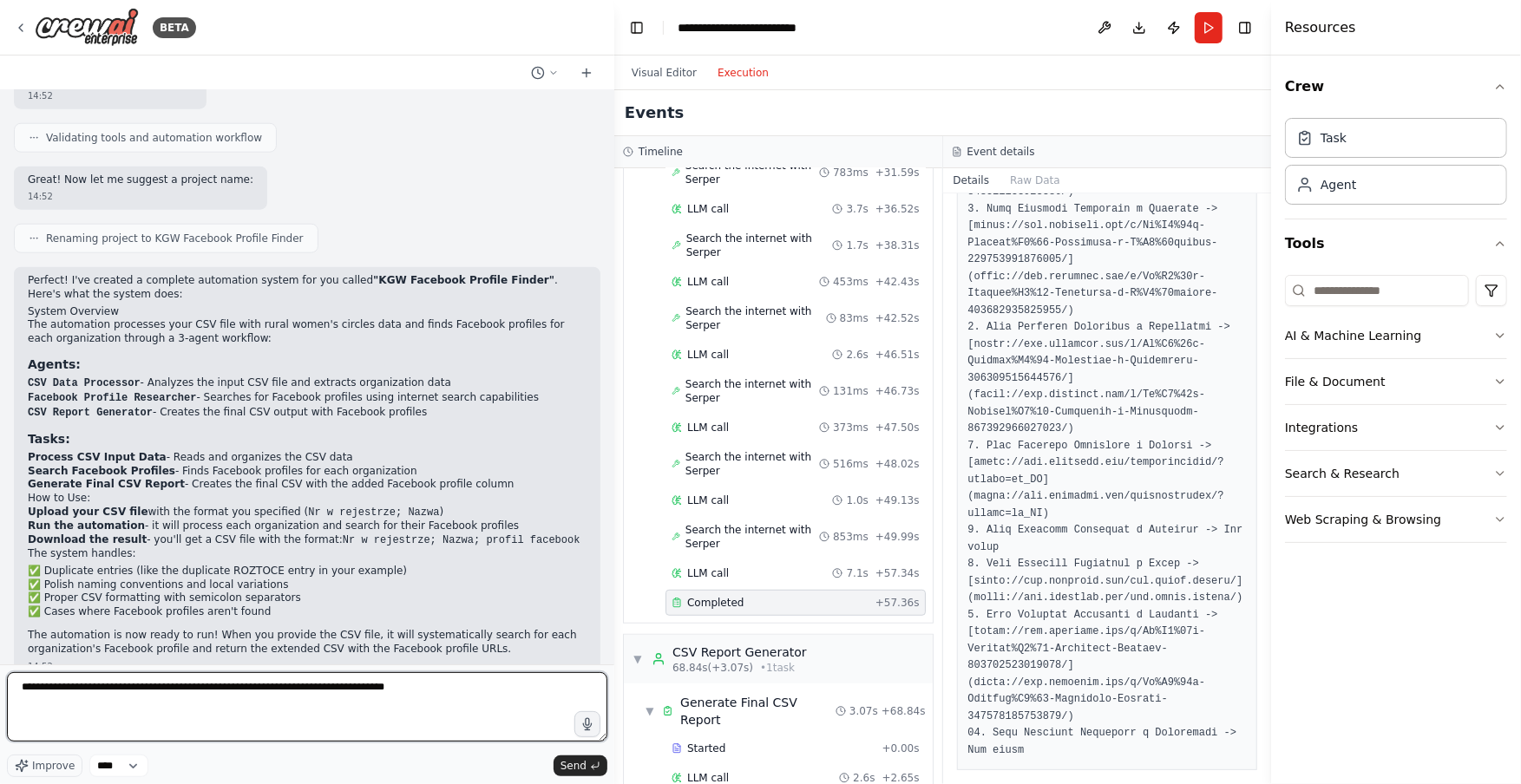
click at [173, 699] on textarea "**********" at bounding box center [307, 706] width 600 height 70
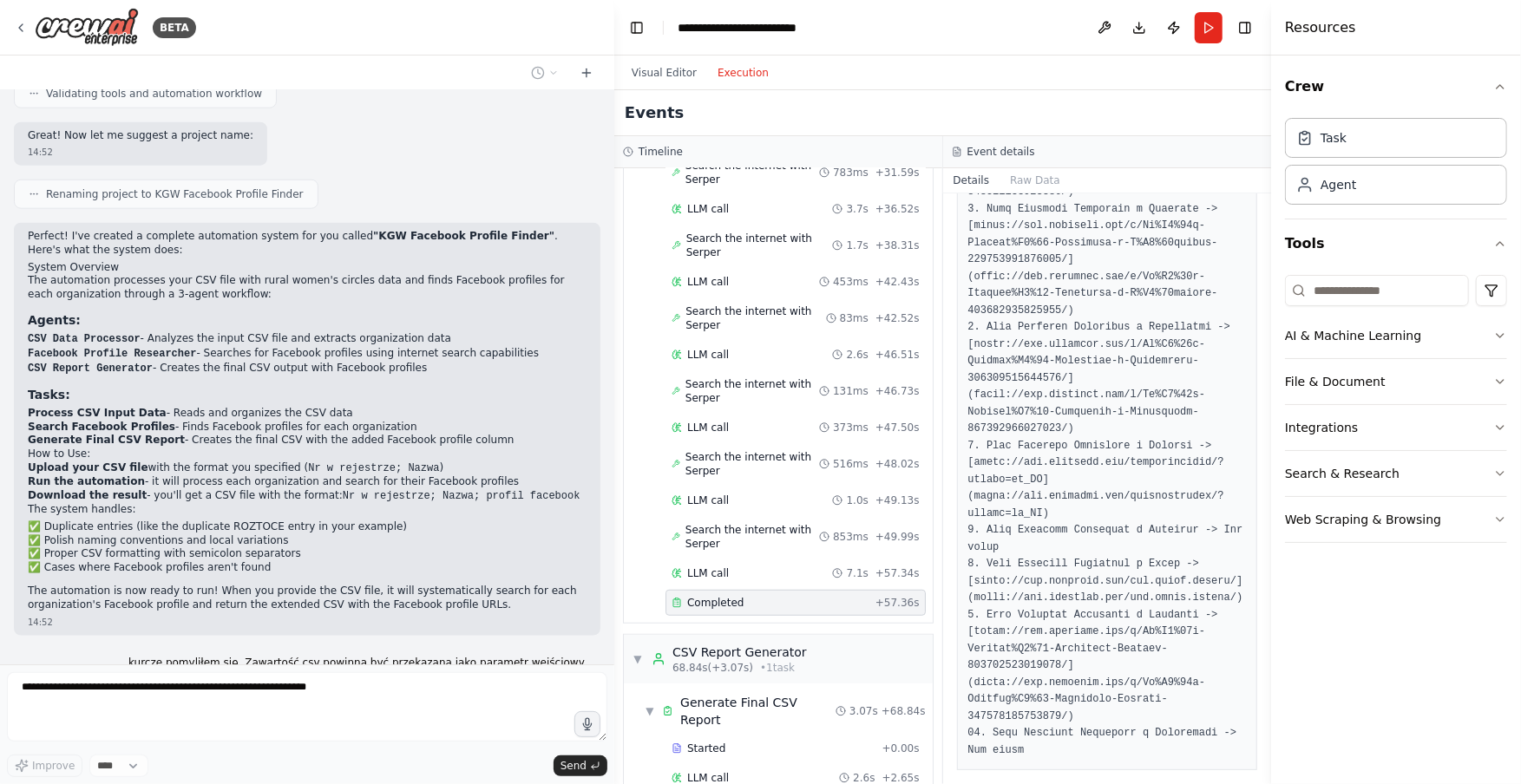
scroll to position [1439, 0]
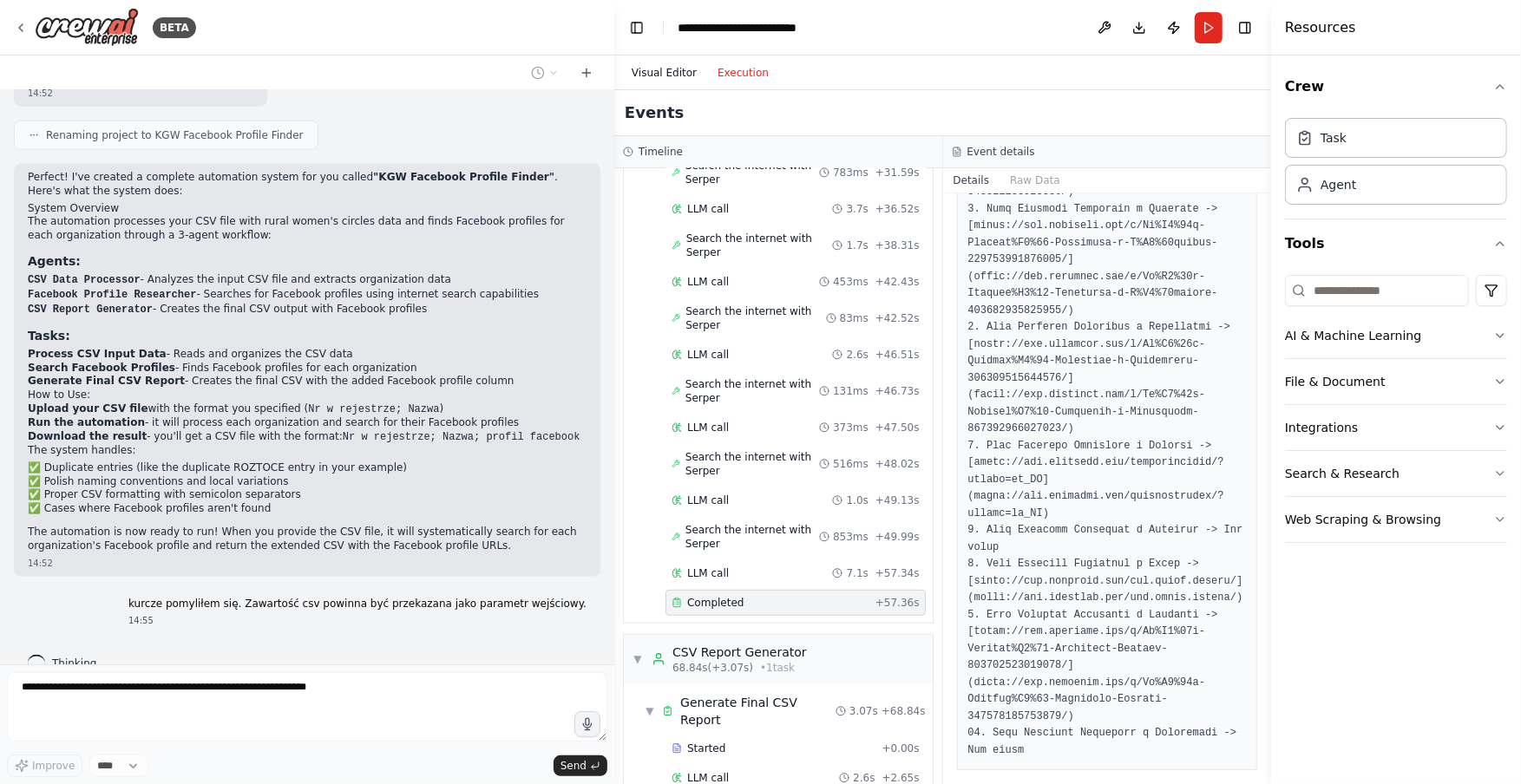
click at [684, 68] on button "Visual Editor" at bounding box center [664, 73] width 85 height 21
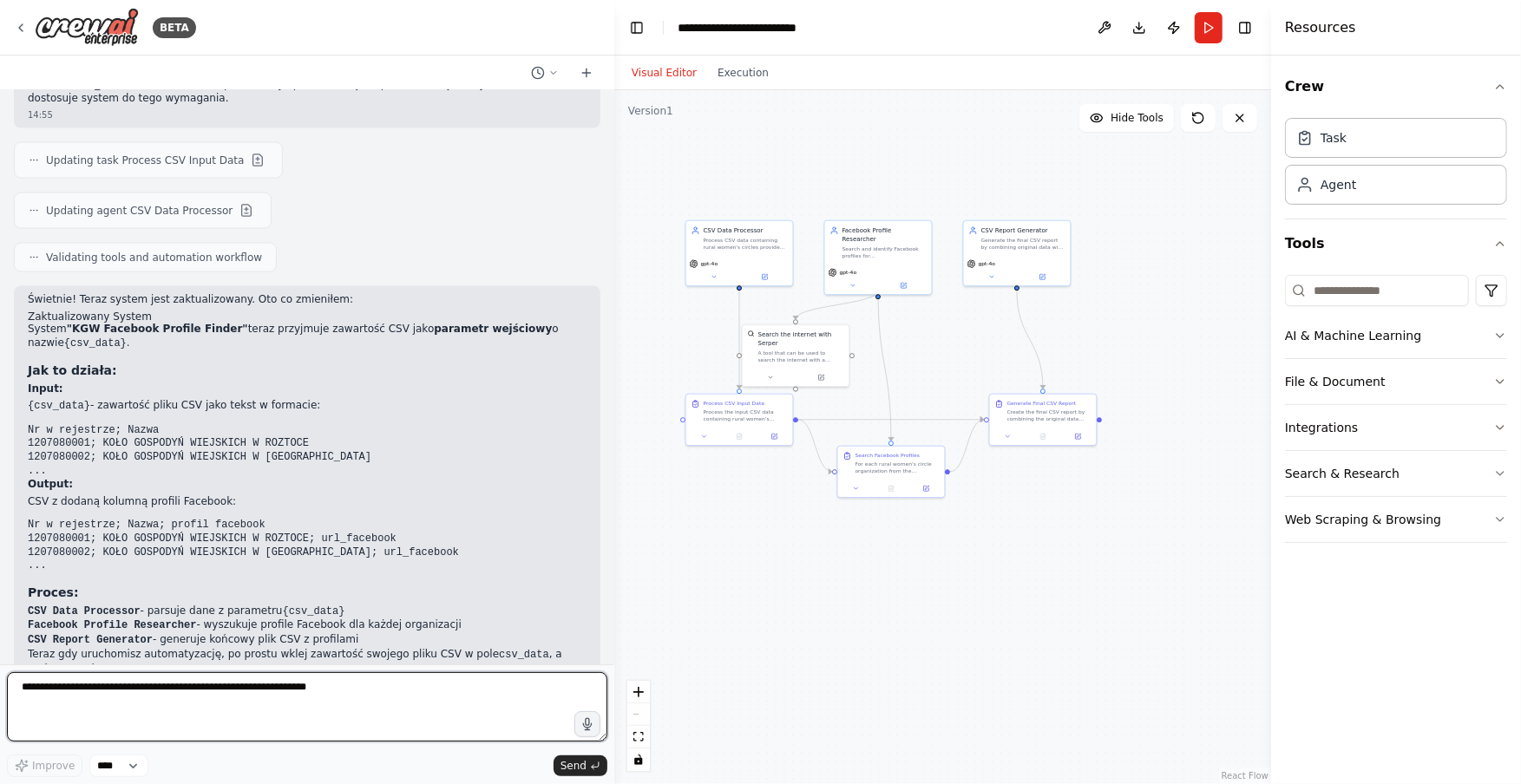
scroll to position [2060, 0]
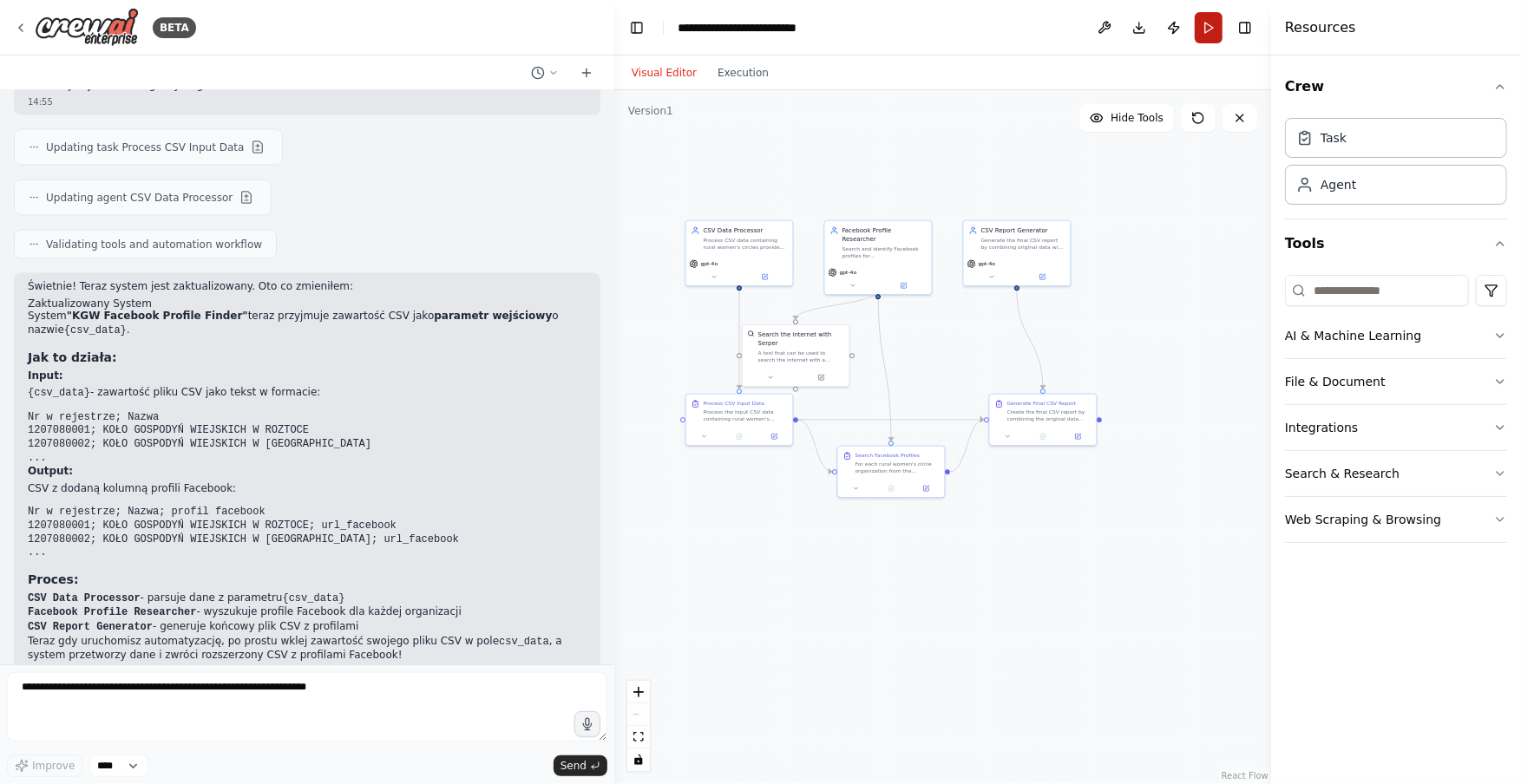
click at [1213, 24] on button "Run" at bounding box center [1209, 27] width 28 height 31
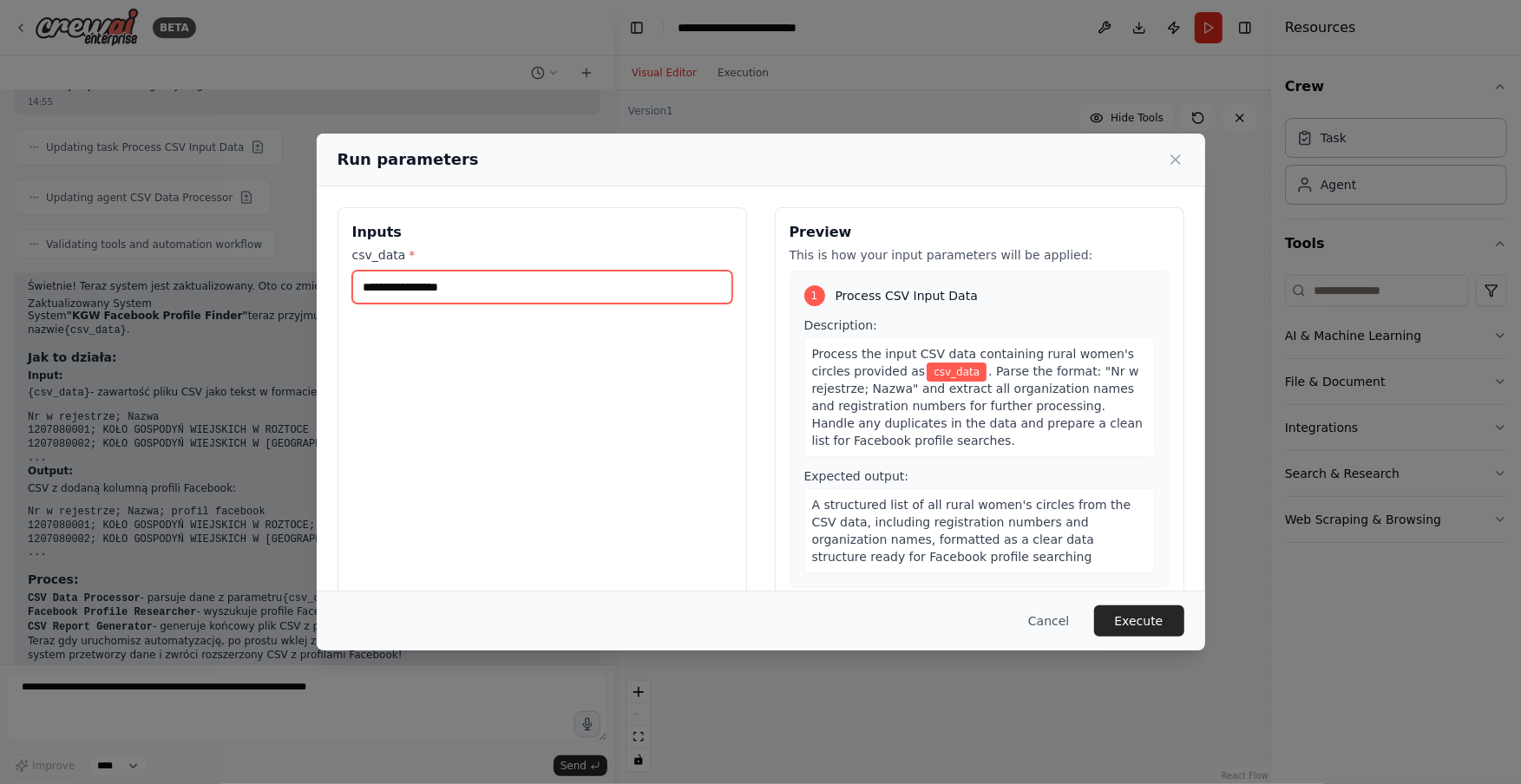
click at [424, 280] on input "csv_data *" at bounding box center [542, 286] width 380 height 33
paste input "**********"
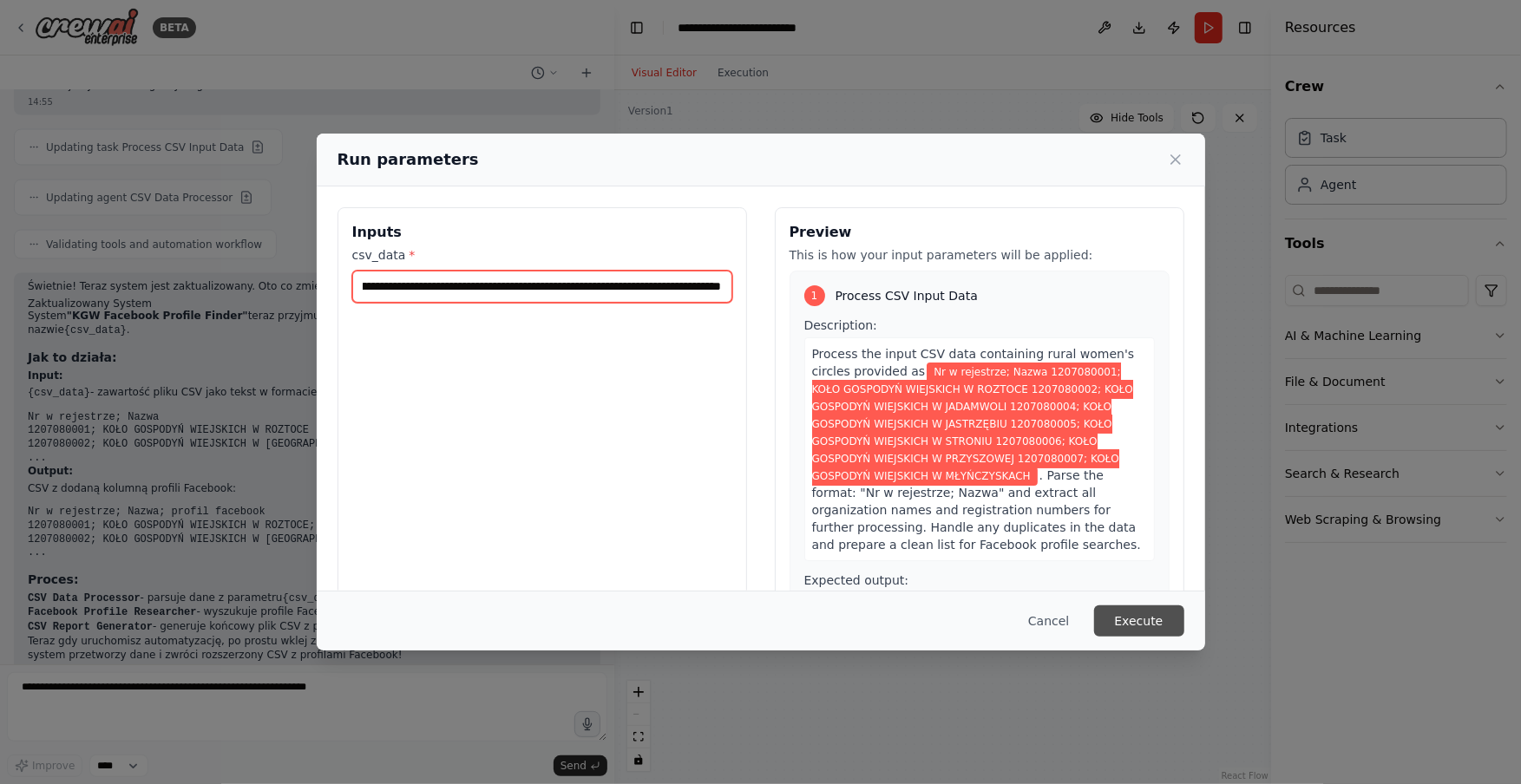
type input "**********"
click at [1162, 622] on button "Execute" at bounding box center [1139, 620] width 90 height 31
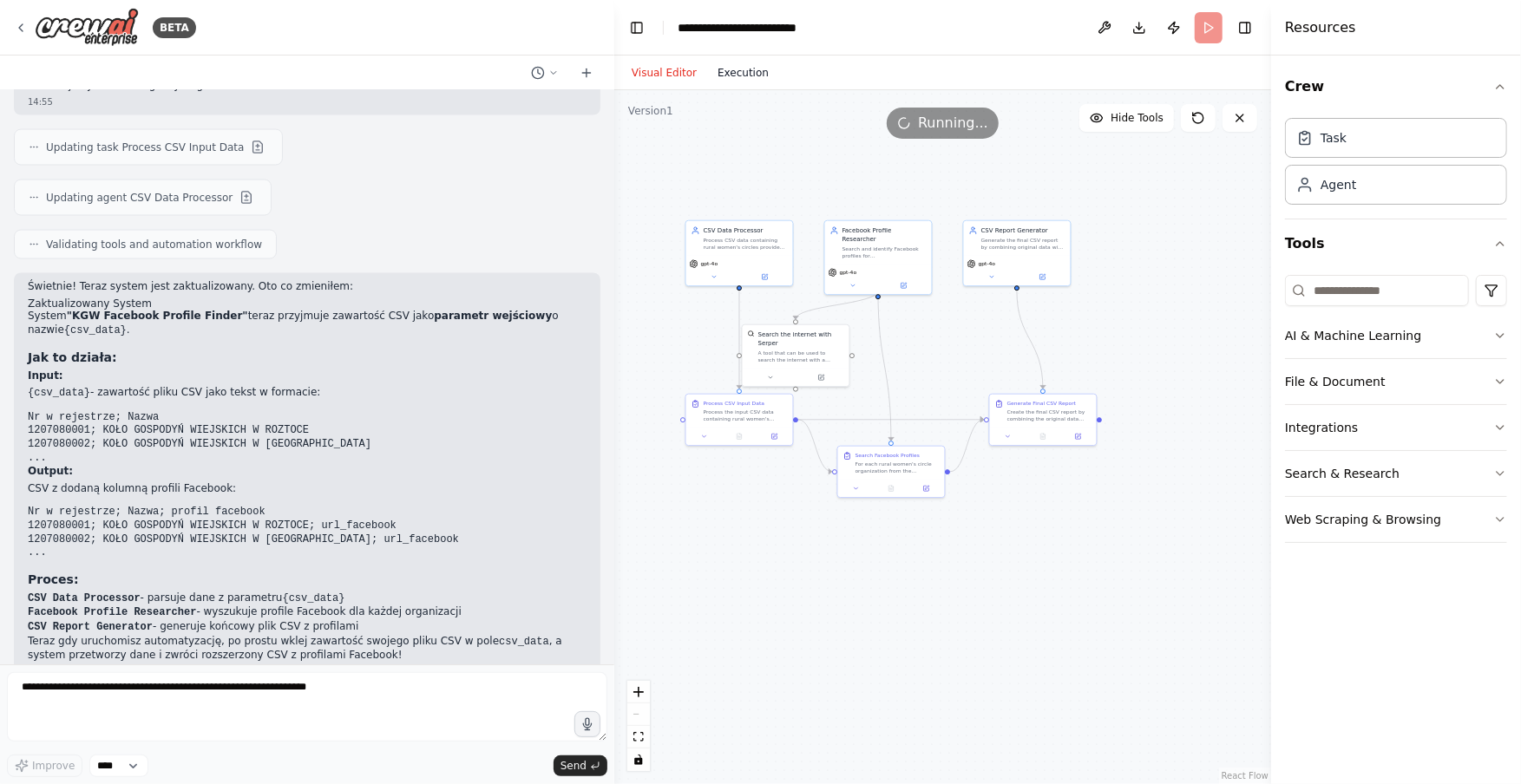
click at [725, 74] on button "Execution" at bounding box center [743, 73] width 72 height 21
click at [654, 74] on button "Visual Editor" at bounding box center [664, 73] width 85 height 21
click at [738, 68] on button "Execution" at bounding box center [743, 73] width 72 height 21
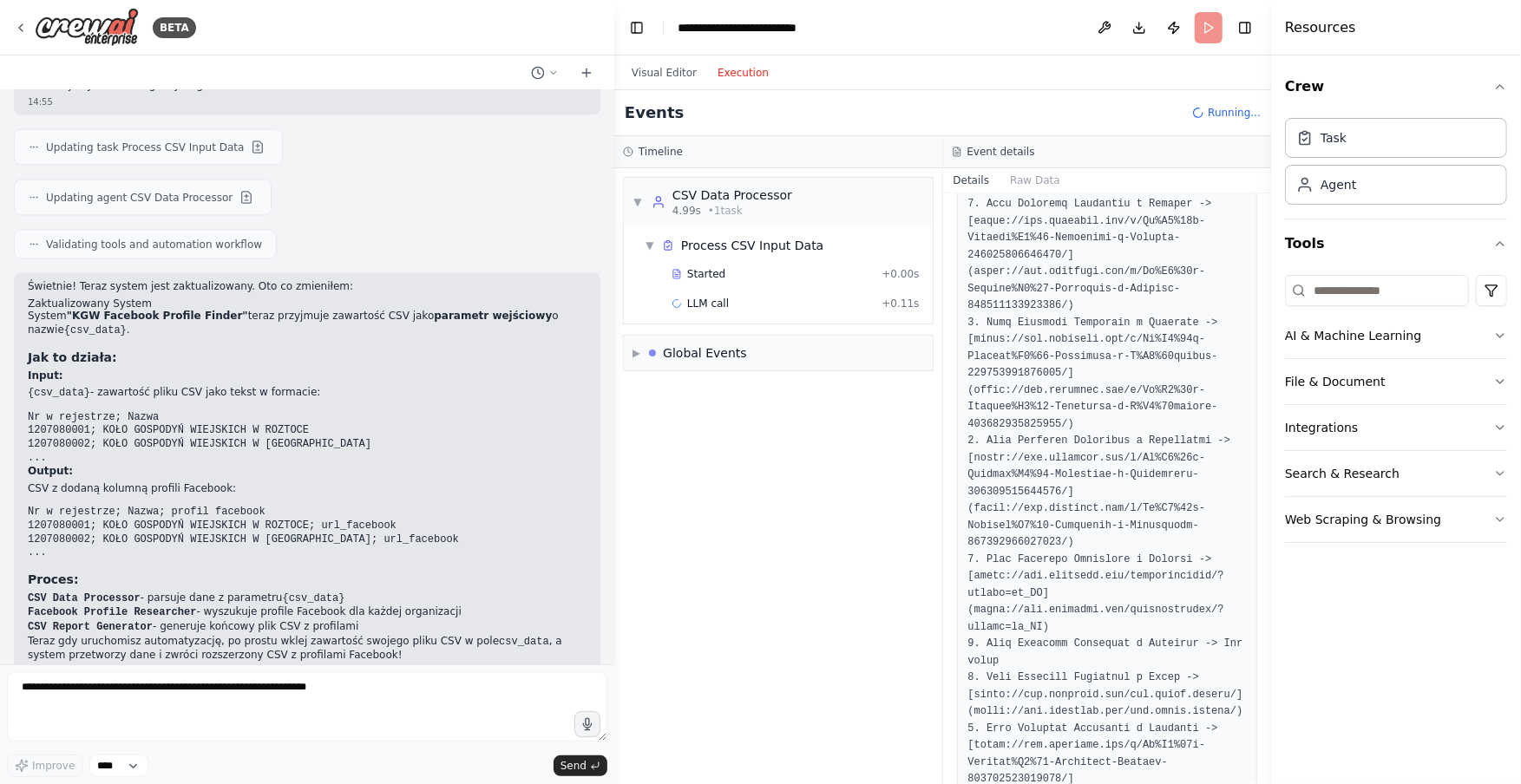
scroll to position [404, 0]
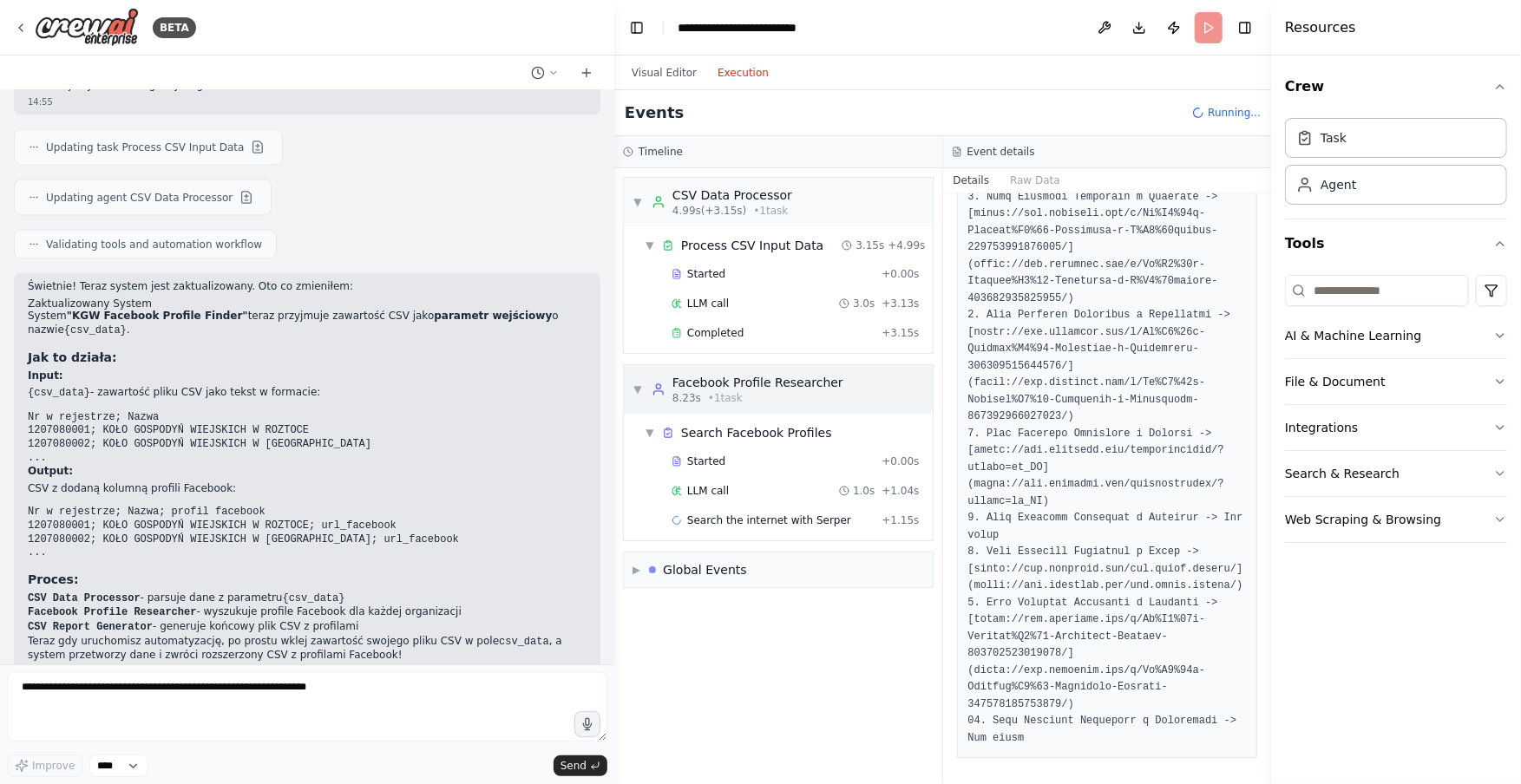
click at [747, 374] on div "Facebook Profile Researcher" at bounding box center [758, 382] width 171 height 18
click at [738, 391] on span "• 1 task" at bounding box center [724, 398] width 34 height 14
click at [727, 327] on span "Completed" at bounding box center [716, 333] width 56 height 14
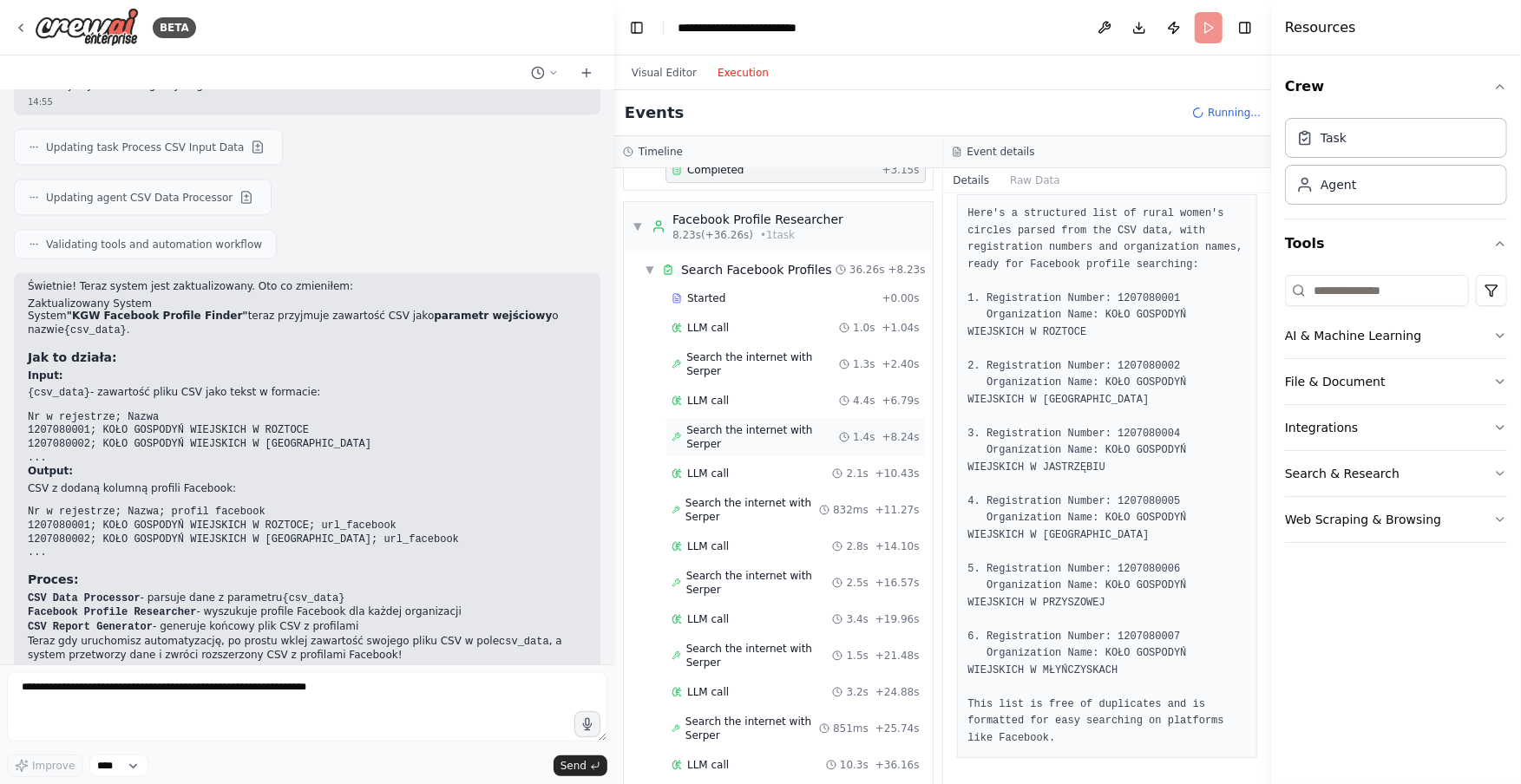
scroll to position [348, 0]
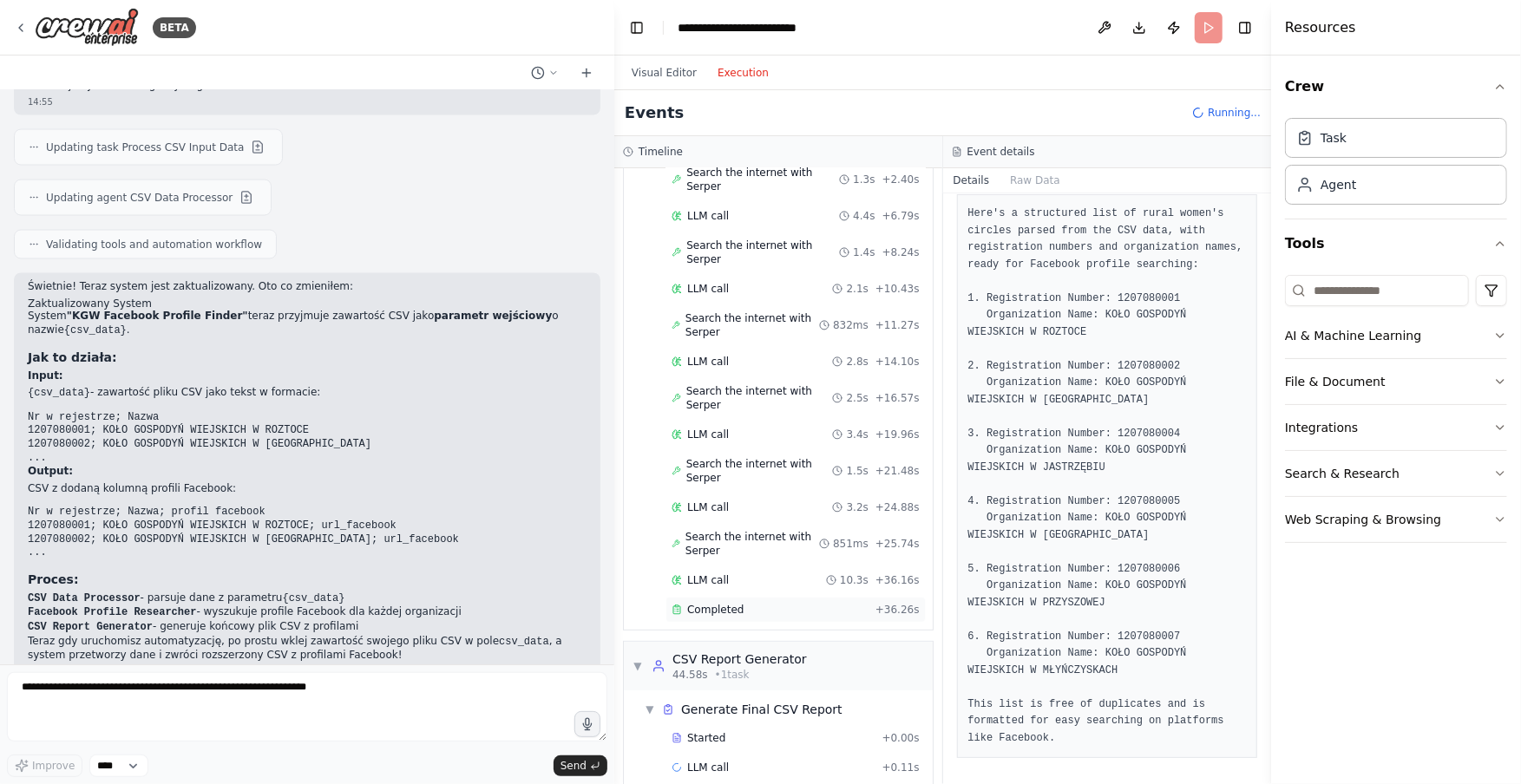
click at [733, 603] on span "Completed" at bounding box center [716, 610] width 56 height 14
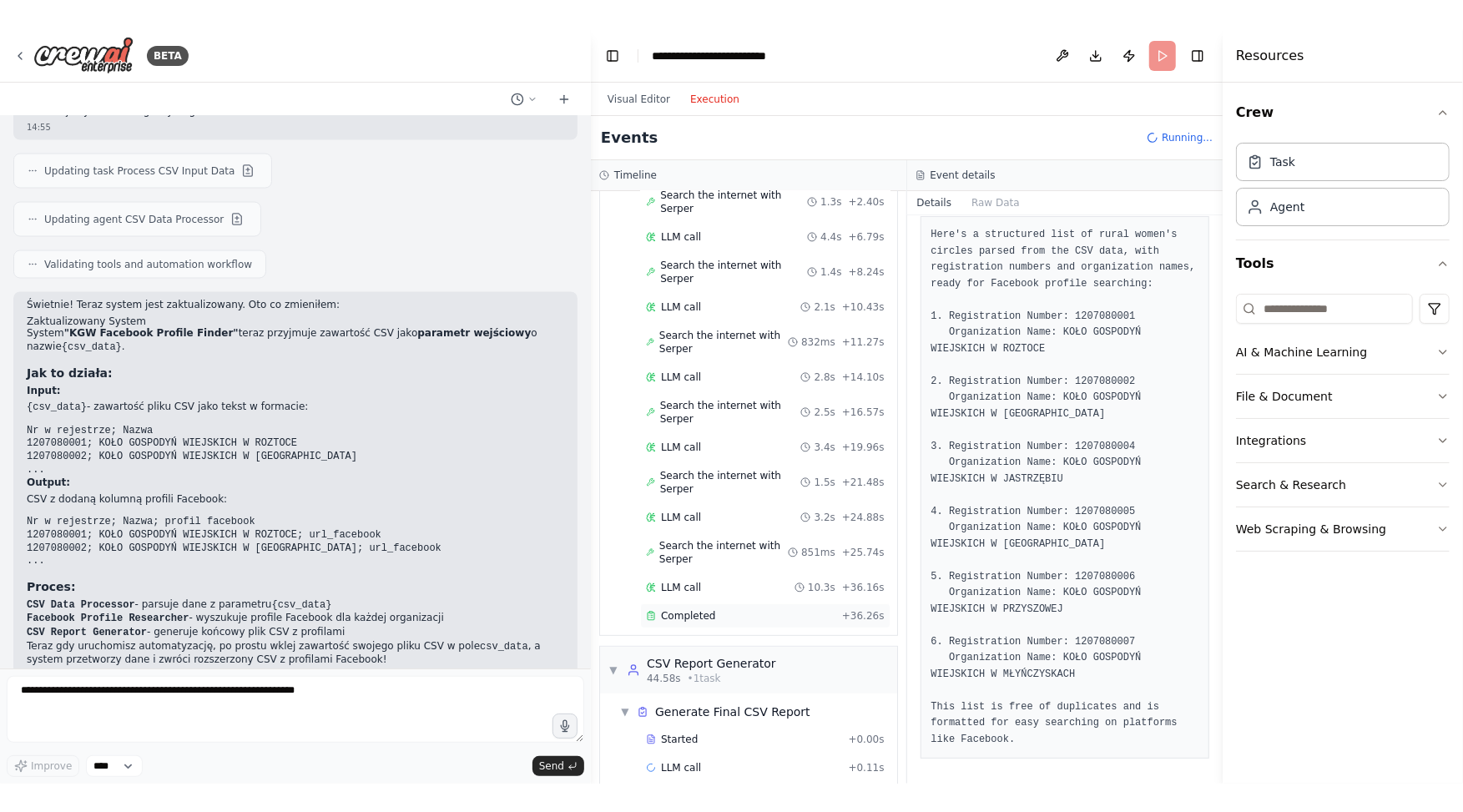
scroll to position [0, 0]
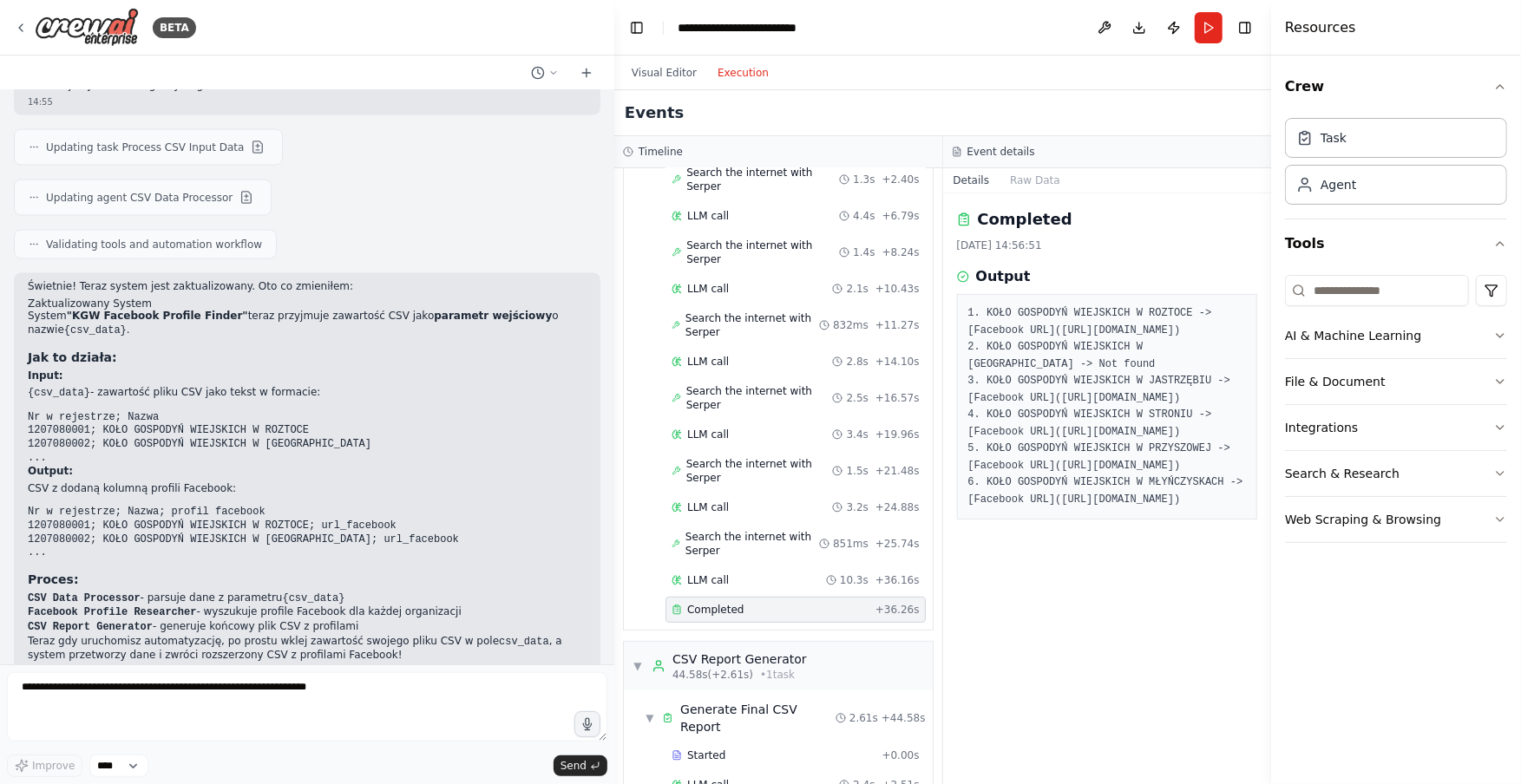
drag, startPoint x: 975, startPoint y: 636, endPoint x: 1068, endPoint y: 663, distance: 96.8
click at [1068, 508] on pre "1. KOŁO GOSPODYŃ WIEJSKICH W ROZTOCE -> [Facebook URL](https://www.facebook.com…" at bounding box center [1108, 407] width 278 height 203
copy pre "https://www.facebook.com/p/Kobitki-spod-%C5%81y%C5%BCki-KGW-Przyszowa-100069280…"
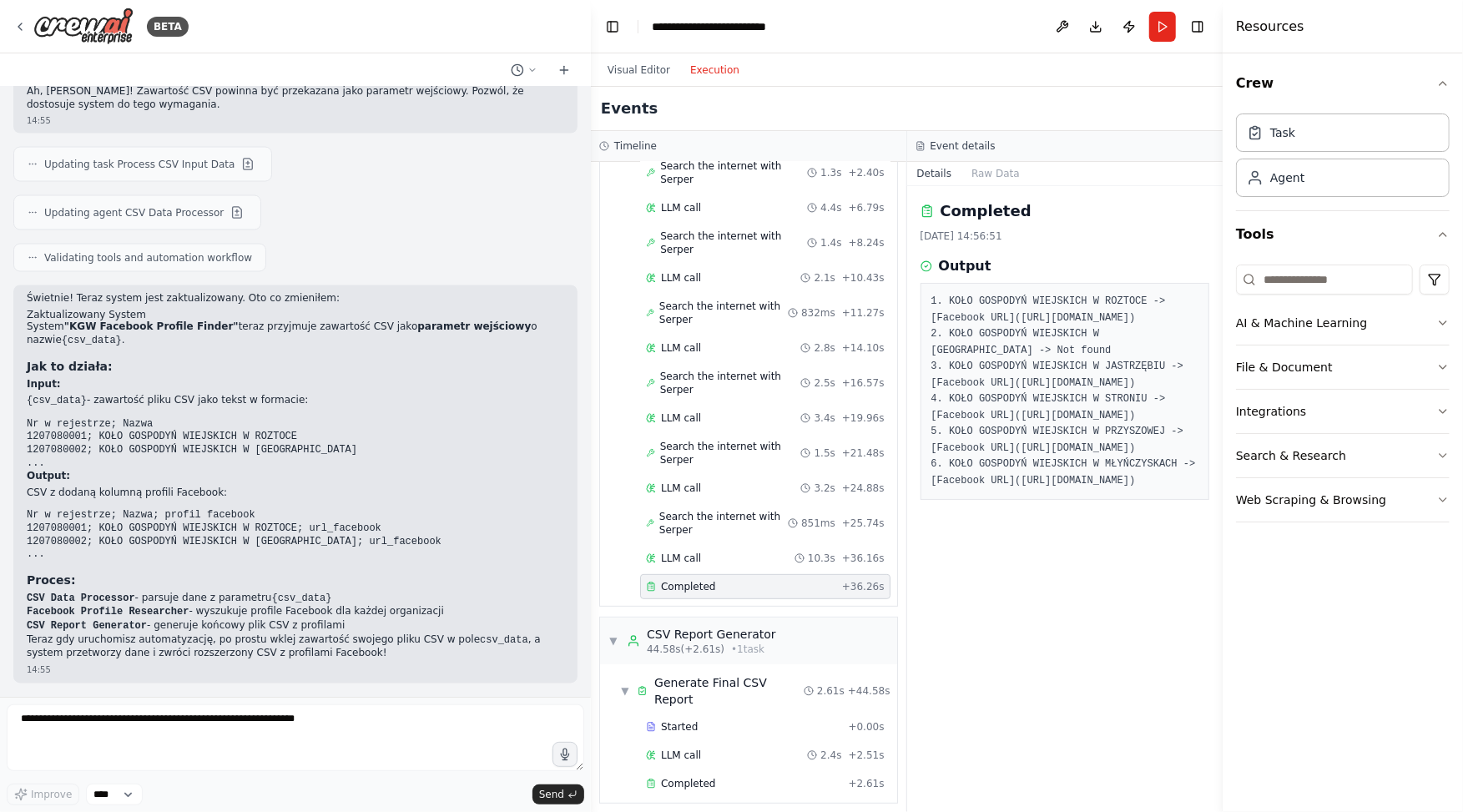
scroll to position [304, 0]
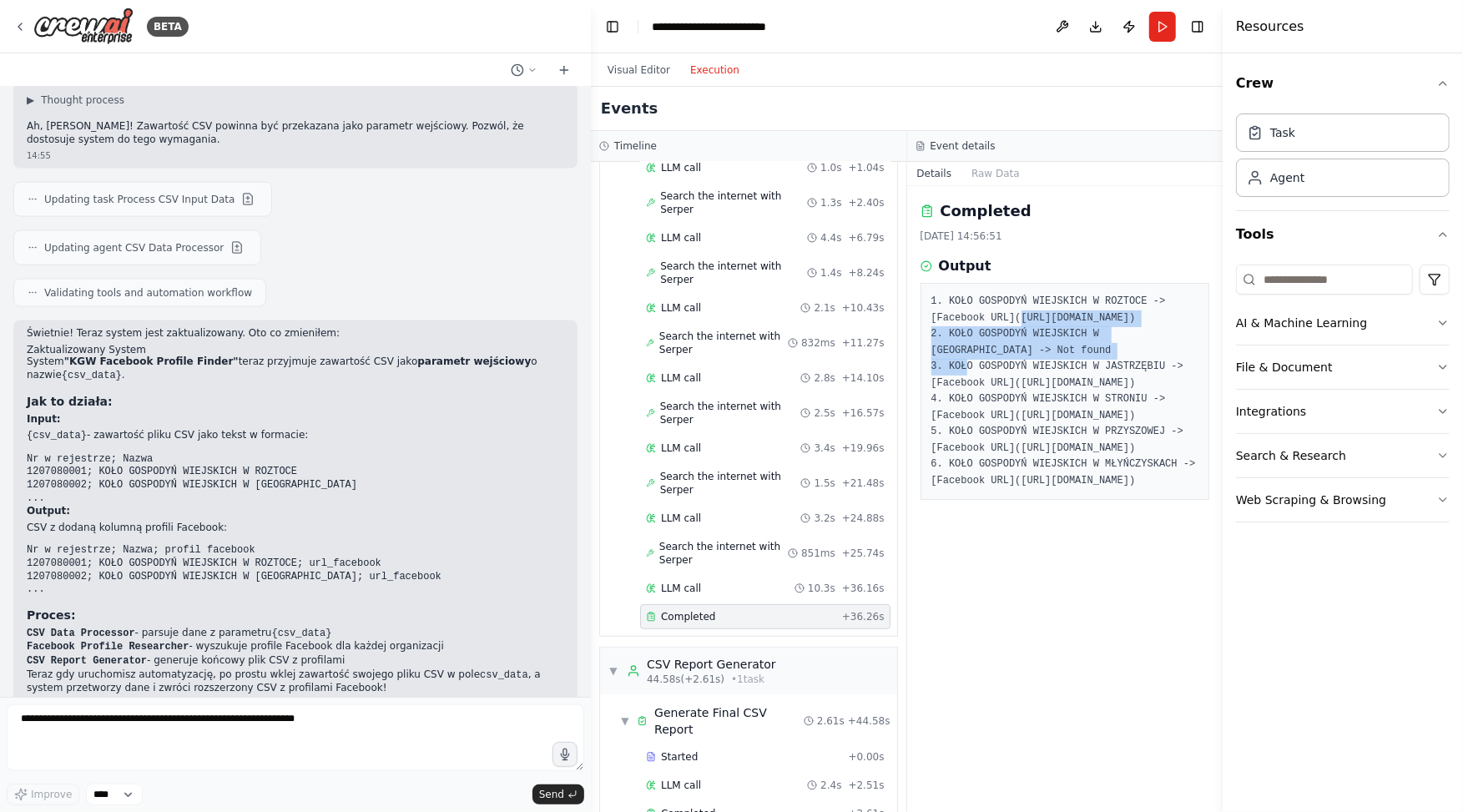
drag, startPoint x: 937, startPoint y: 333, endPoint x: 1018, endPoint y: 364, distance: 86.7
click at [1018, 364] on pre "1. KOŁO GOSPODYŃ WIEJSKICH W ROZTOCE -> [Facebook URL](https://www.facebook.com…" at bounding box center [1065, 392] width 268 height 195
copy pre "https://www.facebook.com/p/Ko%C5%82o-Gospody%C5%84-Wiejskich-w-Roztoce-61569334…"
